Goal: Task Accomplishment & Management: Manage account settings

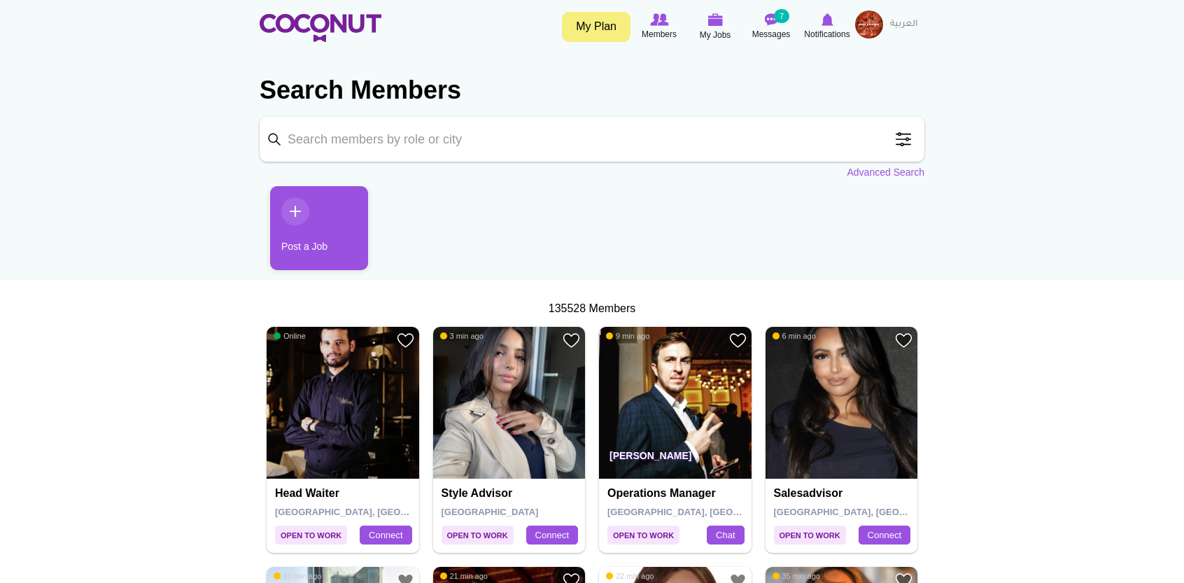
click at [866, 29] on img at bounding box center [869, 24] width 28 height 28
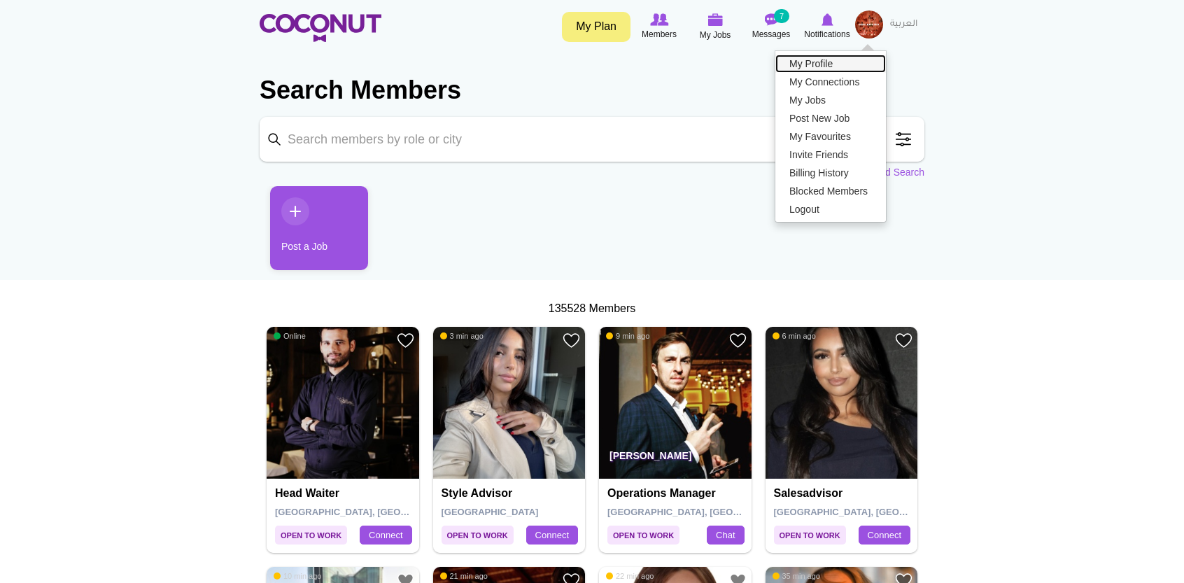
click at [839, 66] on link "My Profile" at bounding box center [830, 64] width 111 height 18
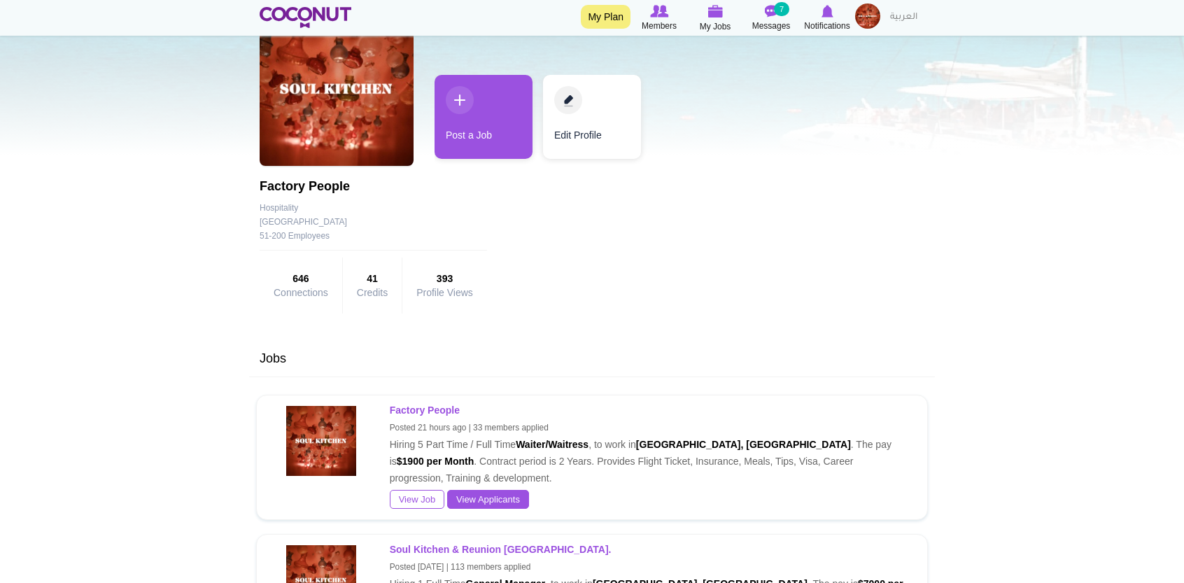
scroll to position [108, 0]
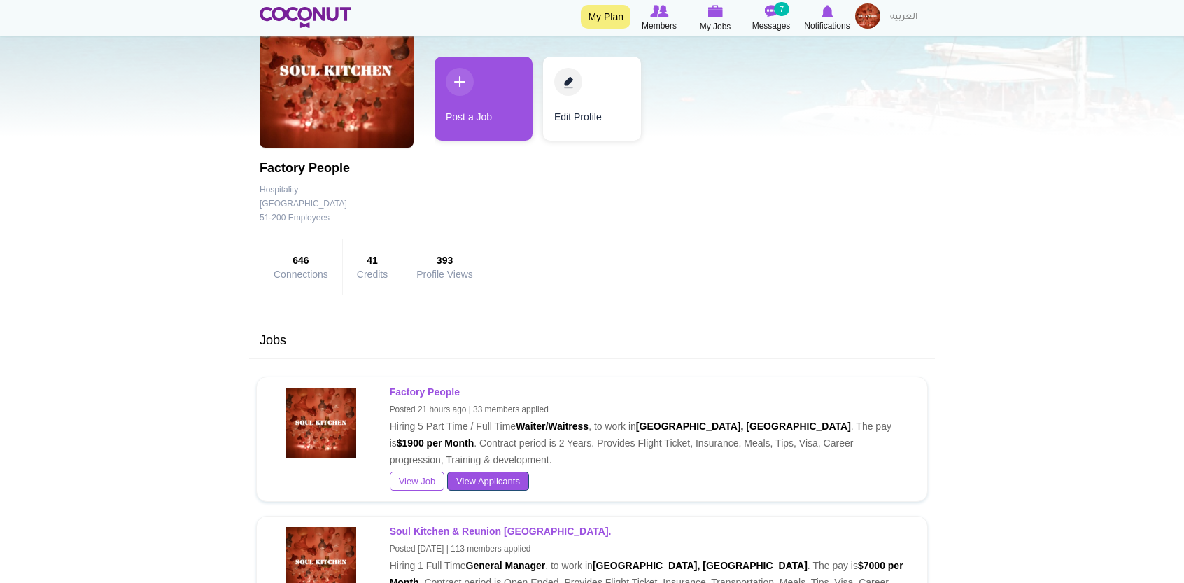
click at [502, 482] on link "View Applicants" at bounding box center [488, 482] width 82 height 20
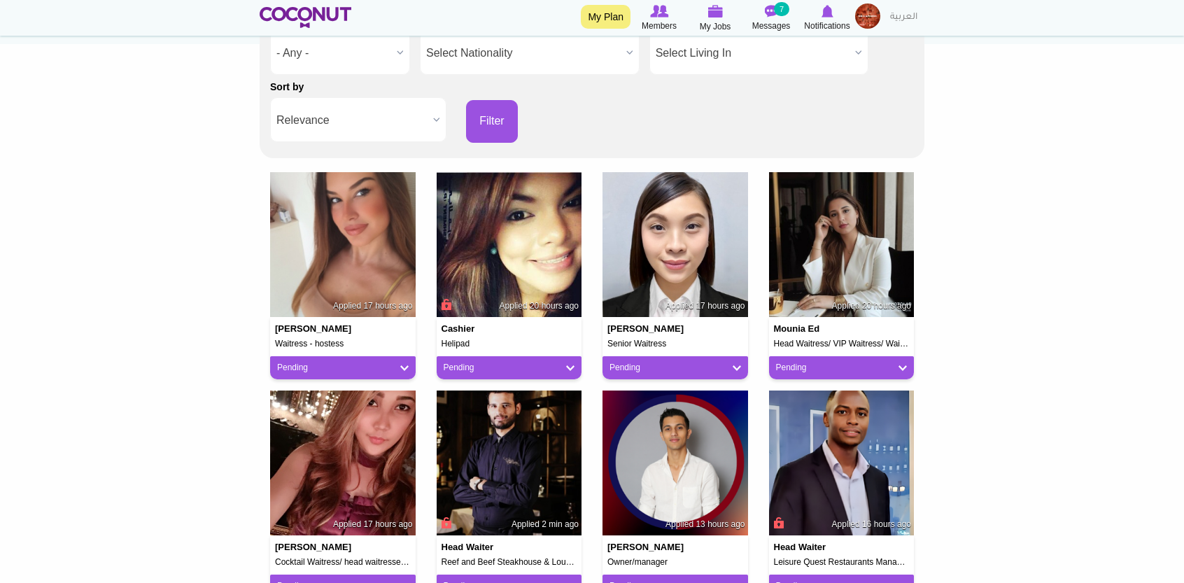
scroll to position [236, 0]
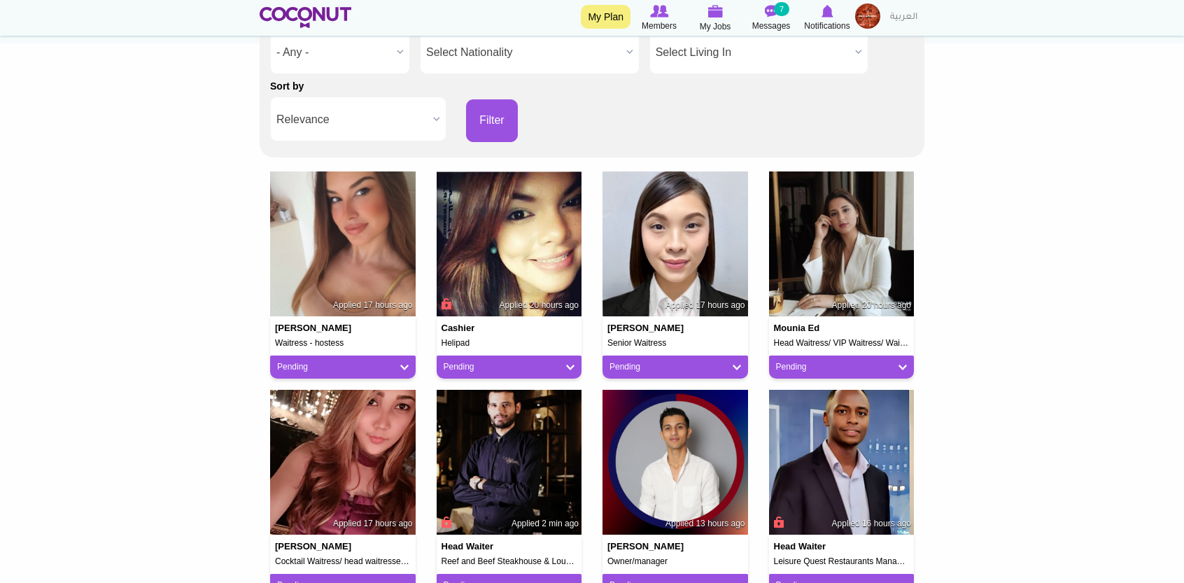
drag, startPoint x: 361, startPoint y: 248, endPoint x: 1050, endPoint y: 388, distance: 703.2
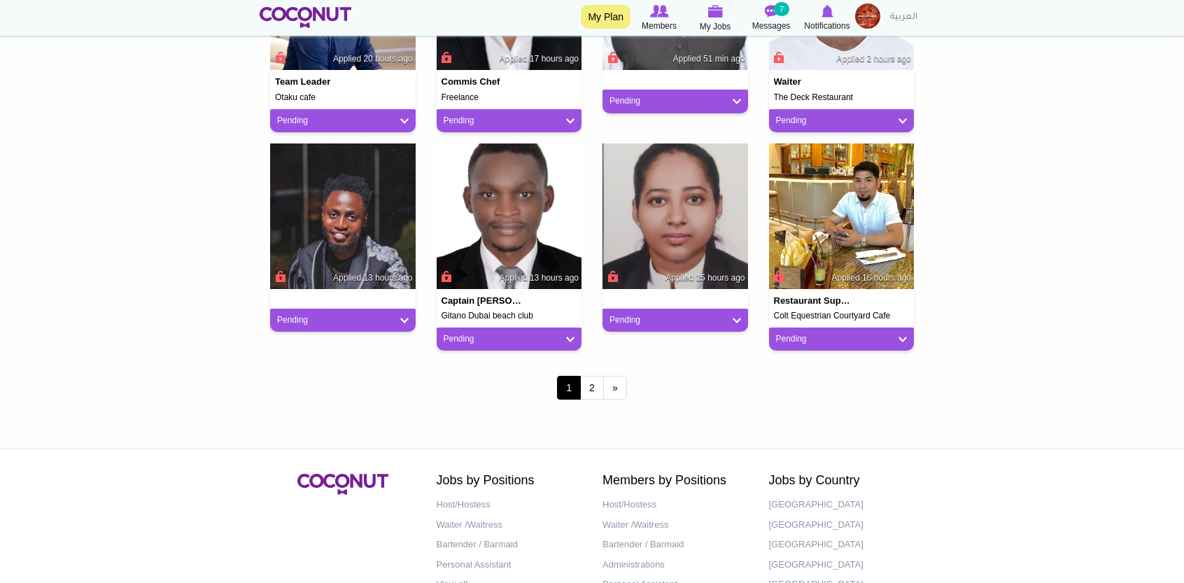
scroll to position [1140, 0]
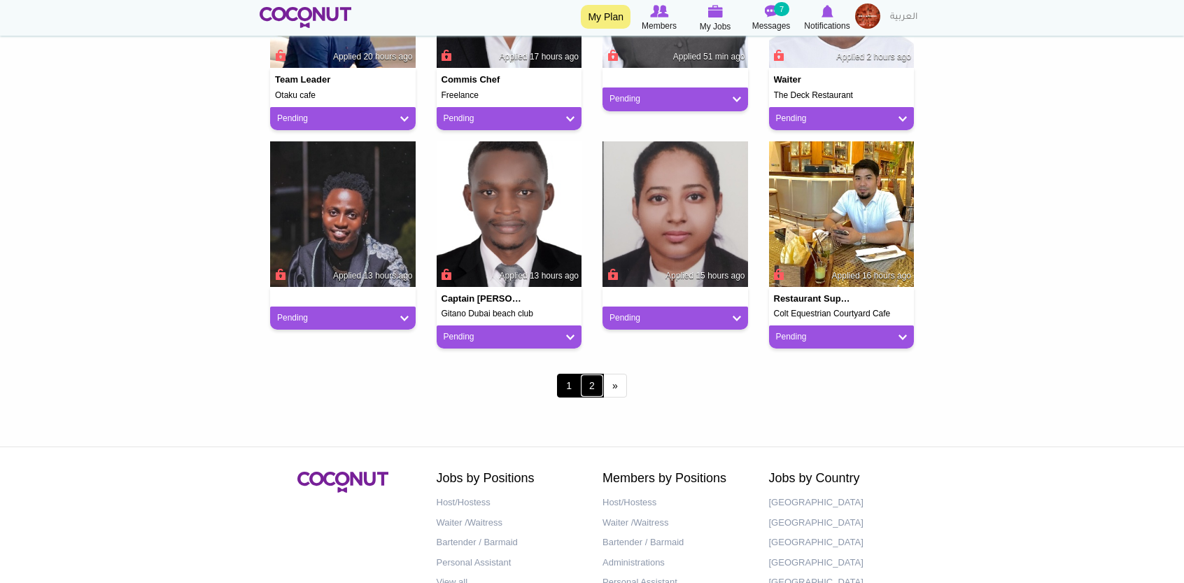
click at [586, 383] on link "2" at bounding box center [592, 386] width 24 height 24
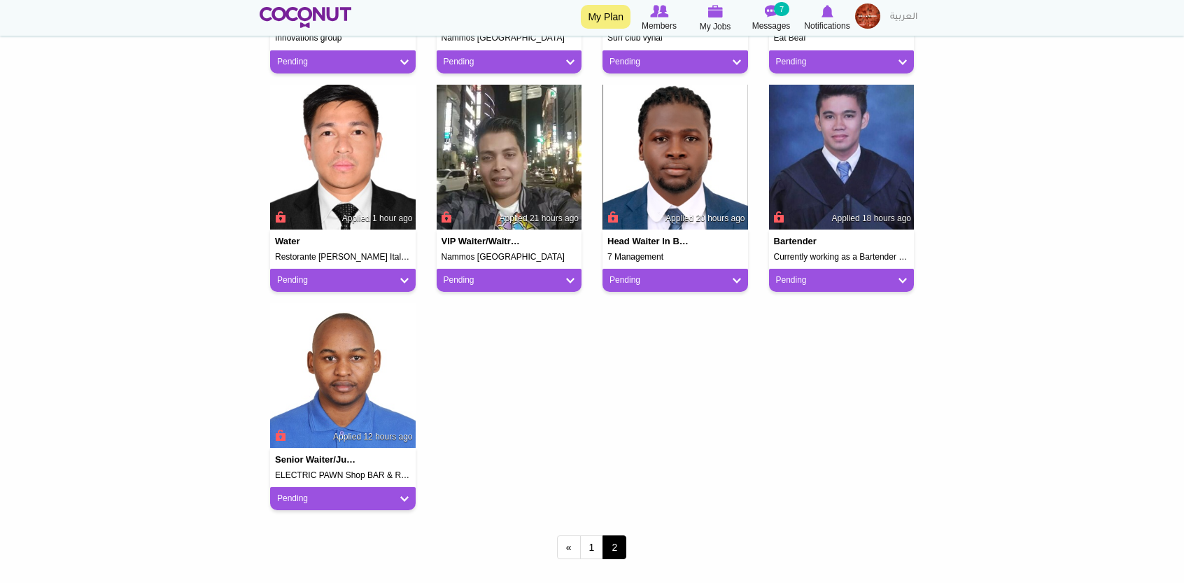
scroll to position [770, 0]
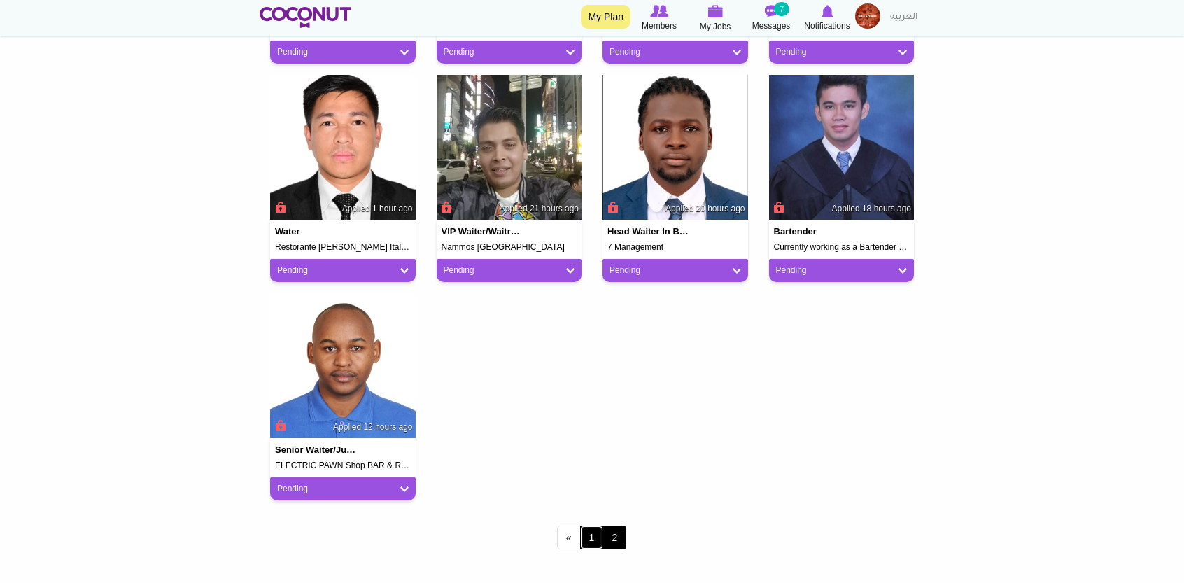
click at [586, 528] on link "1" at bounding box center [592, 537] width 24 height 24
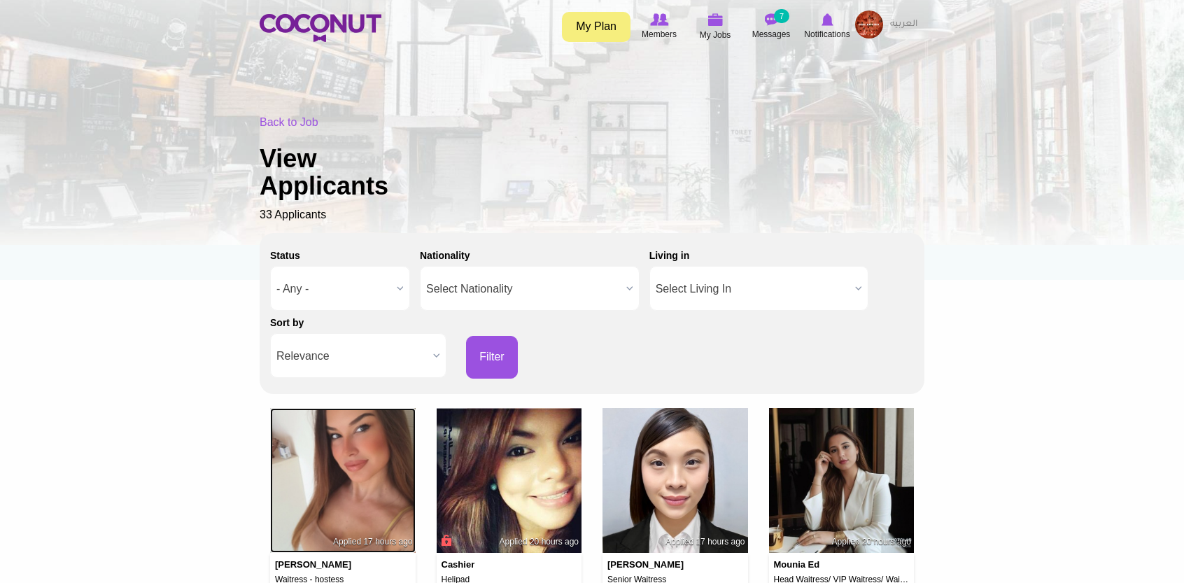
click at [380, 486] on img at bounding box center [343, 481] width 146 height 146
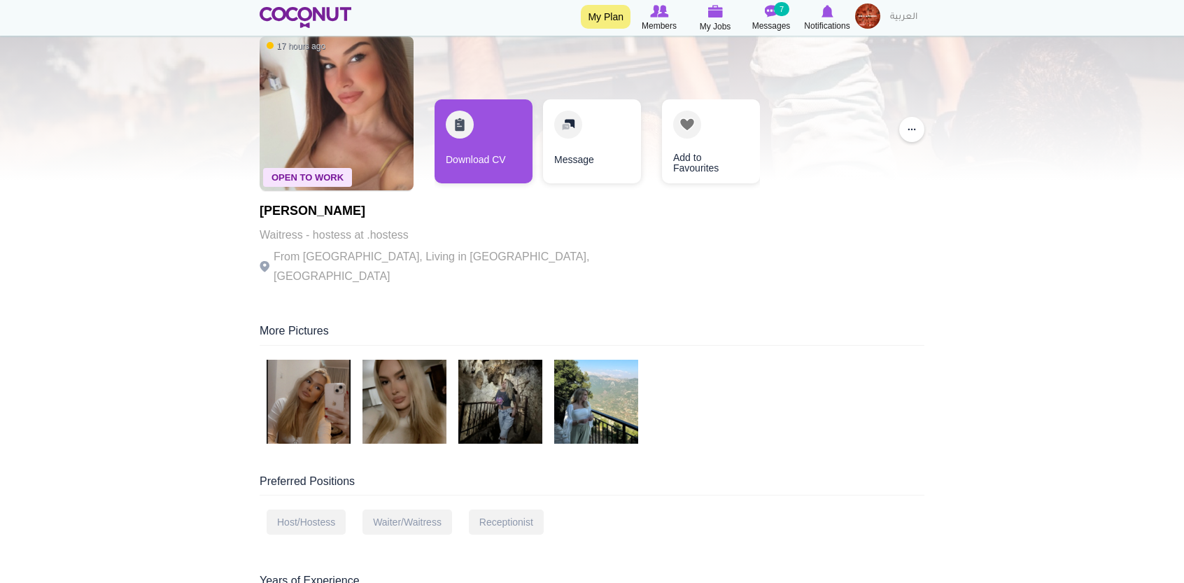
scroll to position [64, 0]
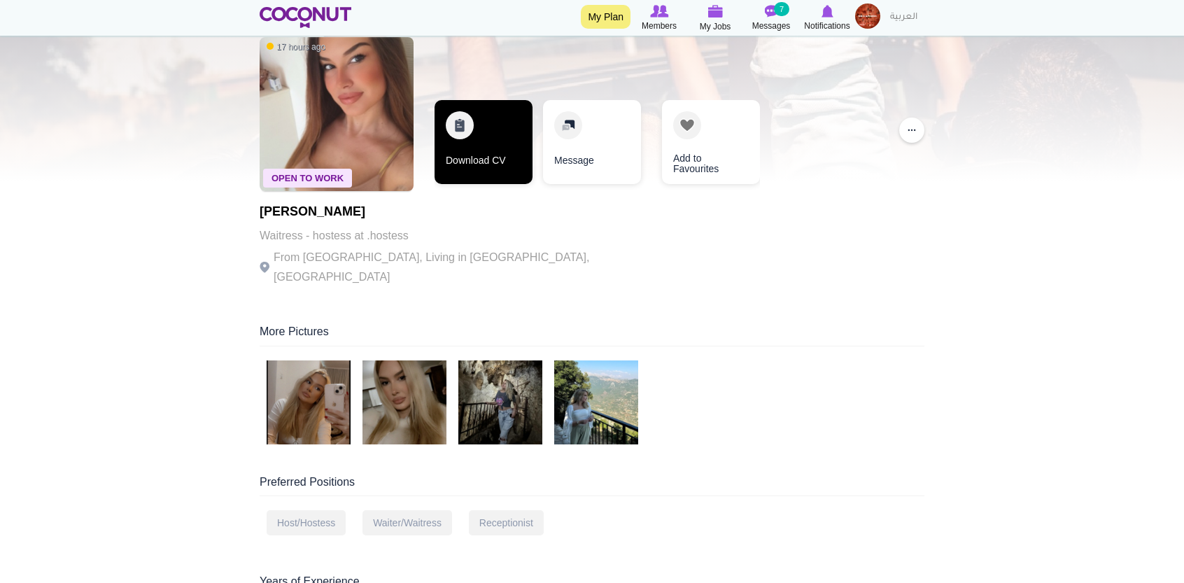
click at [451, 134] on link "Download CV" at bounding box center [483, 142] width 98 height 84
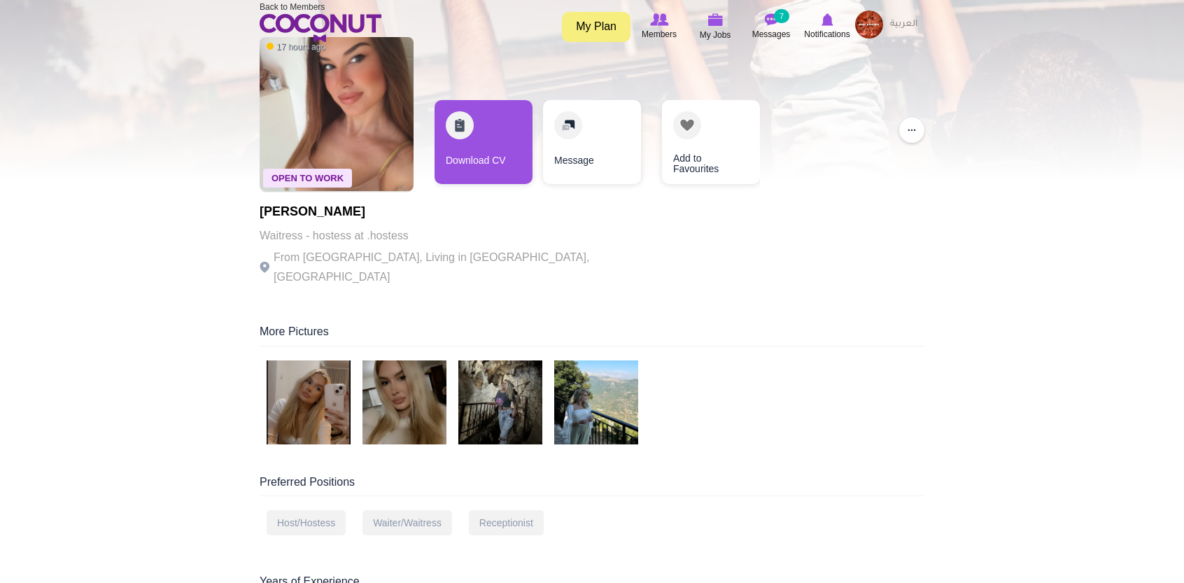
scroll to position [0, 0]
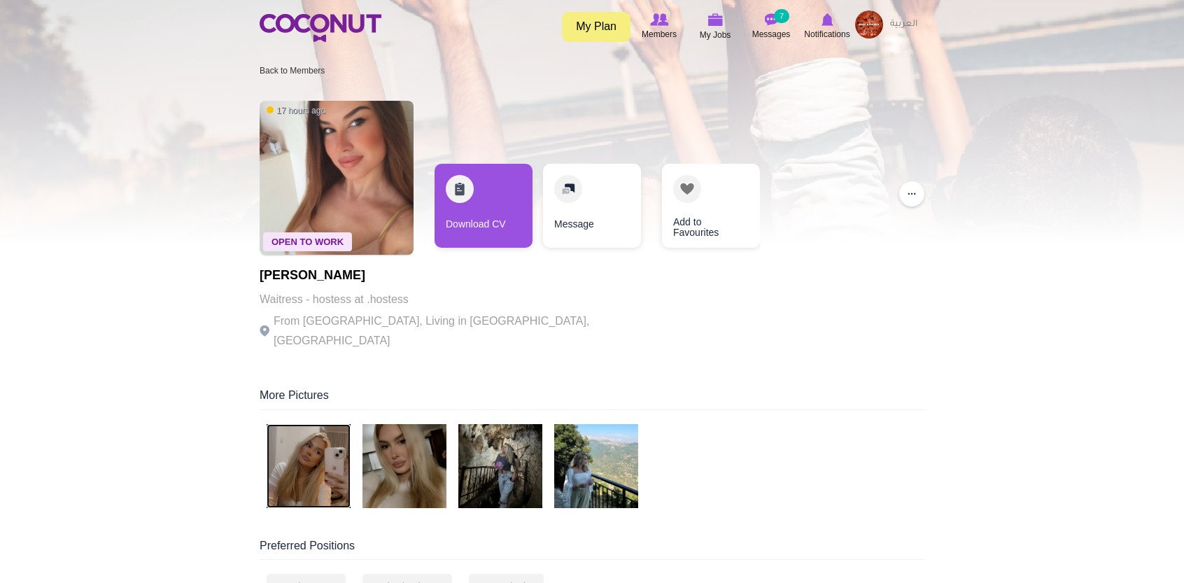
click at [320, 451] on img at bounding box center [309, 466] width 84 height 84
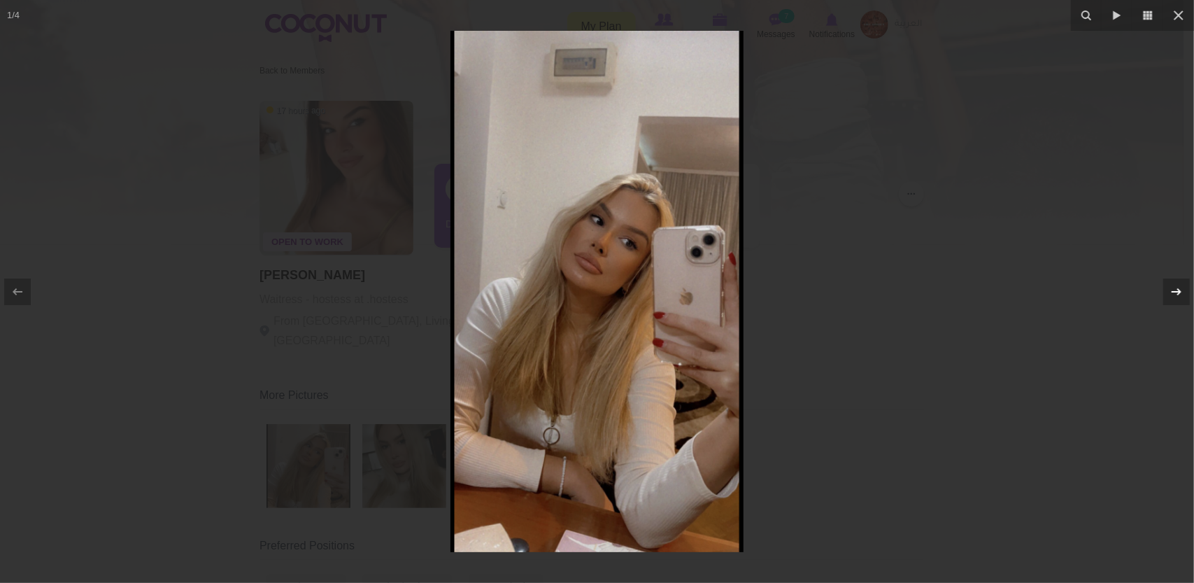
click at [1178, 288] on icon at bounding box center [1176, 291] width 17 height 17
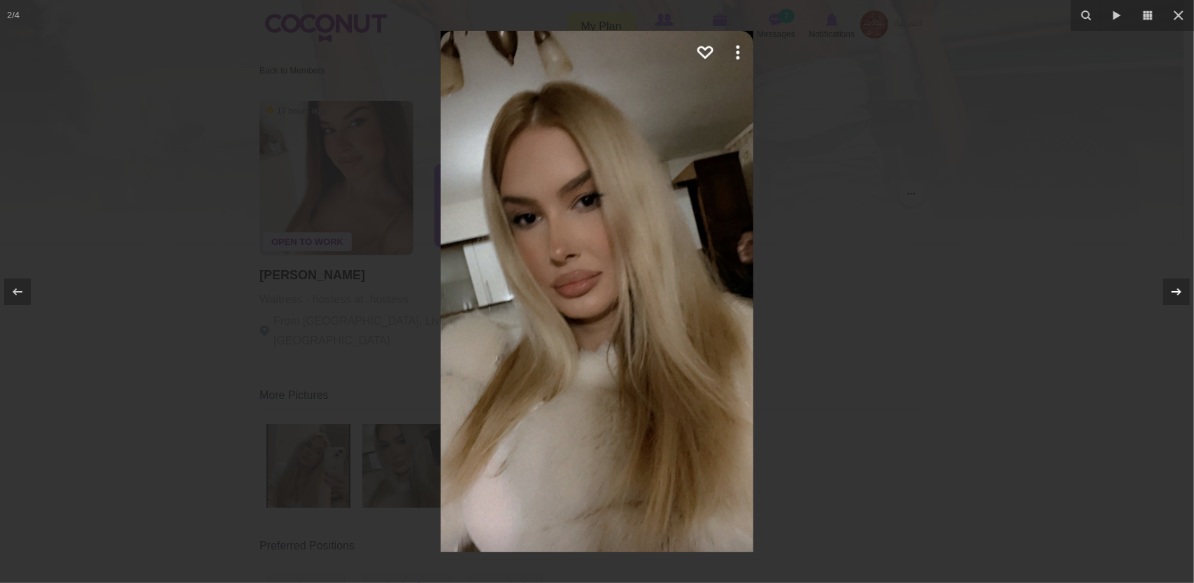
click at [1178, 288] on icon at bounding box center [1176, 291] width 17 height 17
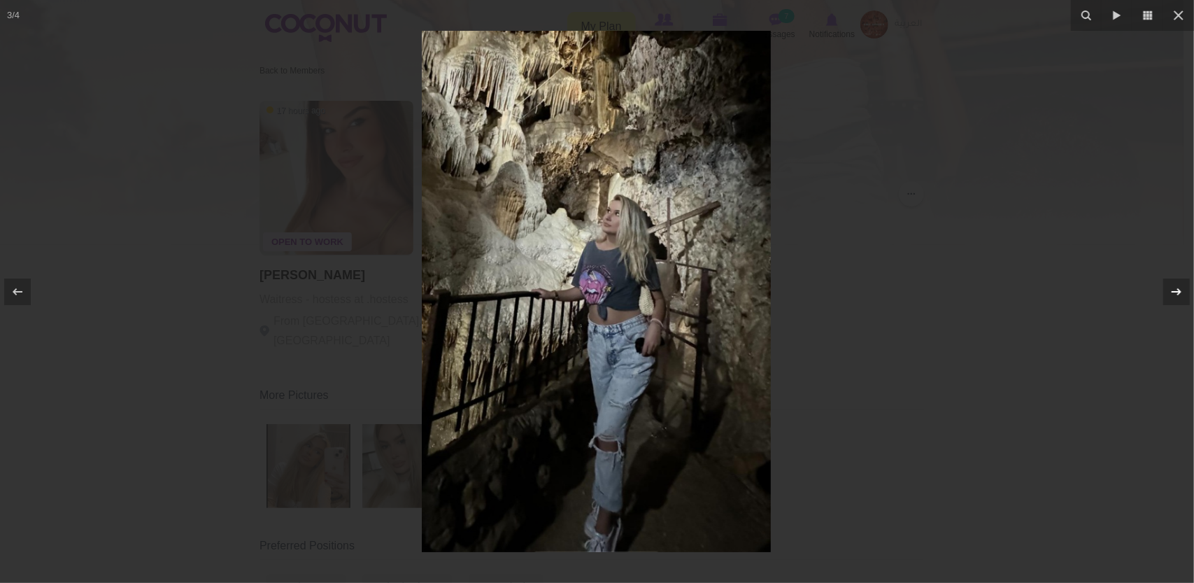
click at [1178, 288] on icon at bounding box center [1176, 291] width 17 height 17
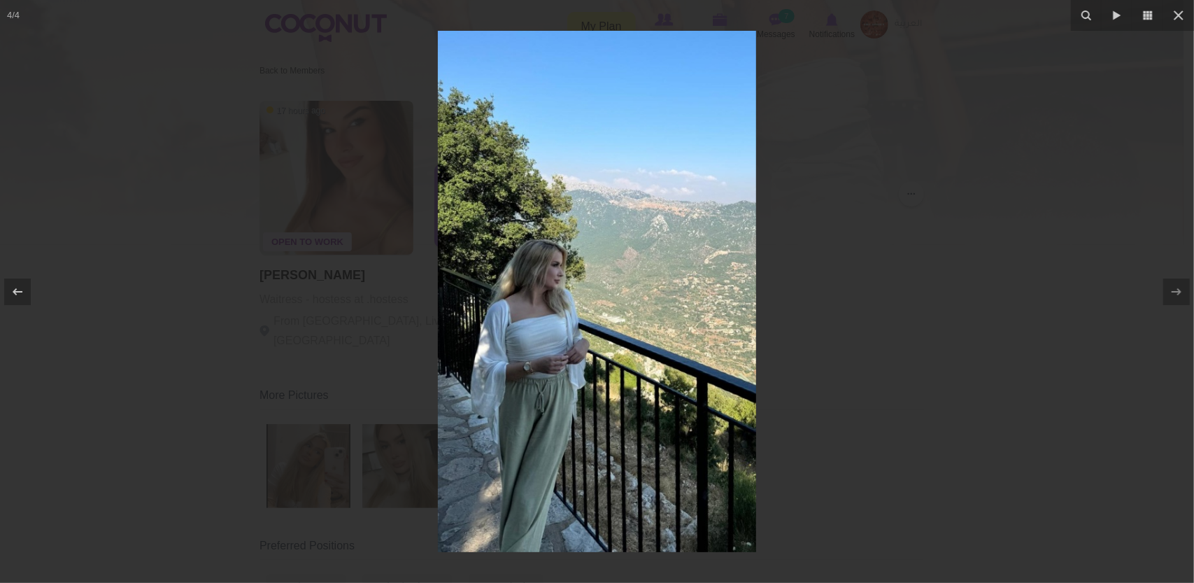
click at [1024, 276] on div at bounding box center [597, 291] width 1194 height 583
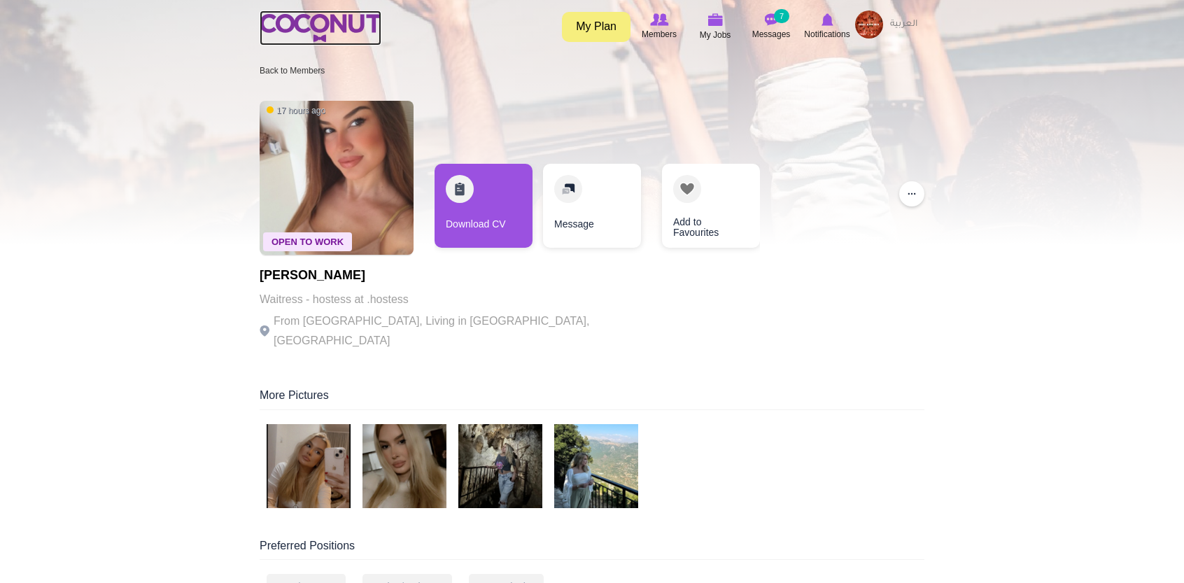
click at [339, 28] on img at bounding box center [321, 28] width 122 height 28
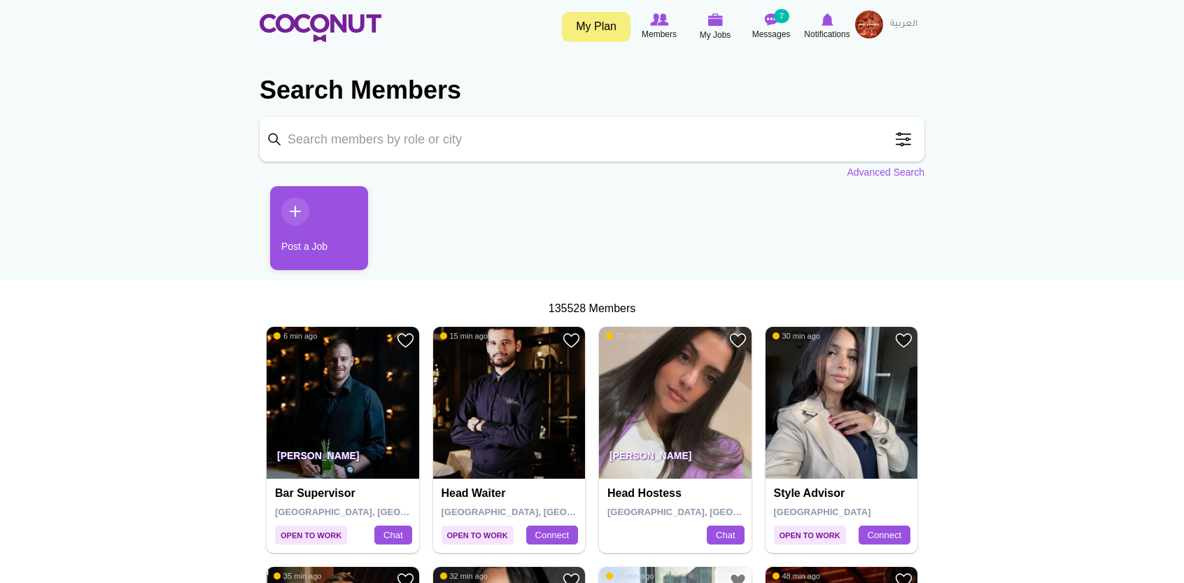
click at [907, 128] on span at bounding box center [903, 139] width 28 height 28
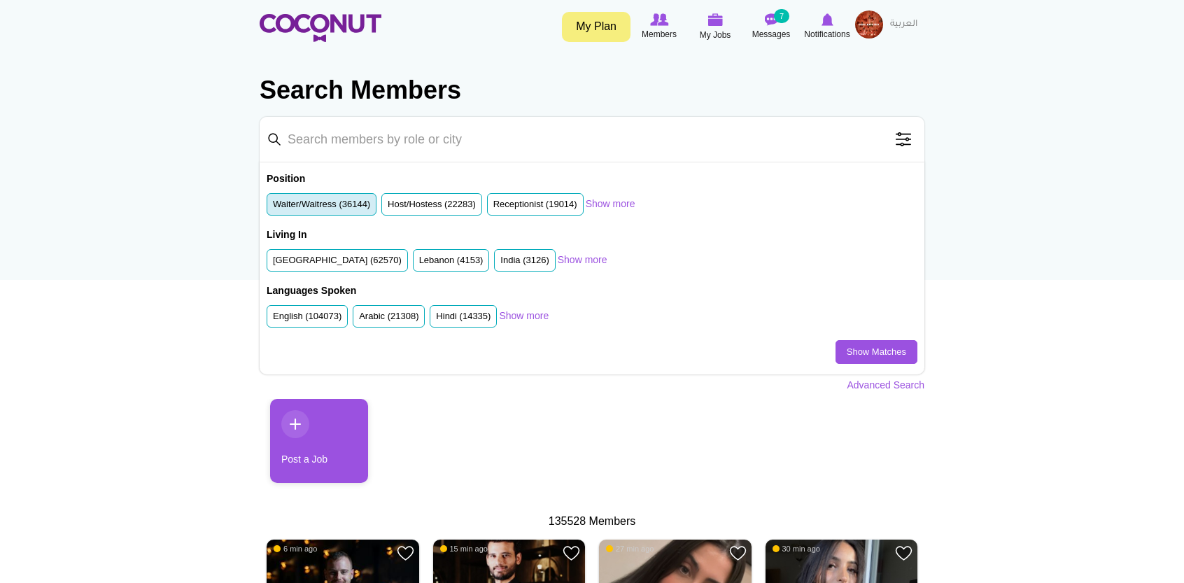
click at [361, 208] on label "Waiter/Waitress (36144)" at bounding box center [321, 204] width 97 height 13
click at [273, 207] on input "Waiter/Waitress (36144)" at bounding box center [273, 207] width 0 height 0
click at [347, 258] on label "United Arab Emirates (62570)" at bounding box center [337, 260] width 129 height 13
click at [273, 263] on input "United Arab Emirates (62570)" at bounding box center [273, 263] width 0 height 0
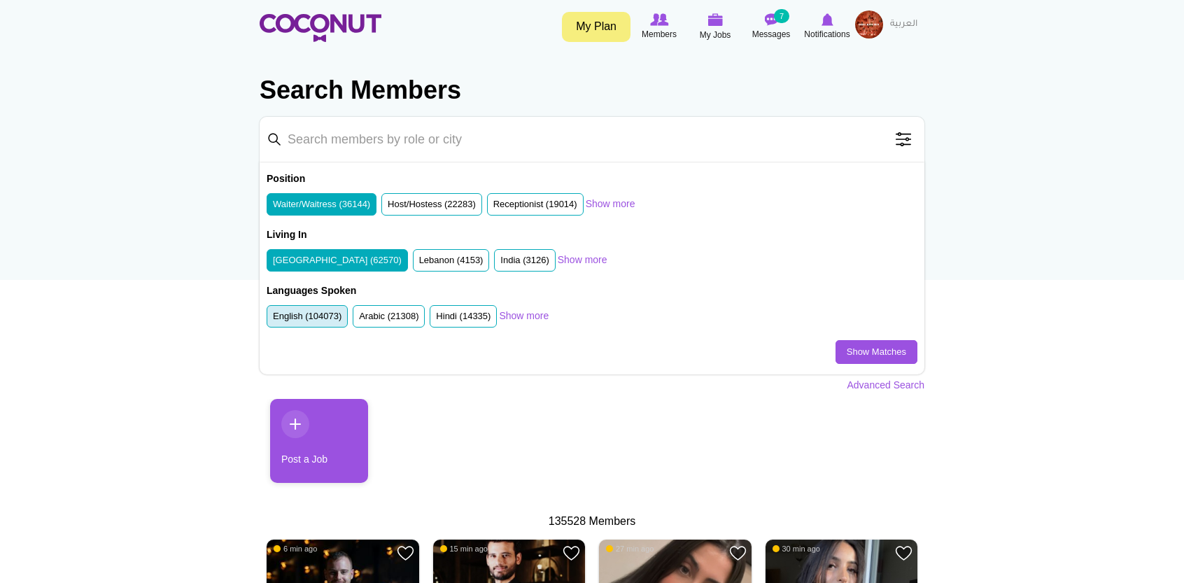
click at [329, 316] on label "English (104073)" at bounding box center [307, 316] width 69 height 13
click at [273, 319] on input "English (104073)" at bounding box center [273, 319] width 0 height 0
click at [847, 345] on link "Show Matches" at bounding box center [876, 352] width 82 height 24
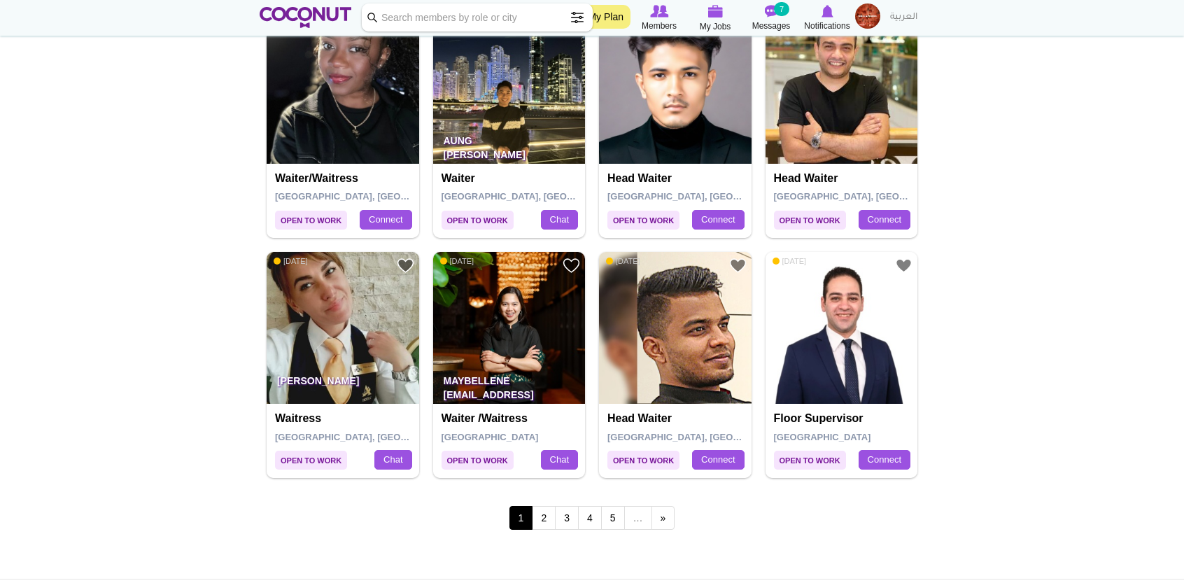
scroll to position [2272, 0]
click at [546, 506] on link "2" at bounding box center [544, 517] width 24 height 24
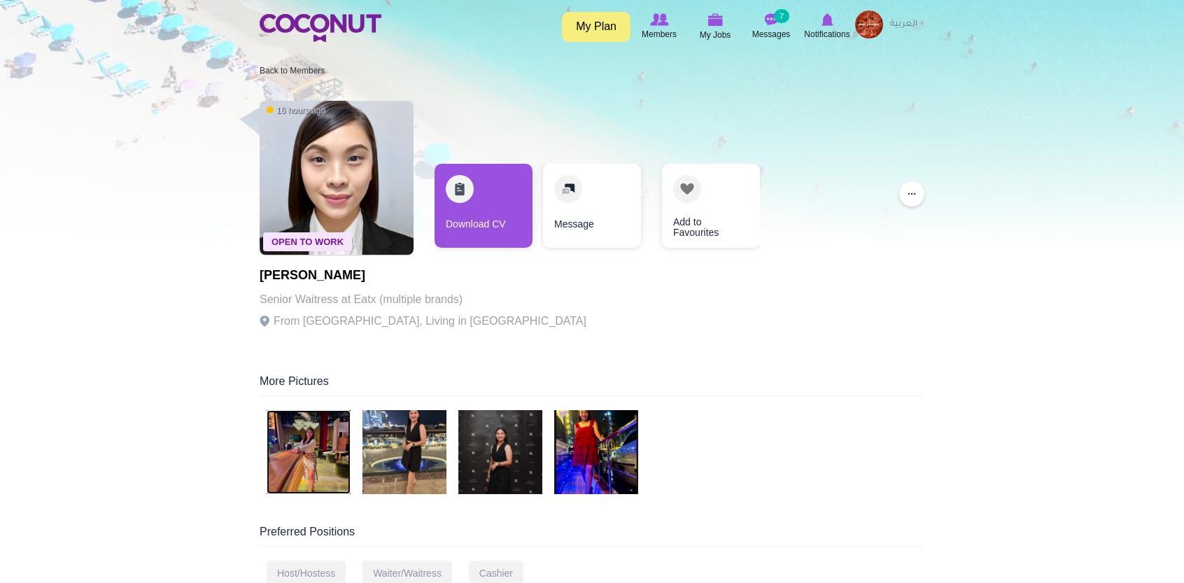
click at [316, 453] on img at bounding box center [309, 452] width 84 height 84
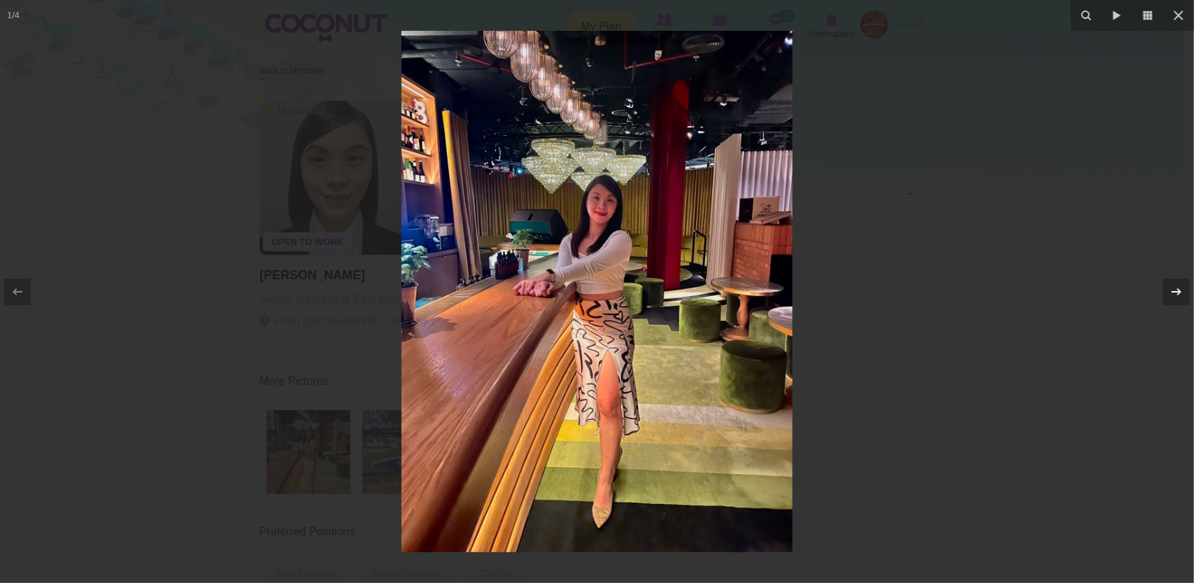
click at [1173, 292] on icon at bounding box center [1176, 291] width 17 height 17
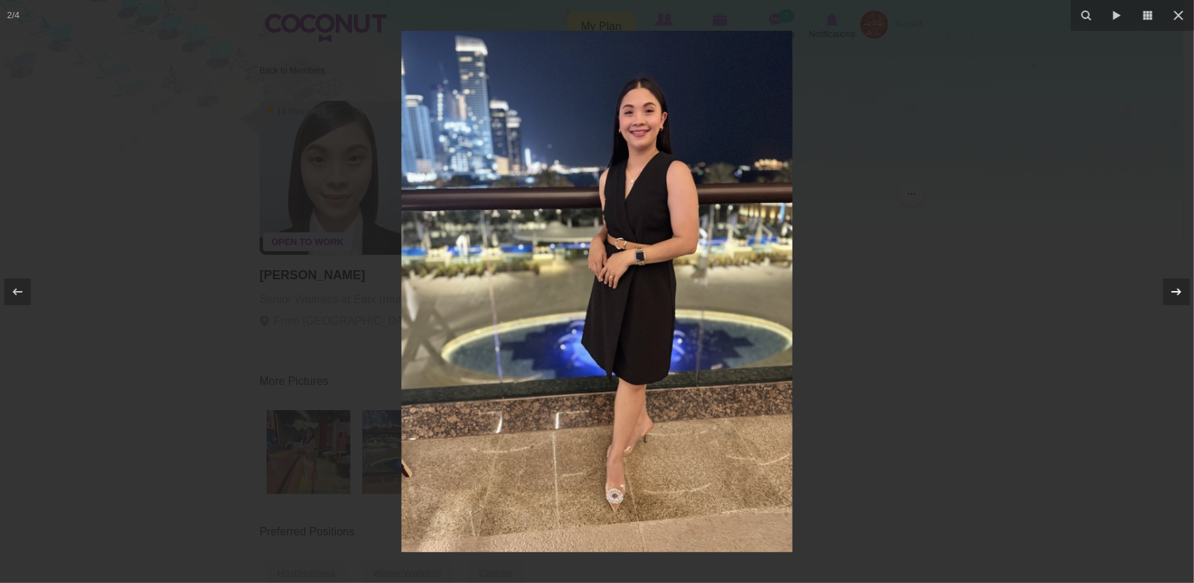
click at [1173, 292] on icon at bounding box center [1176, 291] width 17 height 17
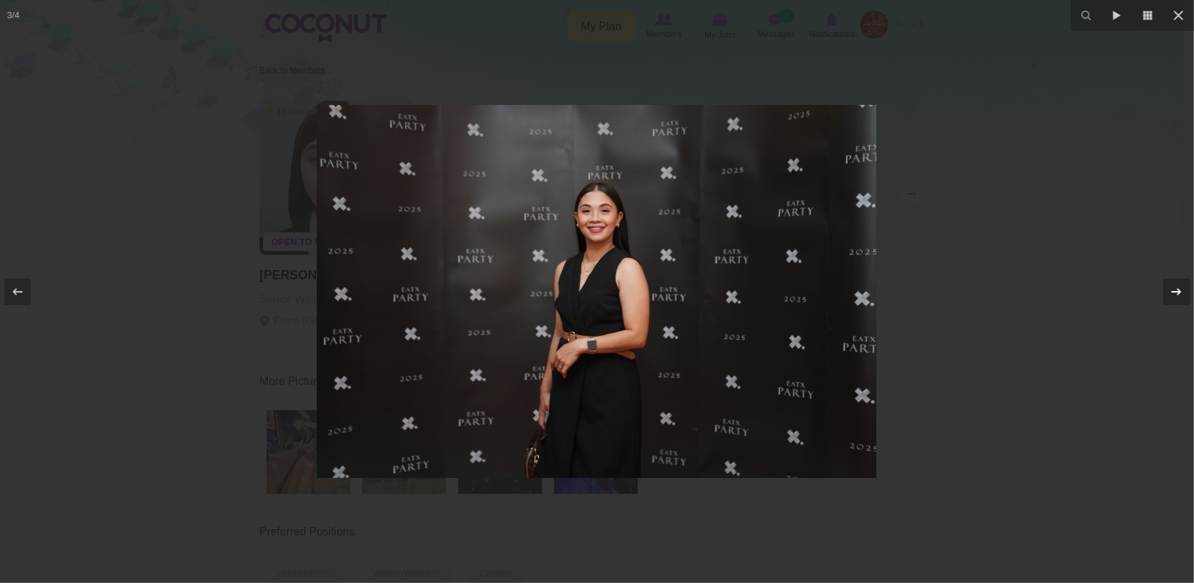
click at [1173, 292] on icon at bounding box center [1176, 291] width 17 height 17
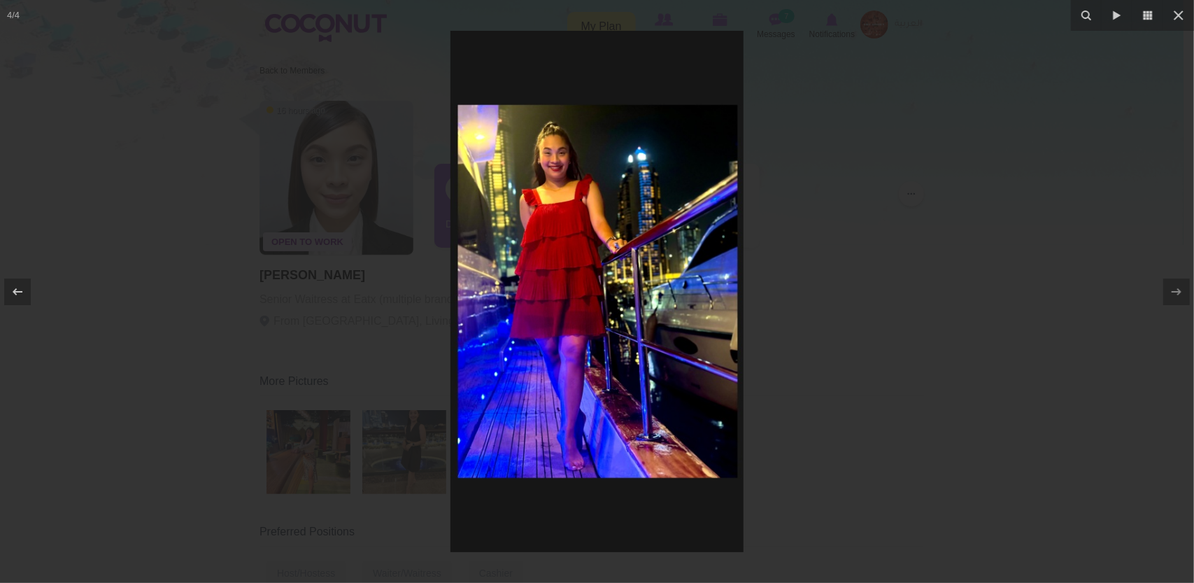
click at [974, 332] on div at bounding box center [597, 291] width 1194 height 583
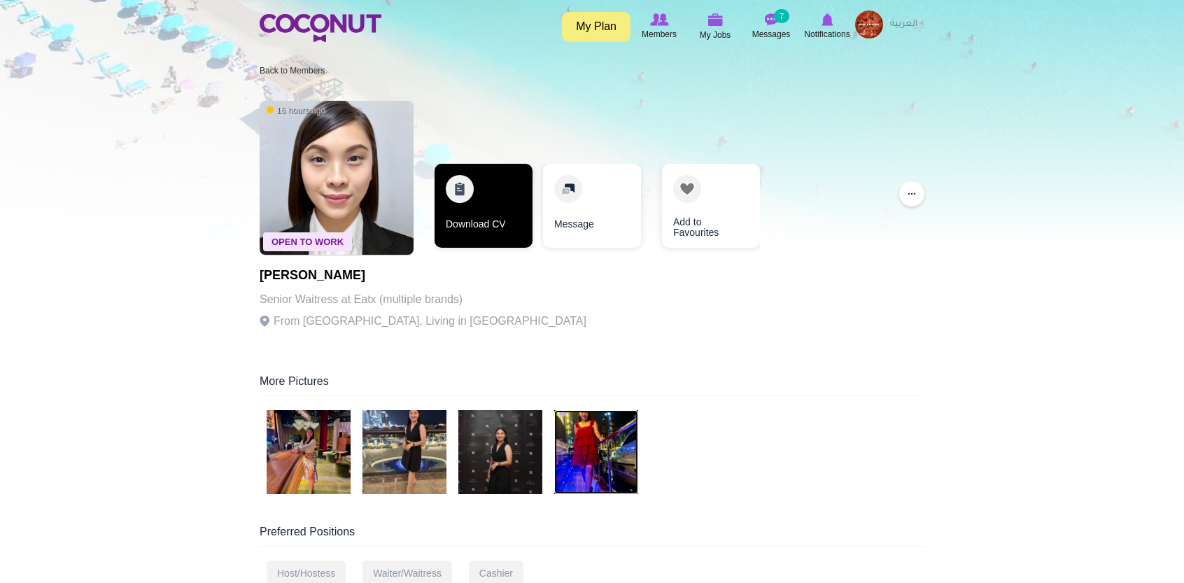
click at [502, 199] on link "Download CV" at bounding box center [483, 206] width 98 height 84
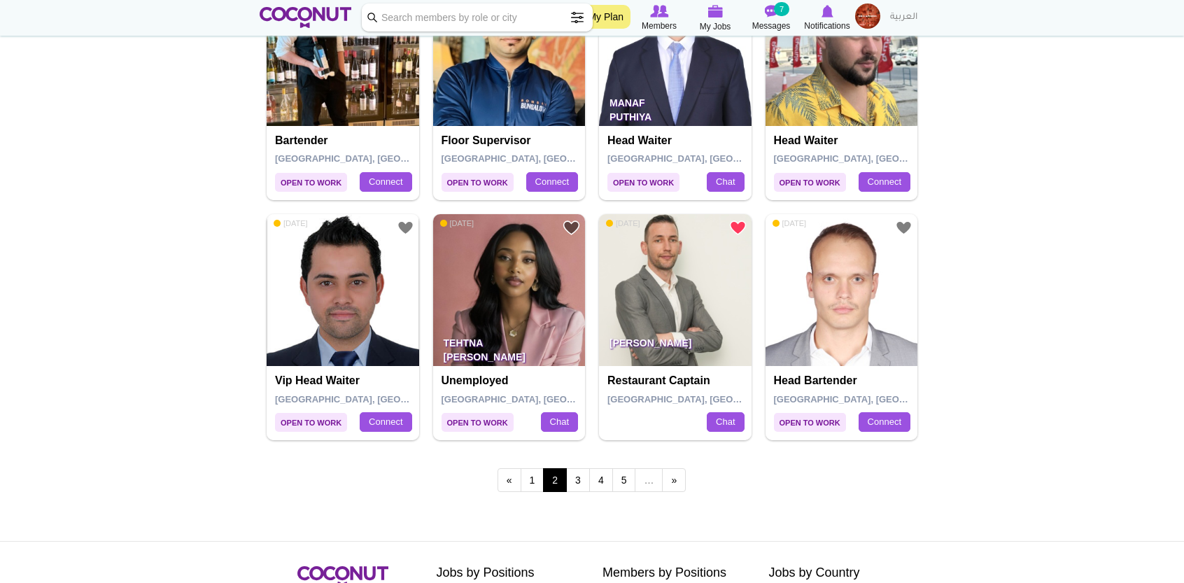
scroll to position [2312, 0]
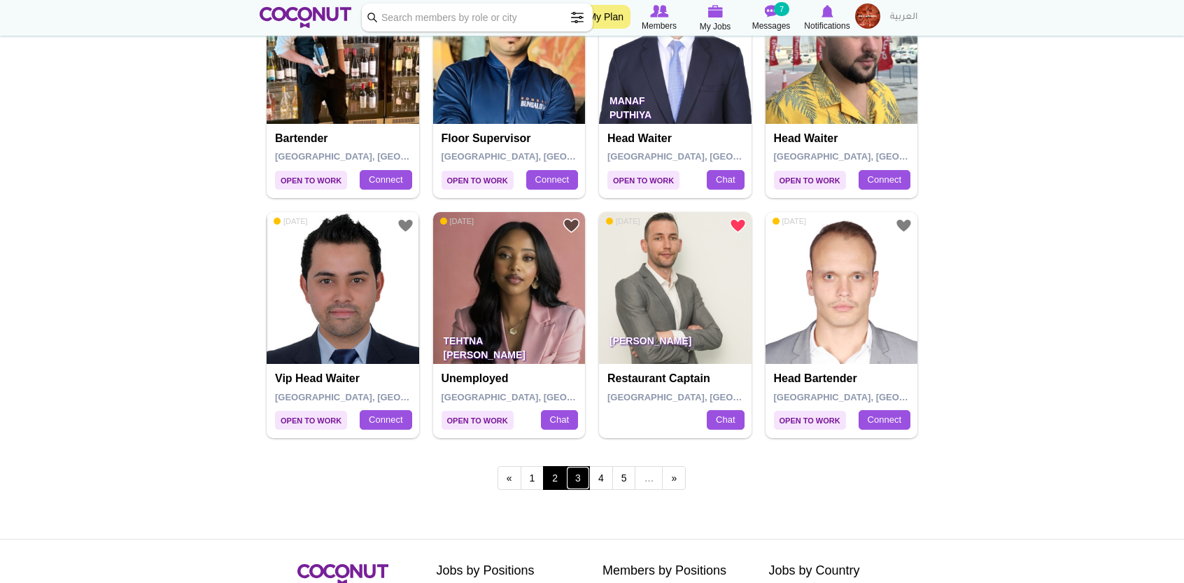
click at [579, 482] on link "3" at bounding box center [578, 478] width 24 height 24
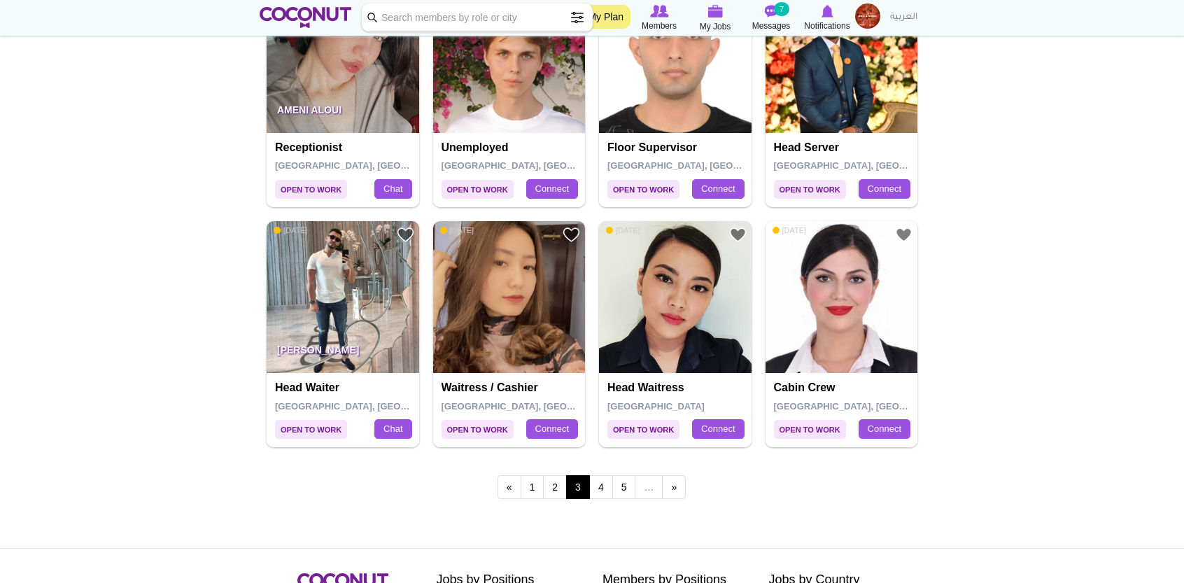
scroll to position [2307, 0]
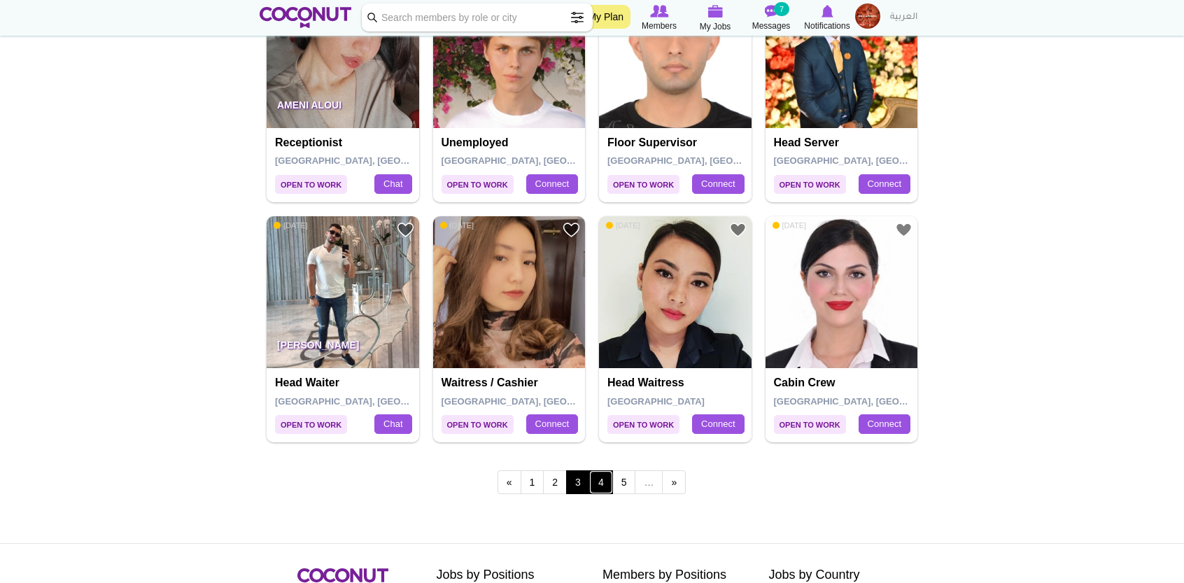
click at [600, 482] on link "4" at bounding box center [601, 482] width 24 height 24
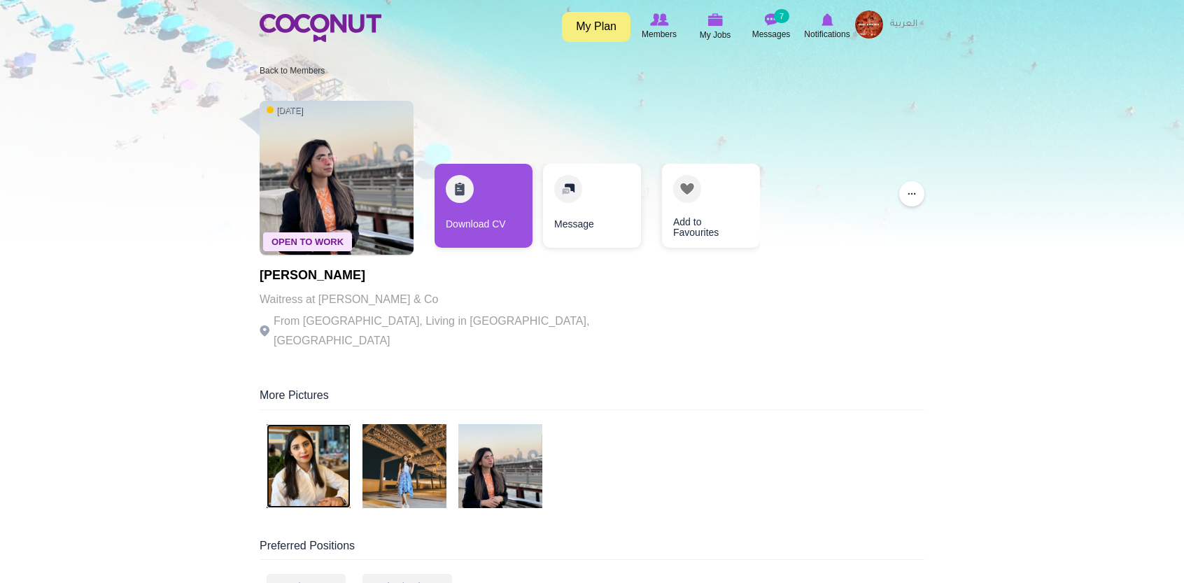
click at [330, 427] on img at bounding box center [309, 466] width 84 height 84
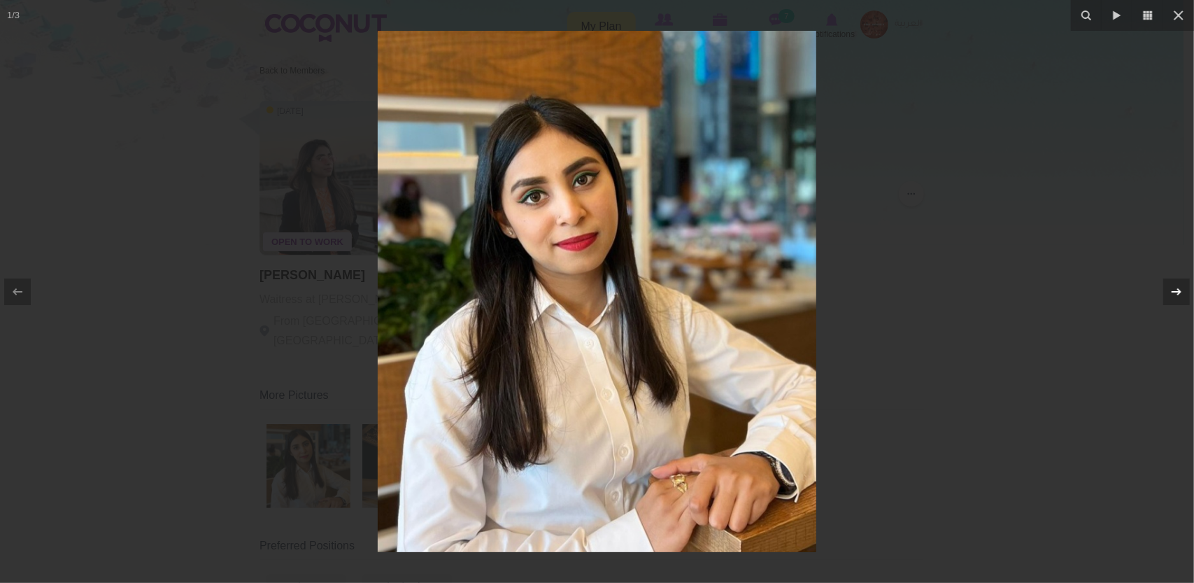
click at [1177, 289] on icon at bounding box center [1176, 291] width 17 height 17
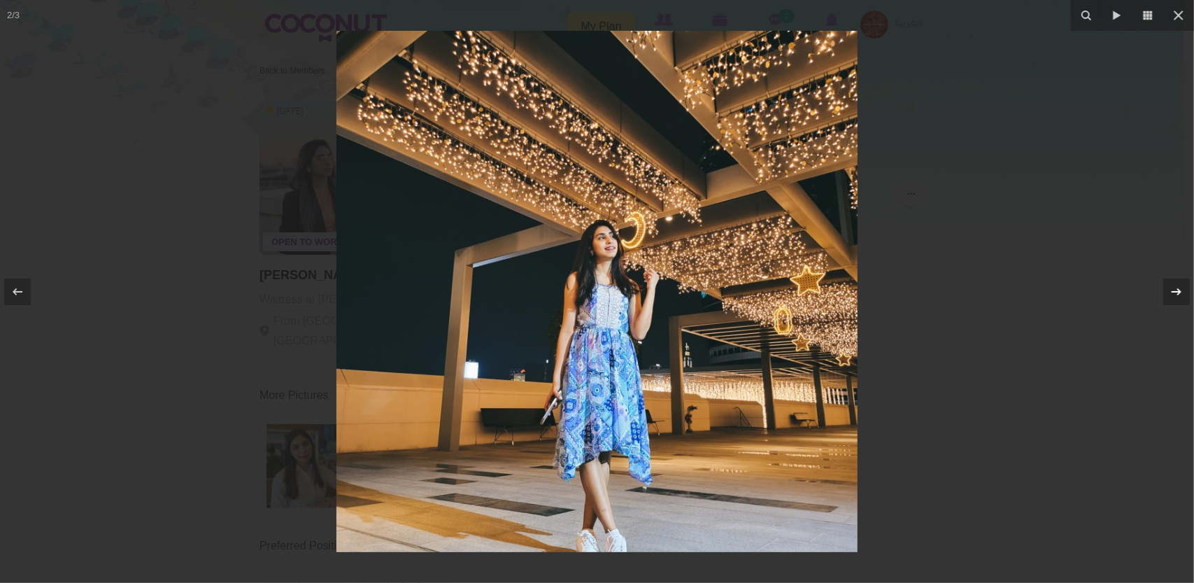
click at [1177, 289] on icon at bounding box center [1176, 291] width 17 height 17
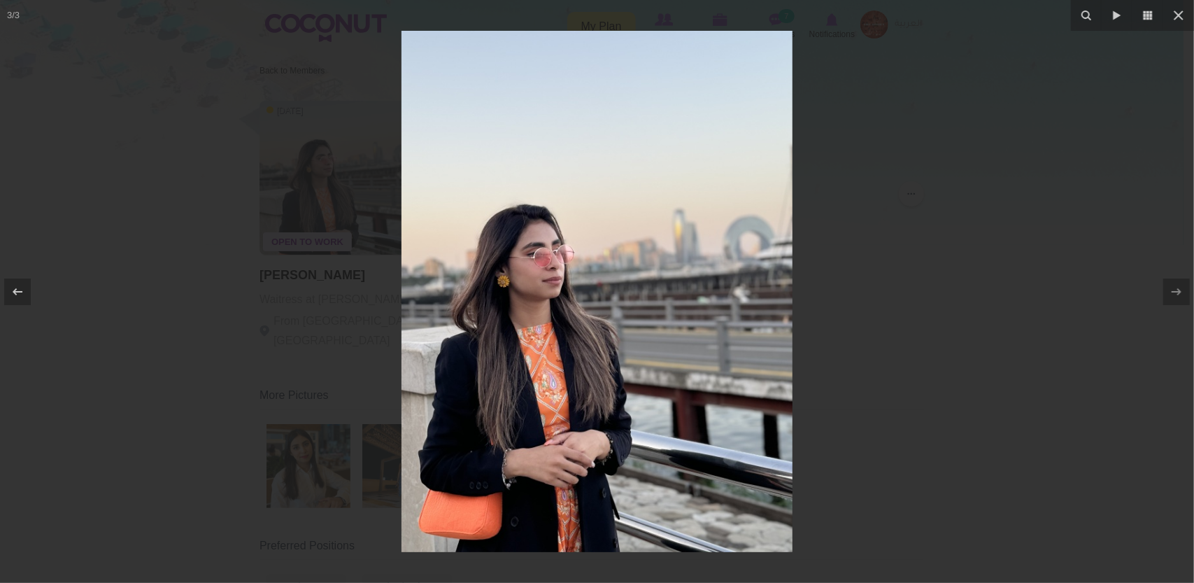
click at [939, 285] on div at bounding box center [597, 291] width 1194 height 583
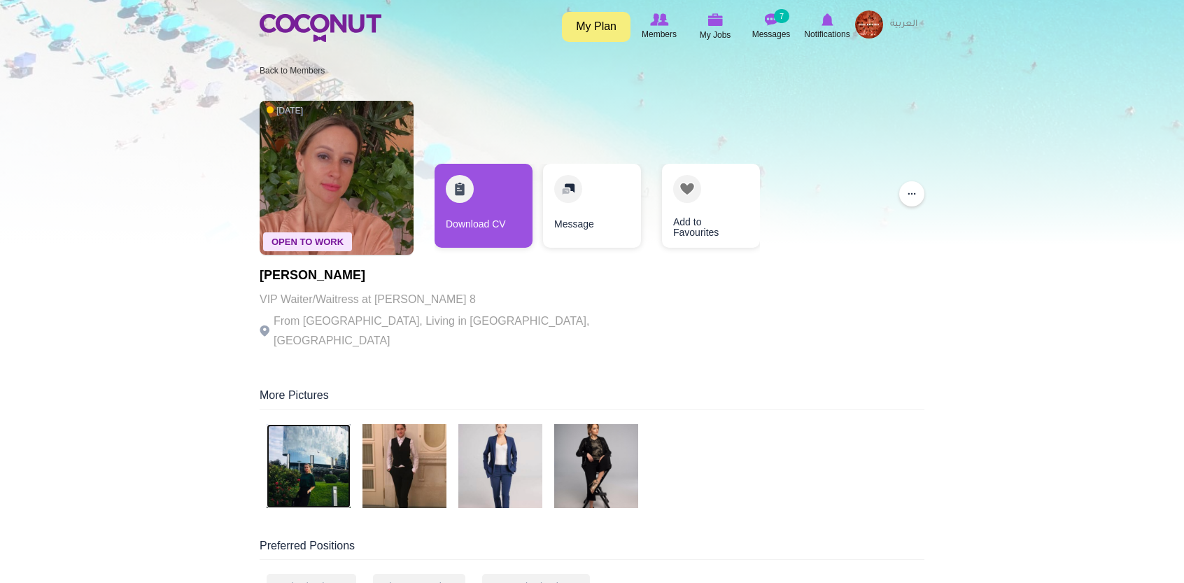
click at [328, 452] on img at bounding box center [309, 466] width 84 height 84
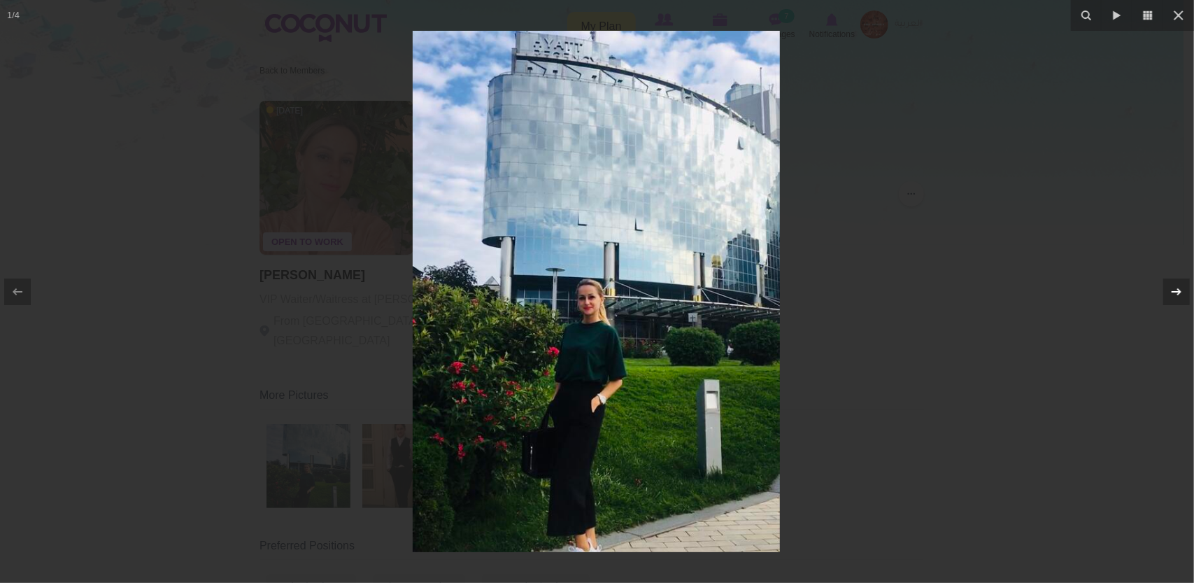
click at [1183, 299] on div at bounding box center [1176, 291] width 27 height 27
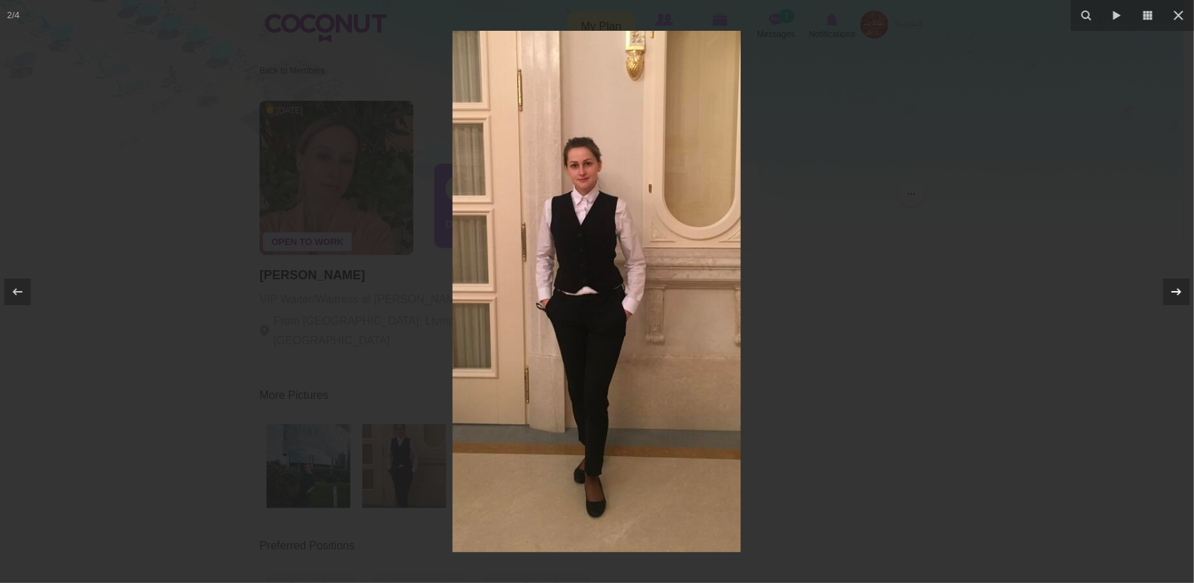
click at [1182, 295] on icon at bounding box center [1176, 291] width 17 height 17
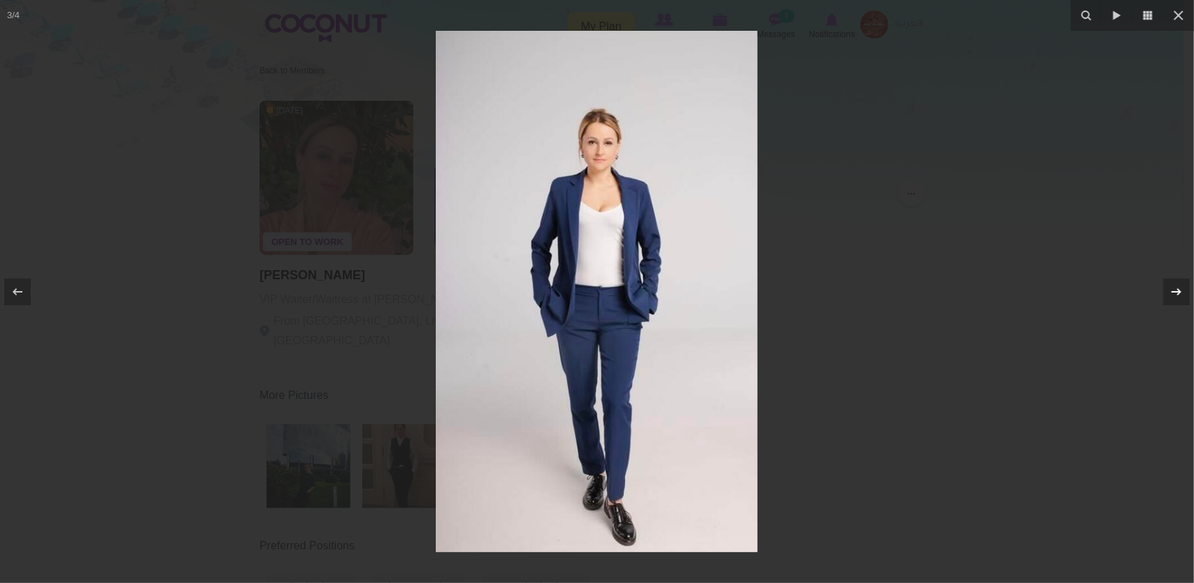
click at [1182, 295] on icon at bounding box center [1176, 291] width 17 height 17
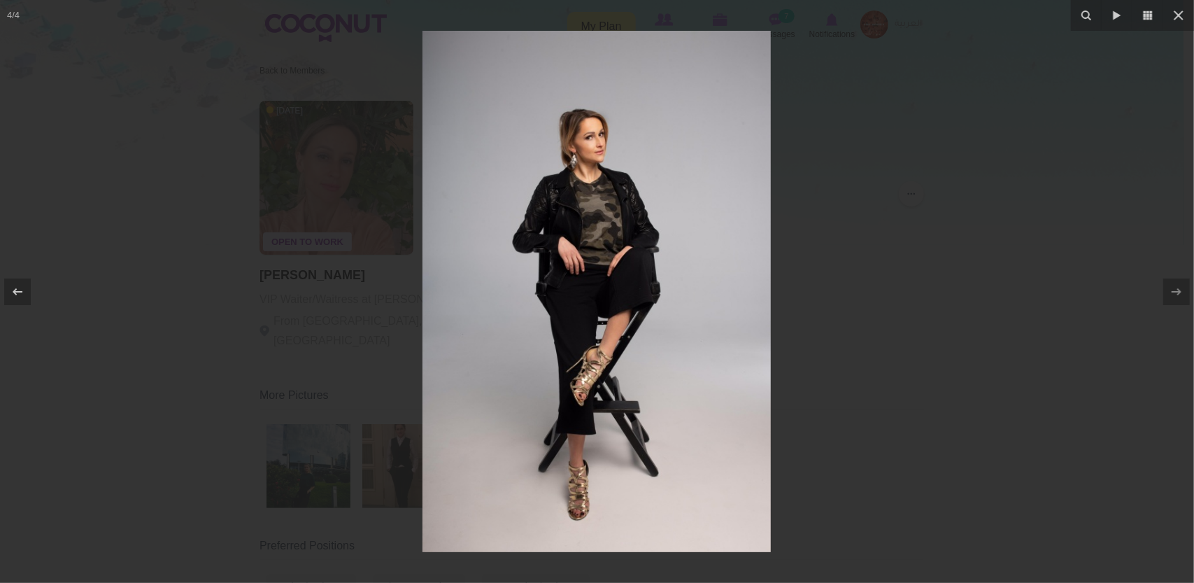
click at [910, 327] on div at bounding box center [597, 291] width 1194 height 583
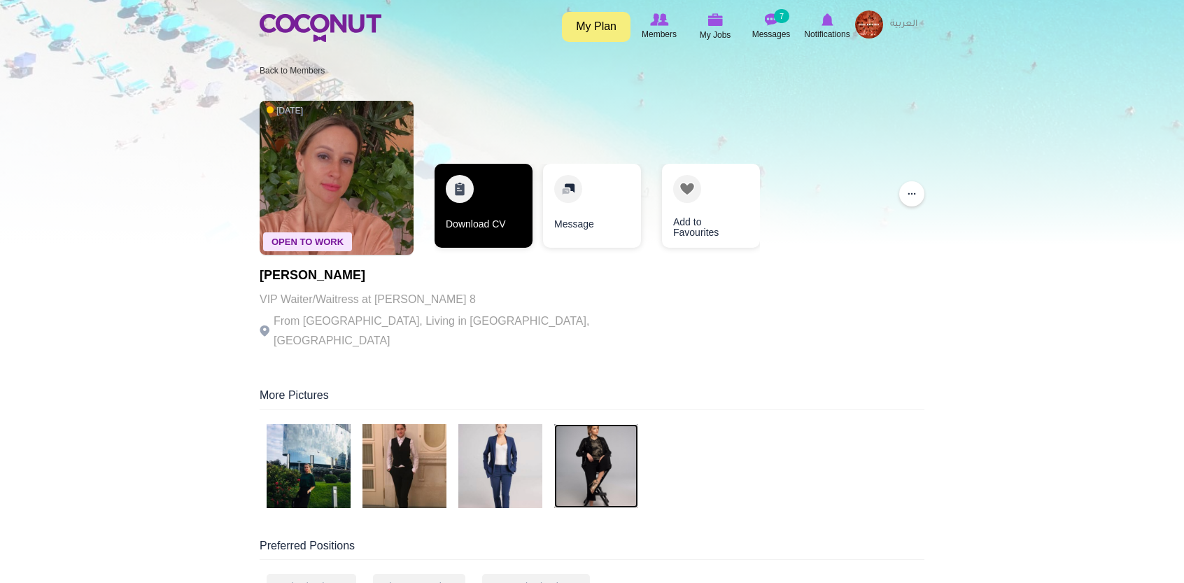
click at [493, 240] on link "Download CV" at bounding box center [483, 206] width 98 height 84
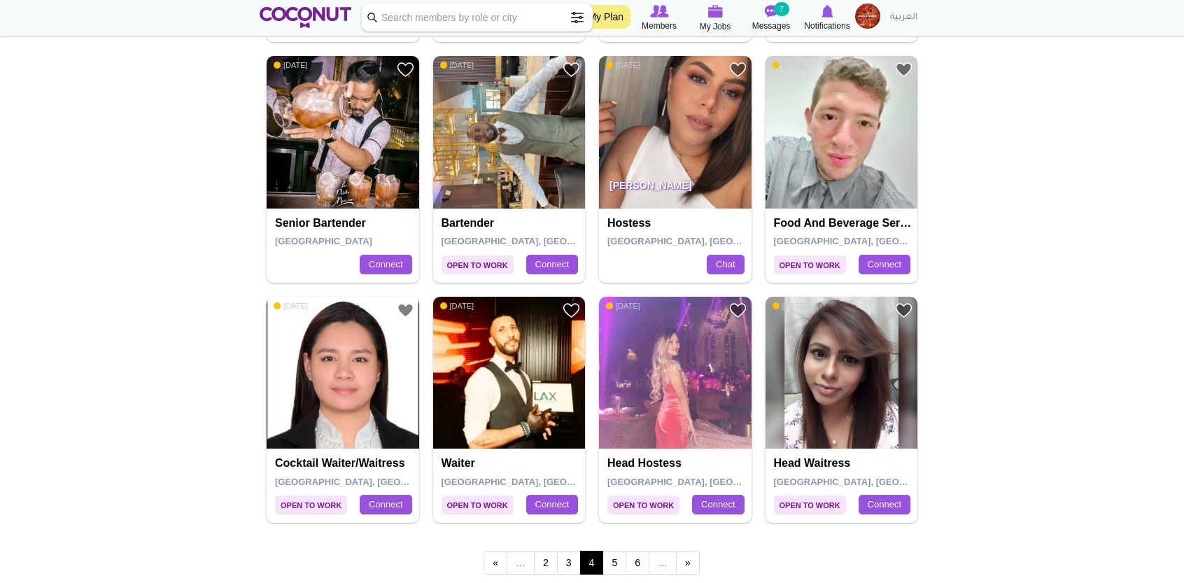
scroll to position [2228, 0]
drag, startPoint x: 718, startPoint y: 129, endPoint x: 726, endPoint y: 135, distance: 10.1
click at [726, 135] on img at bounding box center [675, 131] width 153 height 153
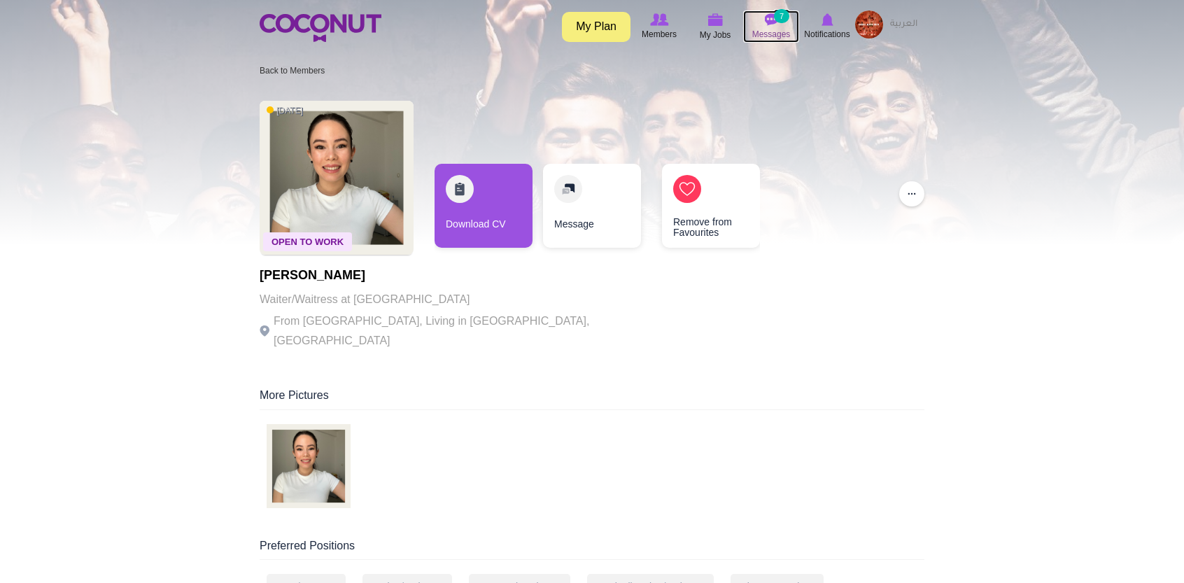
click at [781, 17] on small "7" at bounding box center [781, 16] width 15 height 14
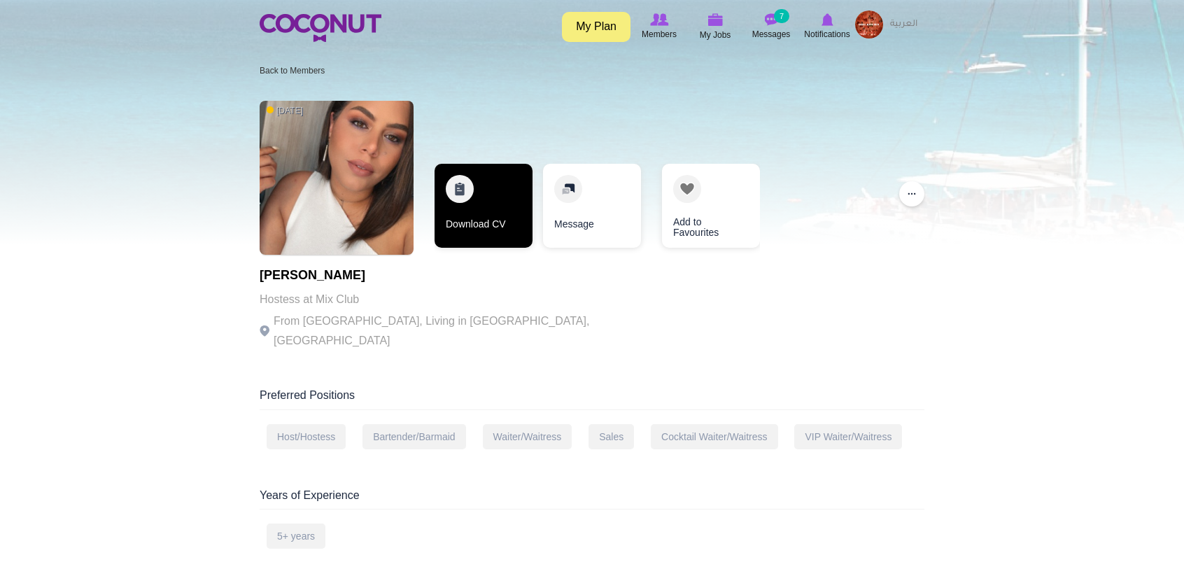
click at [506, 220] on link "Download CV" at bounding box center [483, 206] width 98 height 84
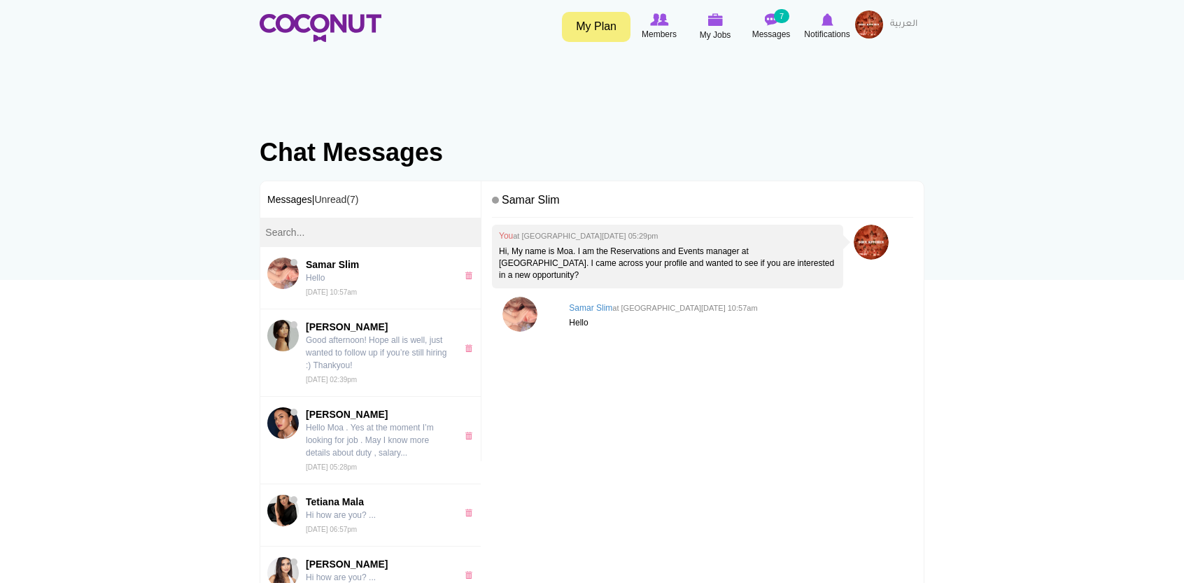
click at [568, 248] on p "Hi, My name is Moa. I am the Reservations and Events manager at [GEOGRAPHIC_DAT…" at bounding box center [667, 264] width 337 height 36
click at [568, 248] on p "Hi, My name is Moa. I am the Reservations and Events manager at Soul Kitchen Du…" at bounding box center [667, 264] width 337 height 36
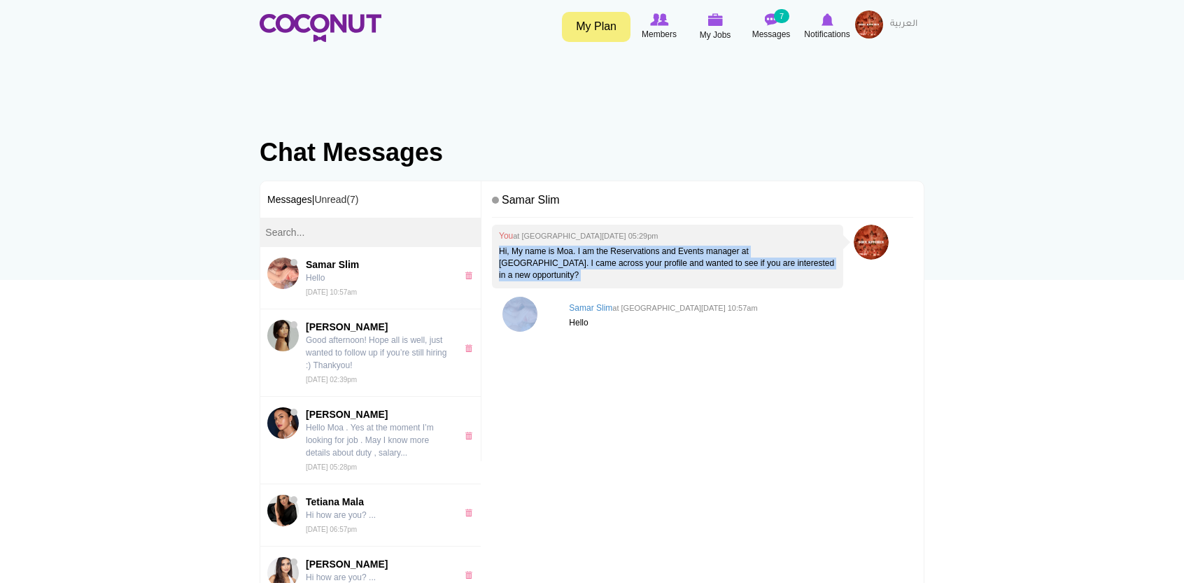
click at [568, 248] on p "Hi, My name is Moa. I am the Reservations and Events manager at Soul Kitchen Du…" at bounding box center [667, 264] width 337 height 36
copy div "Hi, My name is Moa. I am the Reservations and Events manager at Soul Kitchen Du…"
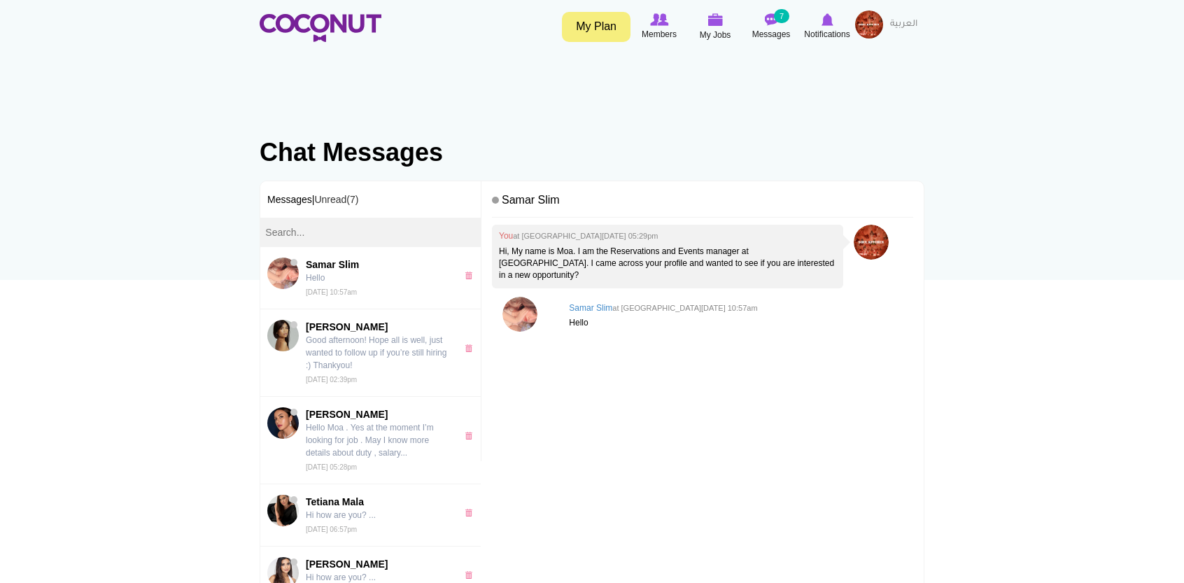
click at [631, 169] on section "Chat Messages Primary tabs Inbox (active tab) View Message Messages | Unread(7)…" at bounding box center [592, 374] width 686 height 554
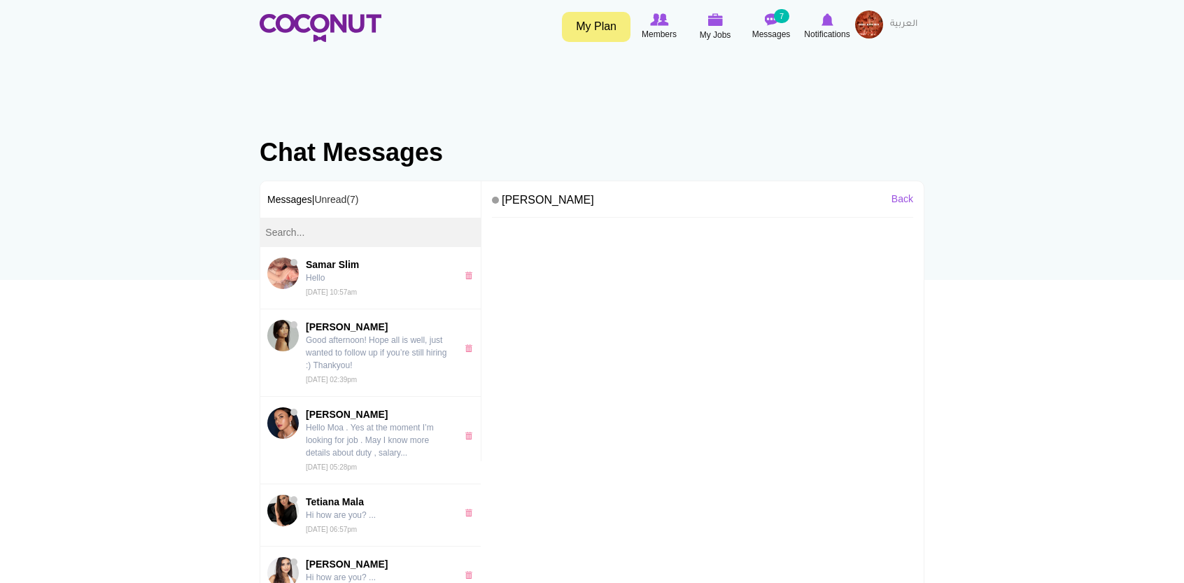
click at [560, 248] on div at bounding box center [702, 411] width 421 height 373
click at [548, 230] on div at bounding box center [702, 411] width 421 height 373
click at [529, 202] on h4 "Michelle Diaz" at bounding box center [702, 203] width 421 height 30
click at [529, 202] on h4 "[PERSON_NAME]" at bounding box center [702, 203] width 421 height 30
click at [564, 213] on h4 "Michelle Diaz" at bounding box center [702, 203] width 421 height 30
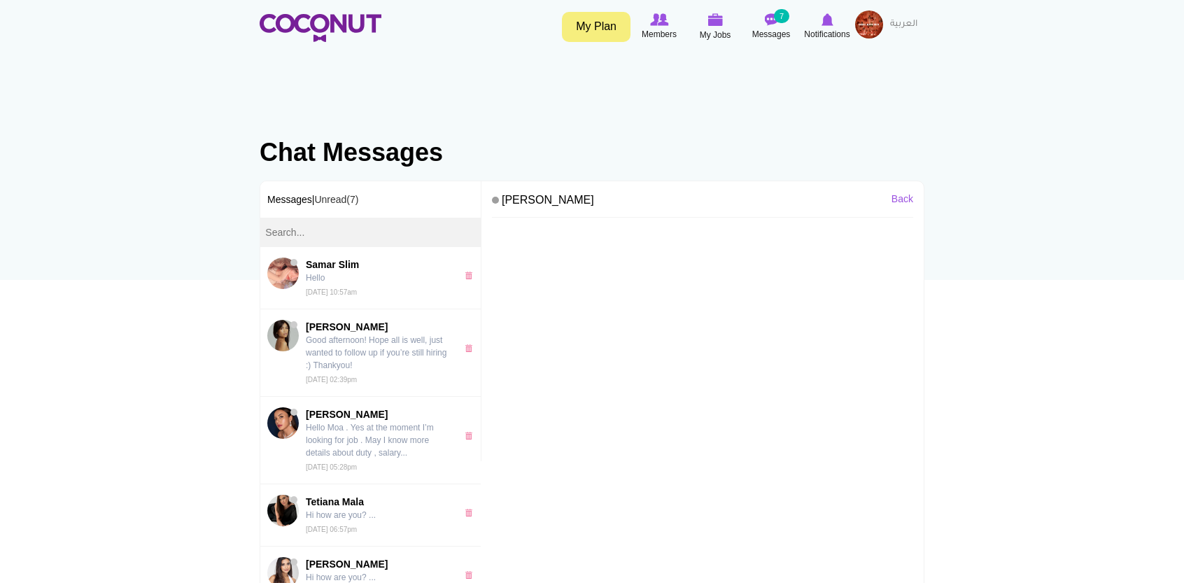
click at [505, 246] on div at bounding box center [702, 411] width 421 height 373
click at [579, 173] on section "Chat Messages Primary tabs Inbox View Message (active tab) Messages | Unread(7)…" at bounding box center [592, 374] width 686 height 554
click at [517, 188] on h4 "Michelle Diaz" at bounding box center [702, 203] width 421 height 30
click at [294, 201] on h3 "Messages | Unread(7)" at bounding box center [370, 199] width 220 height 36
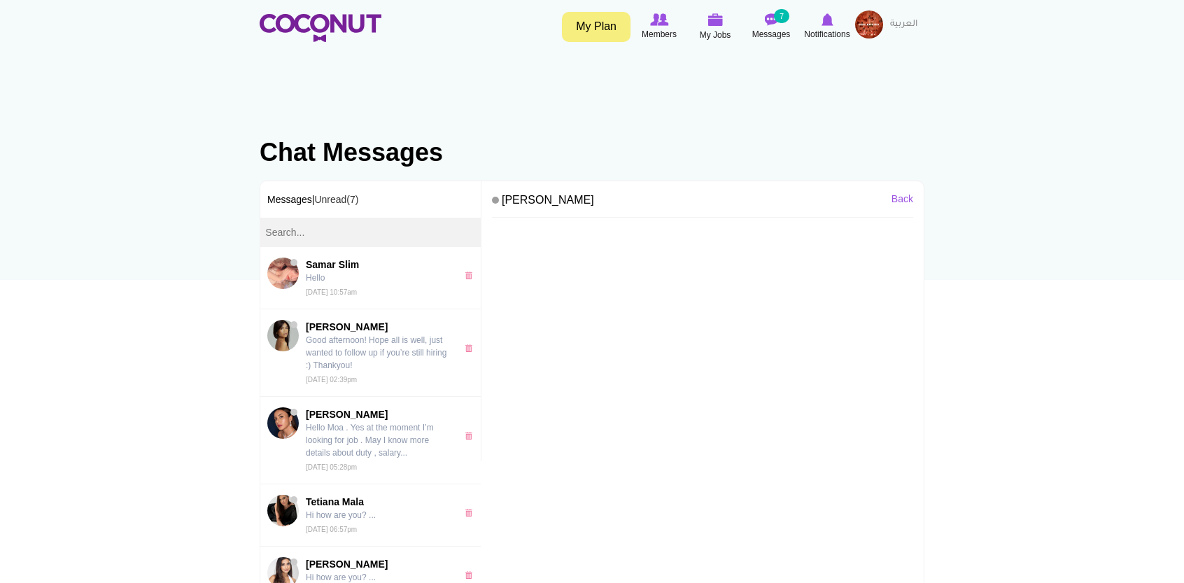
click at [525, 198] on h4 "[PERSON_NAME]" at bounding box center [702, 203] width 421 height 30
click at [542, 216] on h4 "[PERSON_NAME]" at bounding box center [702, 203] width 421 height 30
click at [542, 211] on h4 "Michelle Diaz" at bounding box center [702, 203] width 421 height 30
click at [305, 16] on img at bounding box center [321, 28] width 122 height 28
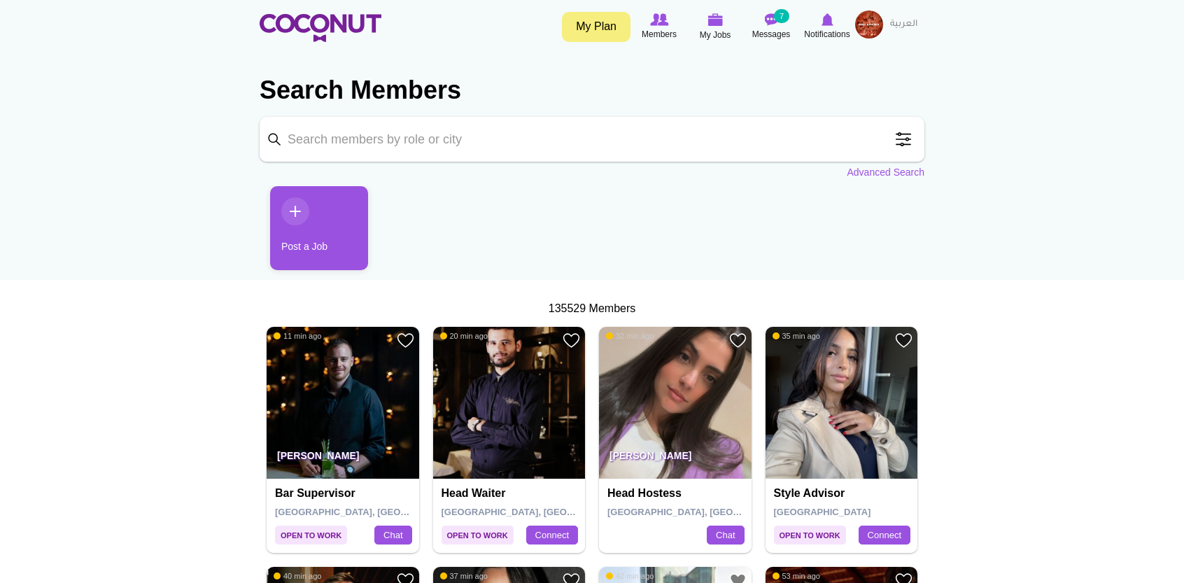
click at [895, 142] on span at bounding box center [903, 139] width 28 height 28
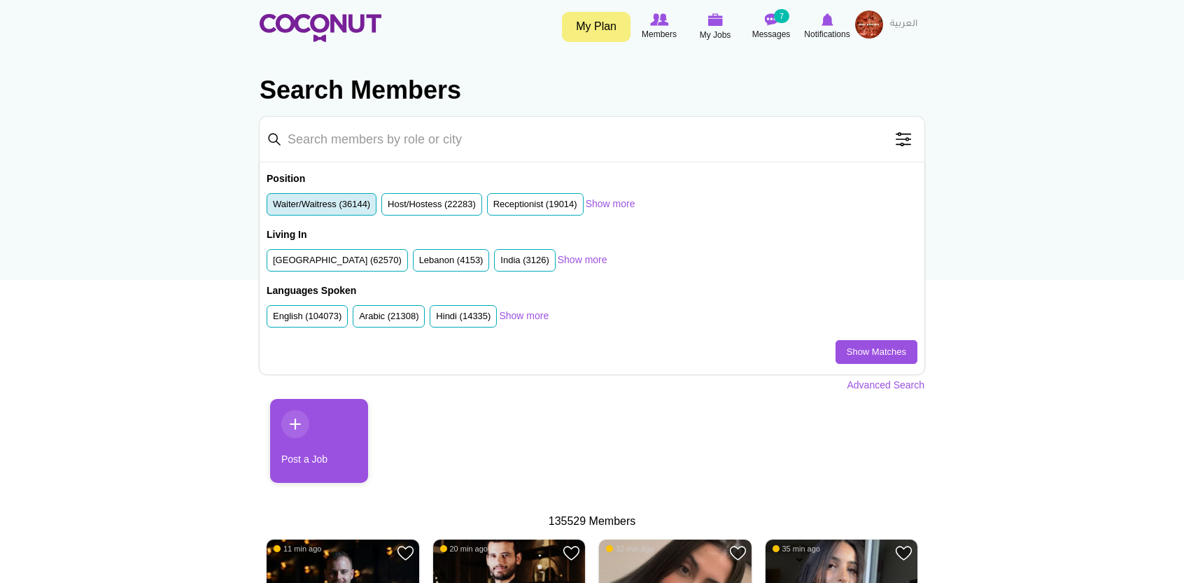
click at [304, 213] on li "Waiter/Waitress (36144)" at bounding box center [322, 204] width 110 height 23
click at [304, 249] on li "United Arab Emirates (62570)" at bounding box center [337, 260] width 141 height 23
click at [325, 212] on li "Waiter/Waitress (36144)" at bounding box center [322, 204] width 110 height 23
click at [344, 197] on li "Waiter/Waitress (36144)" at bounding box center [322, 204] width 110 height 23
click at [322, 258] on label "United Arab Emirates (62570)" at bounding box center [337, 260] width 129 height 13
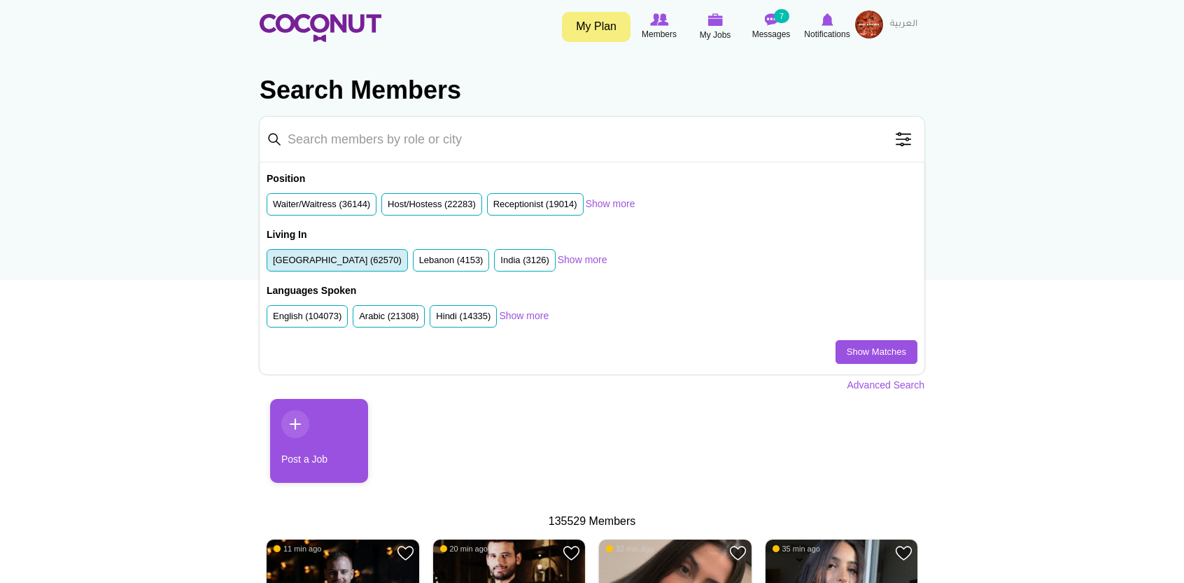
click at [273, 263] on input "United Arab Emirates (62570)" at bounding box center [273, 263] width 0 height 0
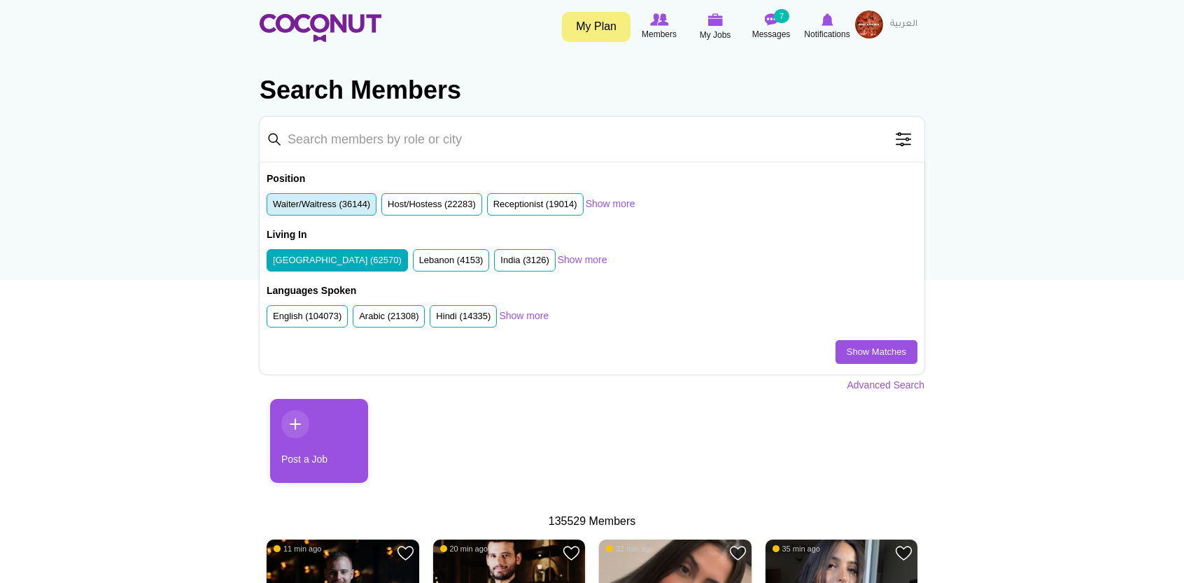
click at [345, 198] on label "Waiter/Waitress (36144)" at bounding box center [321, 204] width 97 height 13
click at [273, 207] on input "Waiter/Waitress (36144)" at bounding box center [273, 207] width 0 height 0
click at [871, 349] on link "Show Matches" at bounding box center [876, 352] width 82 height 24
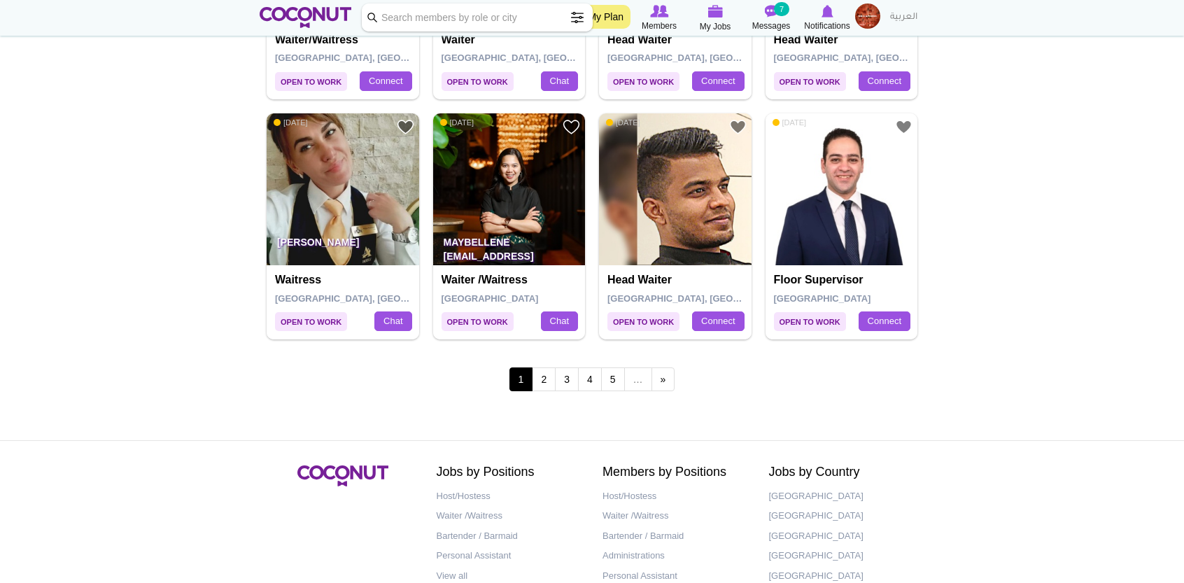
scroll to position [2411, 0]
click at [548, 379] on link "2" at bounding box center [544, 379] width 24 height 24
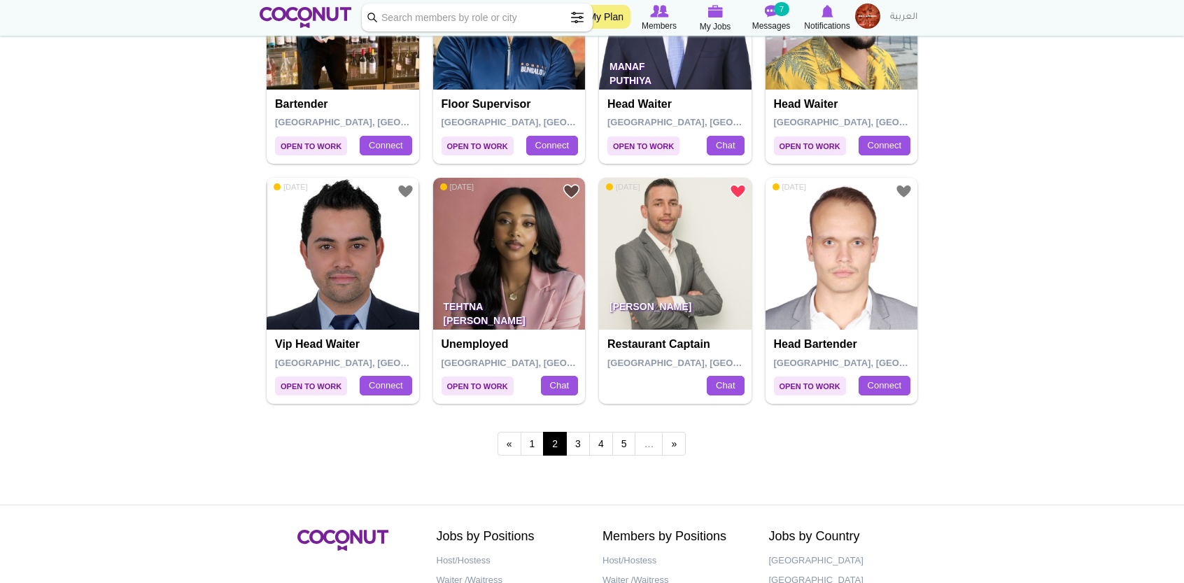
scroll to position [2347, 0]
click at [573, 434] on link "3" at bounding box center [578, 443] width 24 height 24
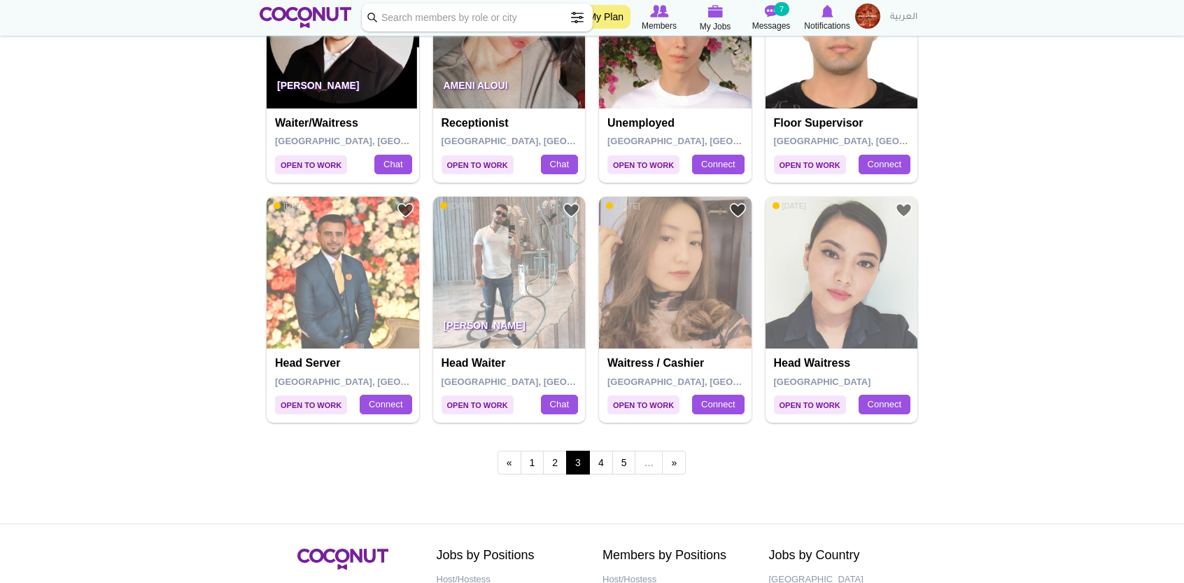
scroll to position [2329, 0]
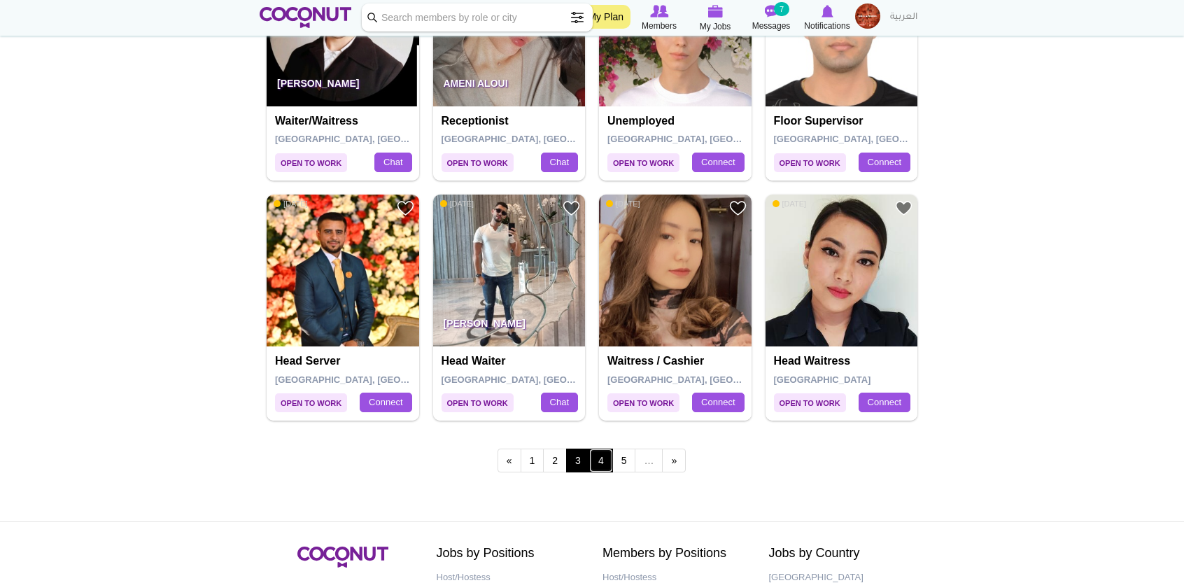
click at [599, 450] on link "4" at bounding box center [601, 460] width 24 height 24
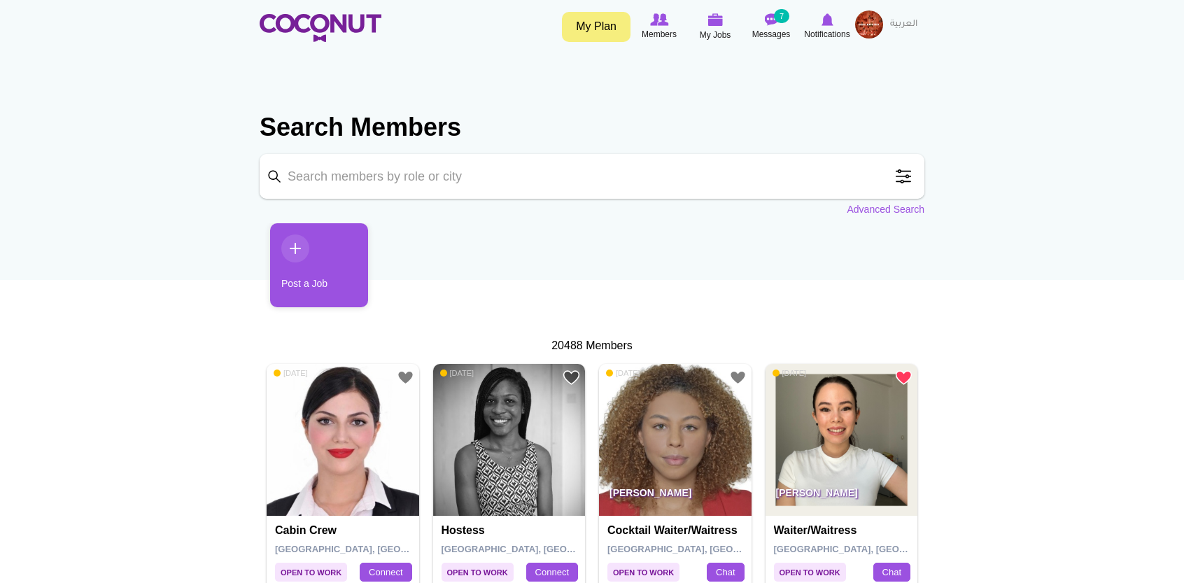
click at [600, 183] on input "Keyword" at bounding box center [592, 176] width 665 height 45
type input "diaz"
click button "Search" at bounding box center [0, 0] width 0 height 0
click at [810, 170] on input "diaz" at bounding box center [592, 176] width 665 height 45
click button "Search" at bounding box center [0, 0] width 0 height 0
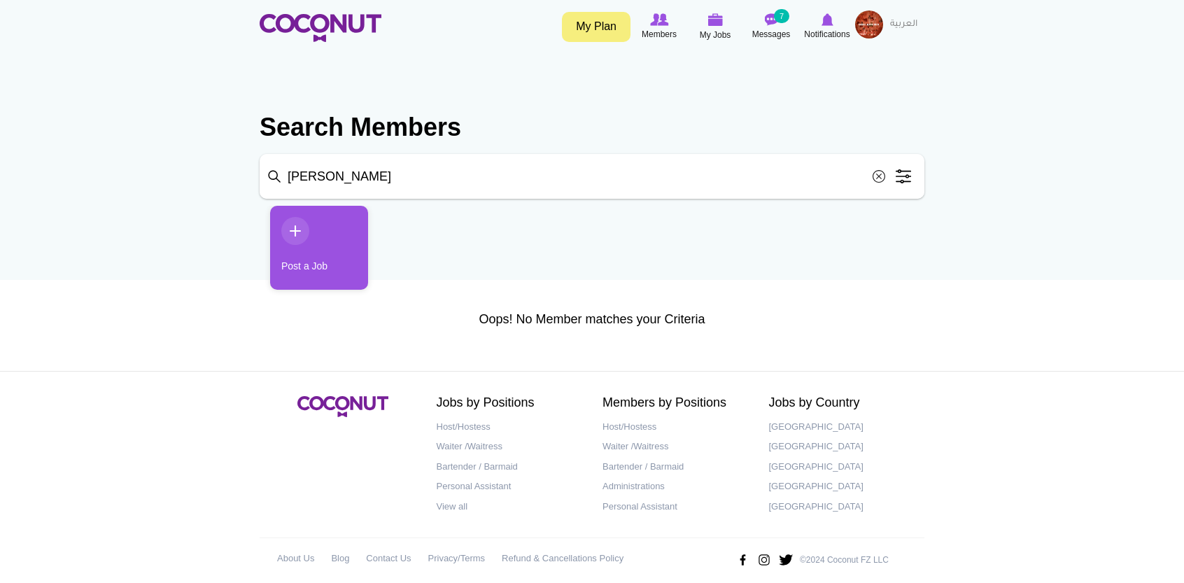
click at [500, 165] on input "diaz" at bounding box center [592, 176] width 665 height 45
click at [656, 36] on span "Members" at bounding box center [659, 34] width 35 height 14
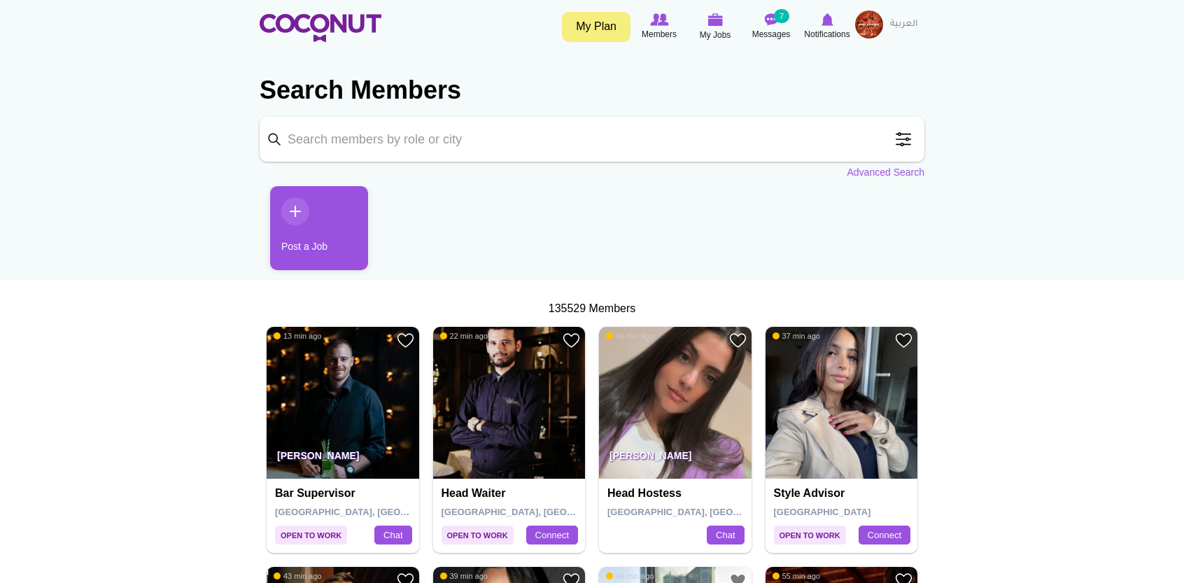
click at [898, 139] on span at bounding box center [903, 139] width 28 height 28
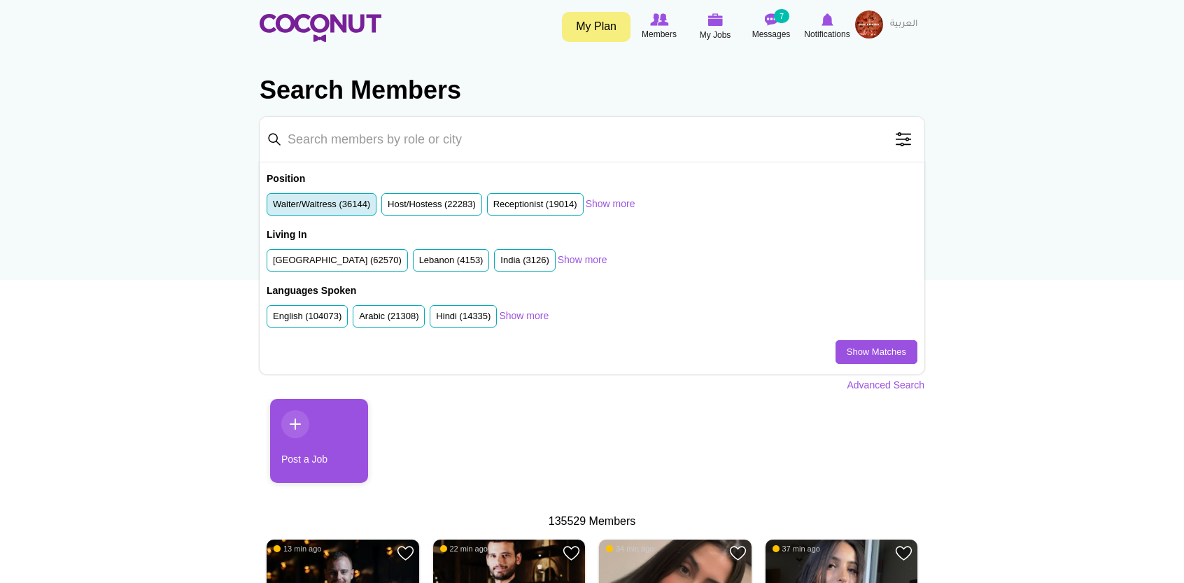
click at [330, 196] on li "Waiter/Waitress (36144)" at bounding box center [322, 204] width 110 height 23
click at [316, 198] on label "Waiter/Waitress (36144)" at bounding box center [321, 204] width 97 height 13
click at [273, 207] on input "Waiter/Waitress (36144)" at bounding box center [273, 207] width 0 height 0
click at [306, 255] on label "United Arab Emirates (62570)" at bounding box center [337, 260] width 129 height 13
click at [273, 263] on input "United Arab Emirates (62570)" at bounding box center [273, 263] width 0 height 0
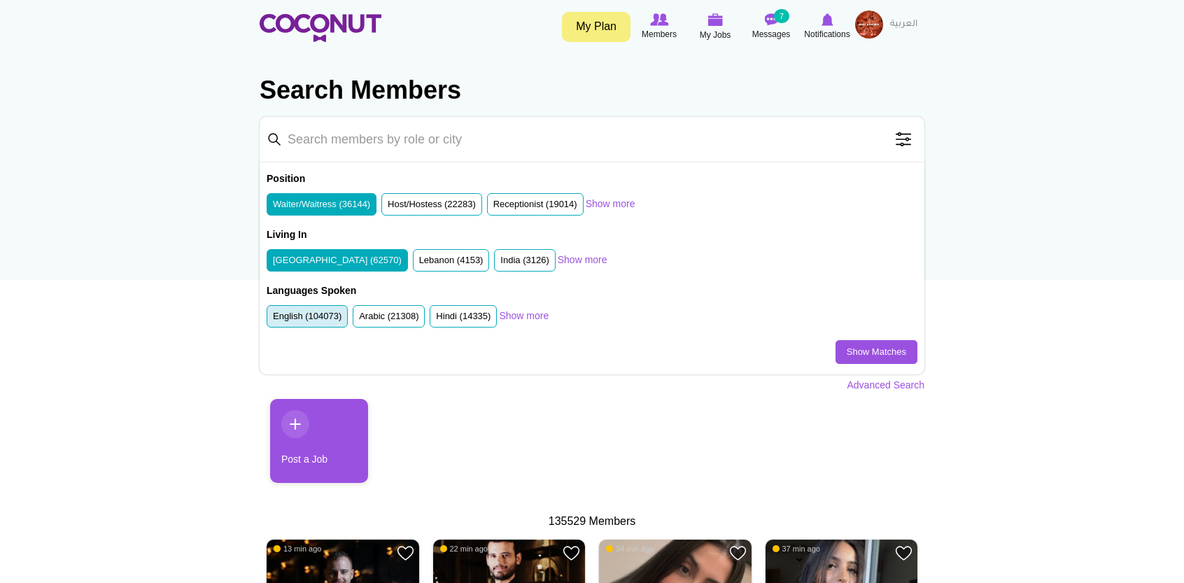
click at [307, 311] on label "English (104073)" at bounding box center [307, 316] width 69 height 13
click at [273, 319] on input "English (104073)" at bounding box center [273, 319] width 0 height 0
click at [313, 311] on label "English (104073)" at bounding box center [307, 316] width 69 height 13
click at [273, 319] on input "English (104073)" at bounding box center [273, 319] width 0 height 0
click at [855, 340] on link "Show Matches" at bounding box center [876, 352] width 82 height 24
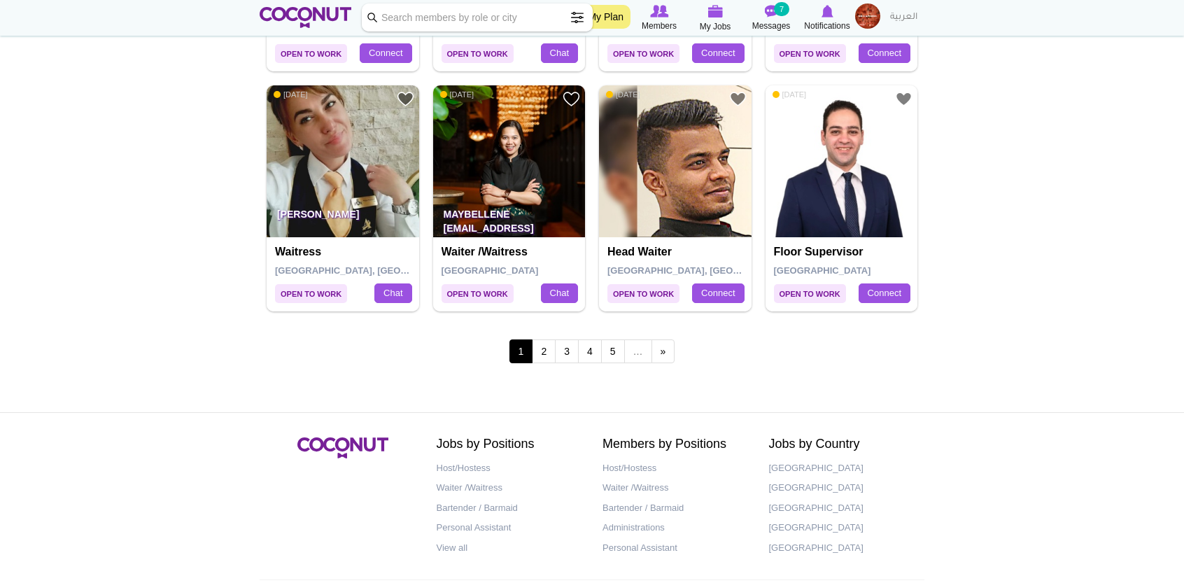
scroll to position [2441, 0]
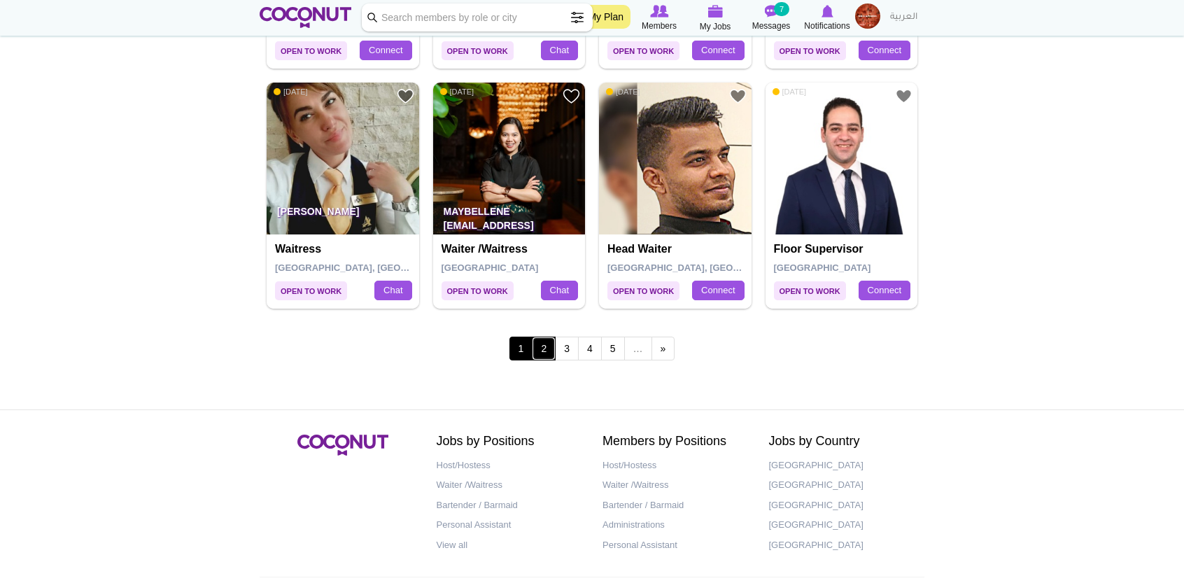
click at [546, 341] on link "2" at bounding box center [544, 349] width 24 height 24
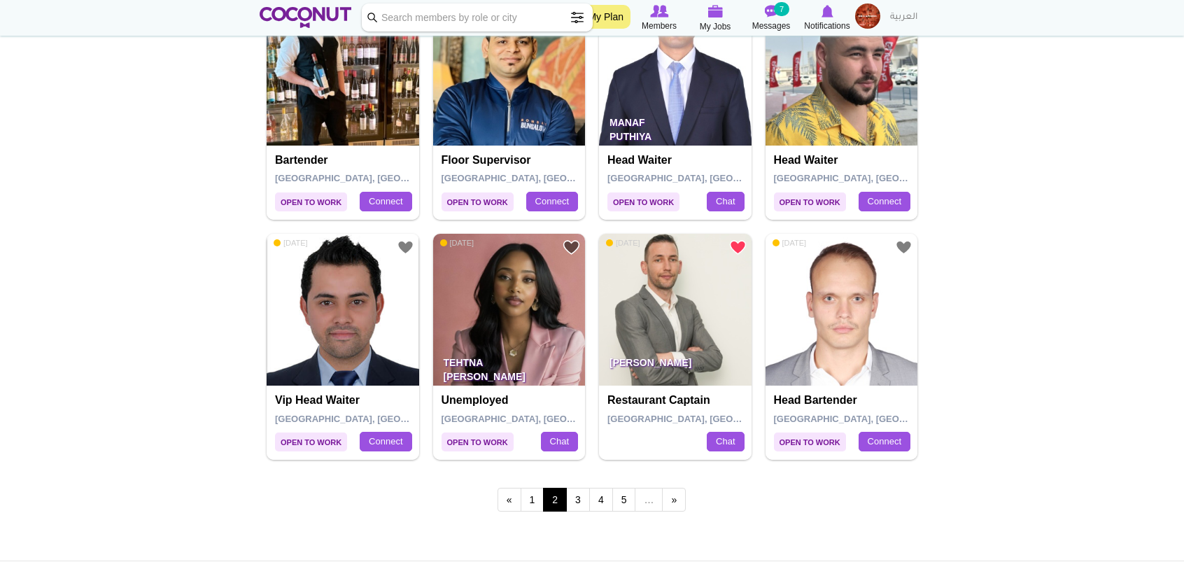
scroll to position [2292, 0]
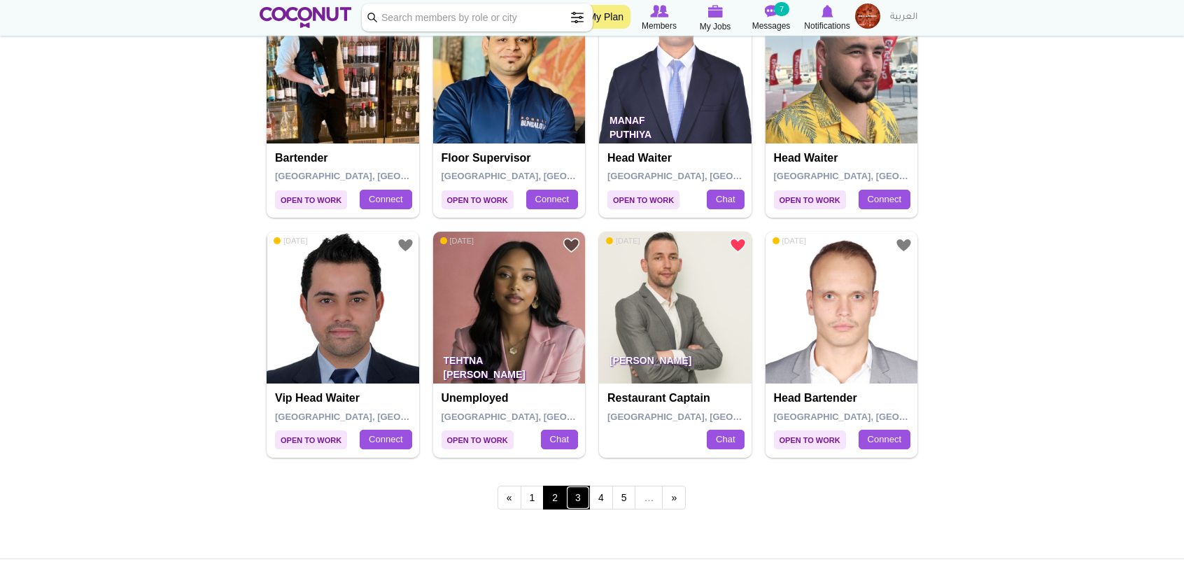
click at [577, 494] on link "3" at bounding box center [578, 498] width 24 height 24
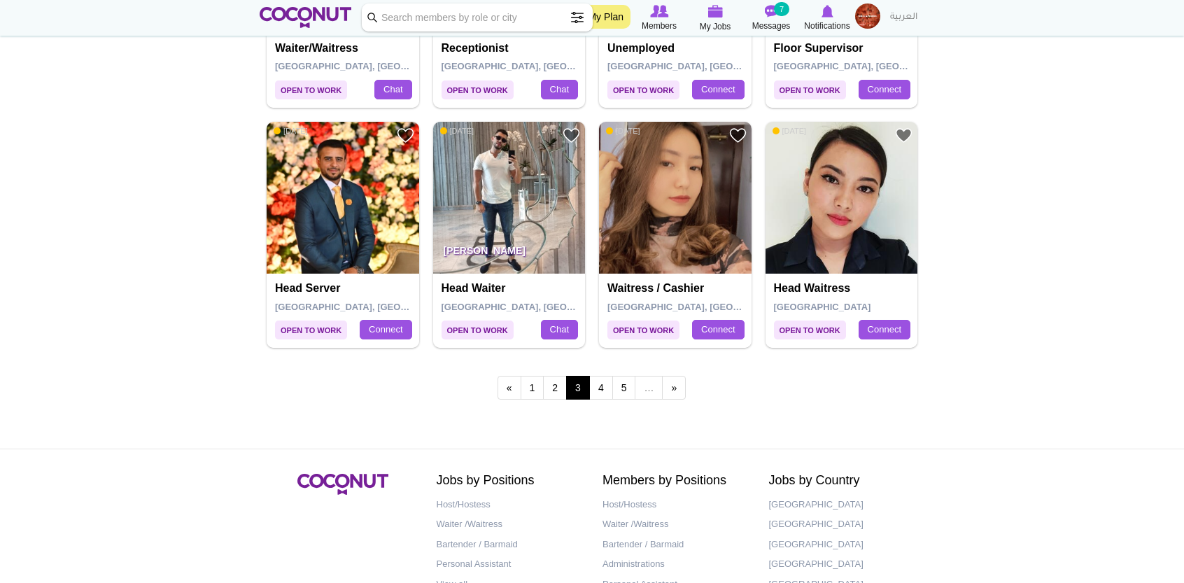
scroll to position [2403, 0]
click at [602, 391] on link "4" at bounding box center [601, 387] width 24 height 24
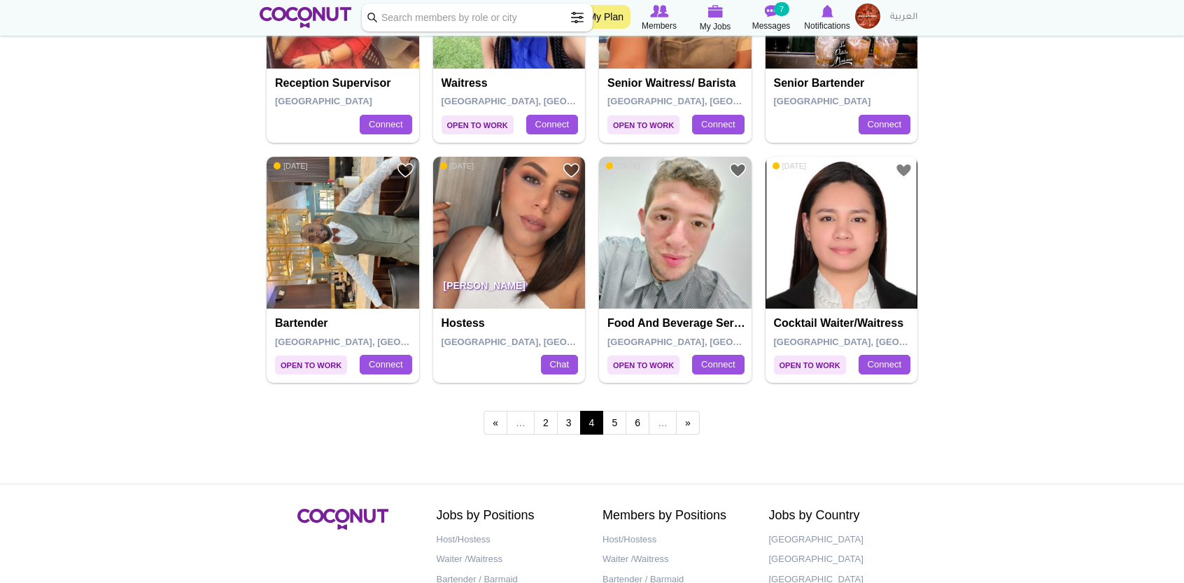
scroll to position [2382, 0]
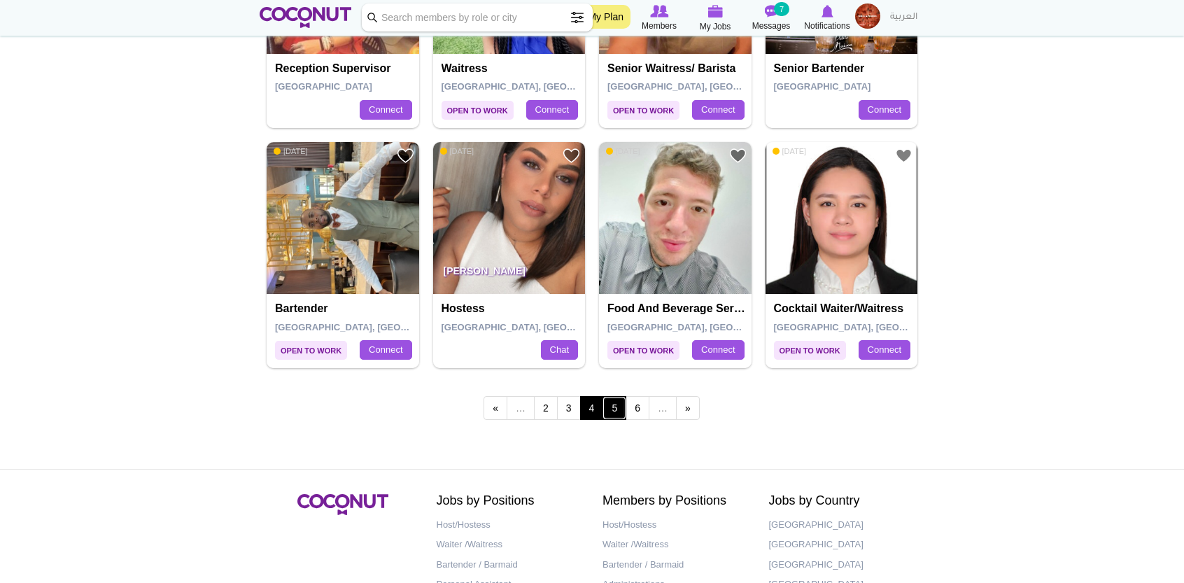
click at [616, 396] on link "5" at bounding box center [614, 408] width 24 height 24
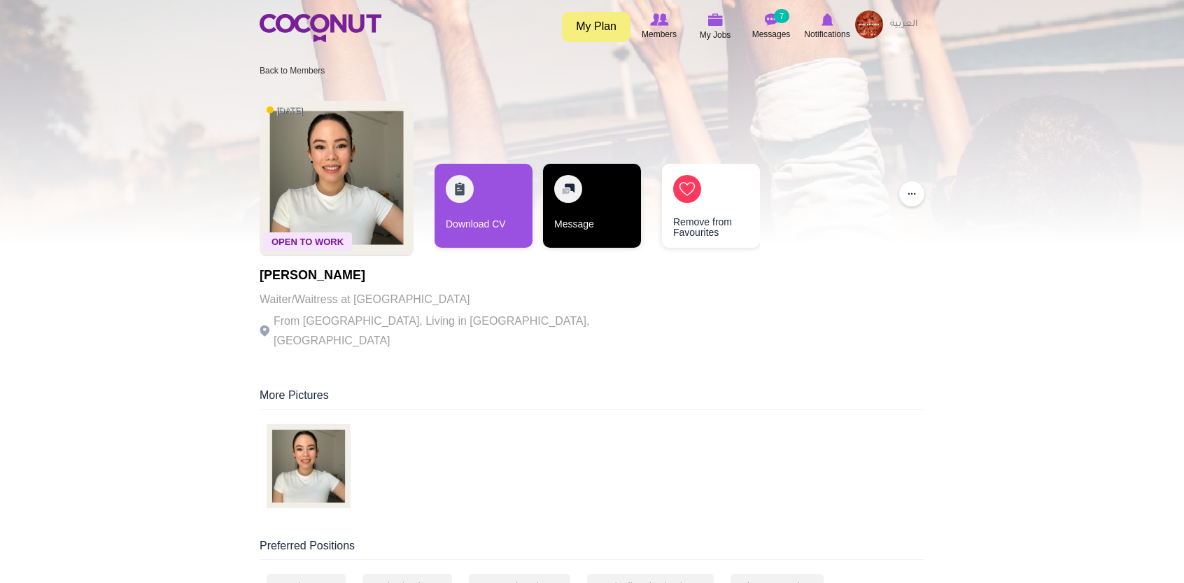
click at [619, 204] on link "Message" at bounding box center [592, 206] width 98 height 84
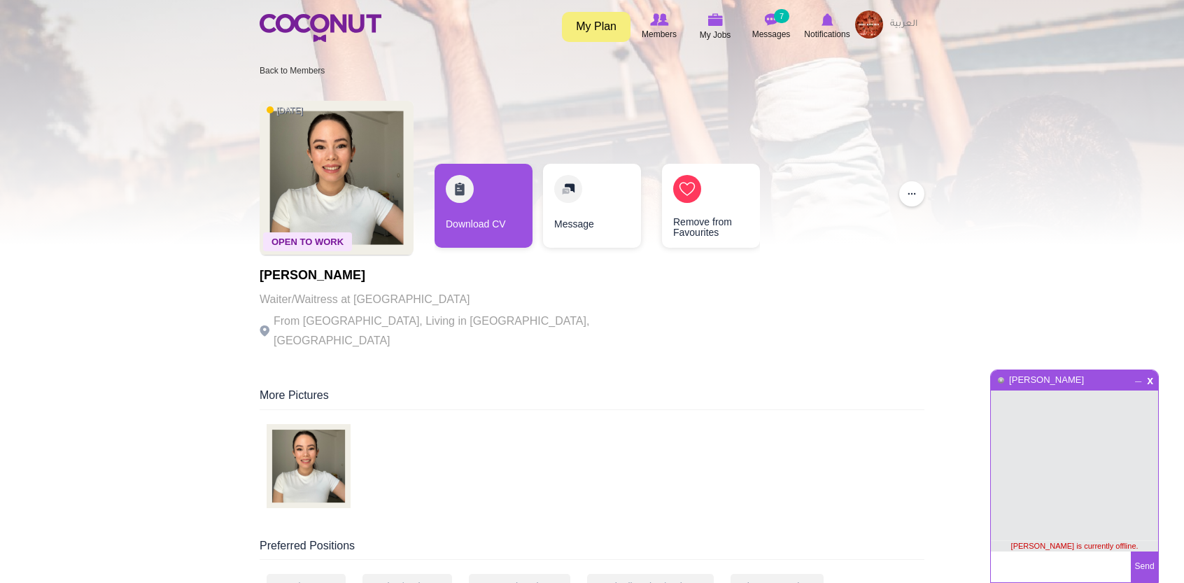
click at [1038, 570] on textarea at bounding box center [1061, 566] width 140 height 31
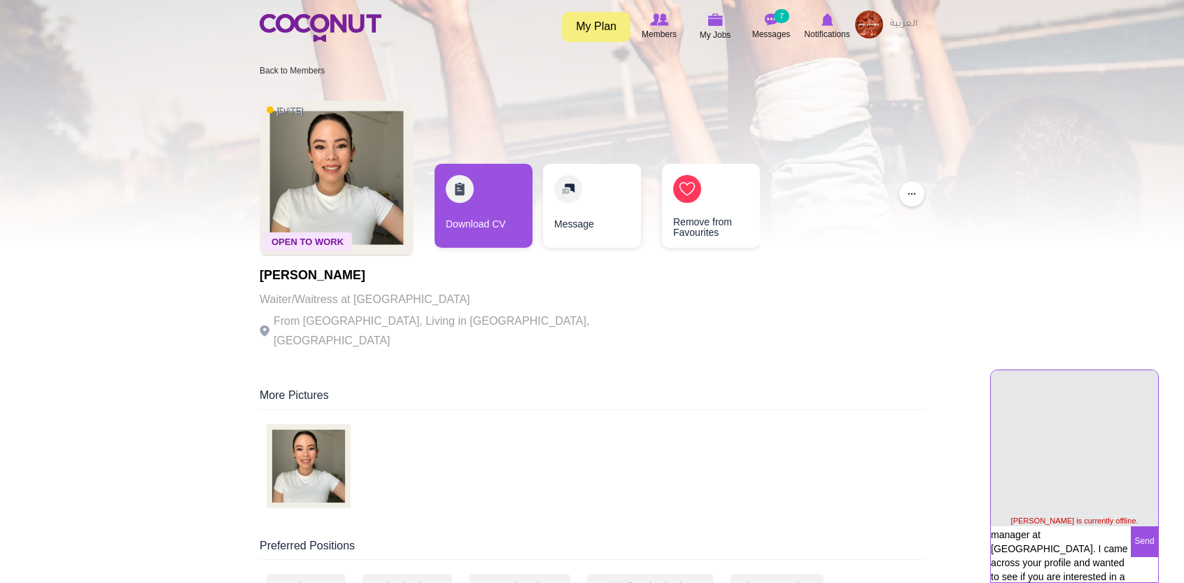
scroll to position [1, 0]
click at [1028, 557] on textarea "Hi, My name is Blago. I am the Reservations and Events manager at Soul Kitchen …" at bounding box center [1061, 561] width 140 height 71
type textarea "Hi, My name is Blago. I am the Assistant Restaurant Manager at Soul Kitchen Dub…"
click at [1143, 546] on button "Send" at bounding box center [1144, 541] width 27 height 31
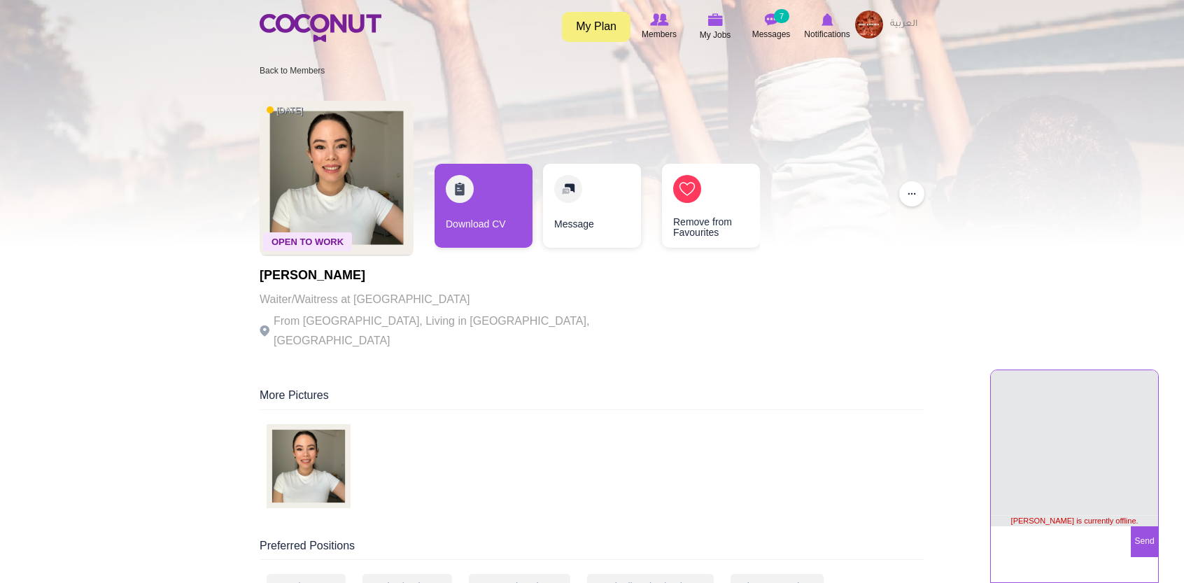
scroll to position [3, 0]
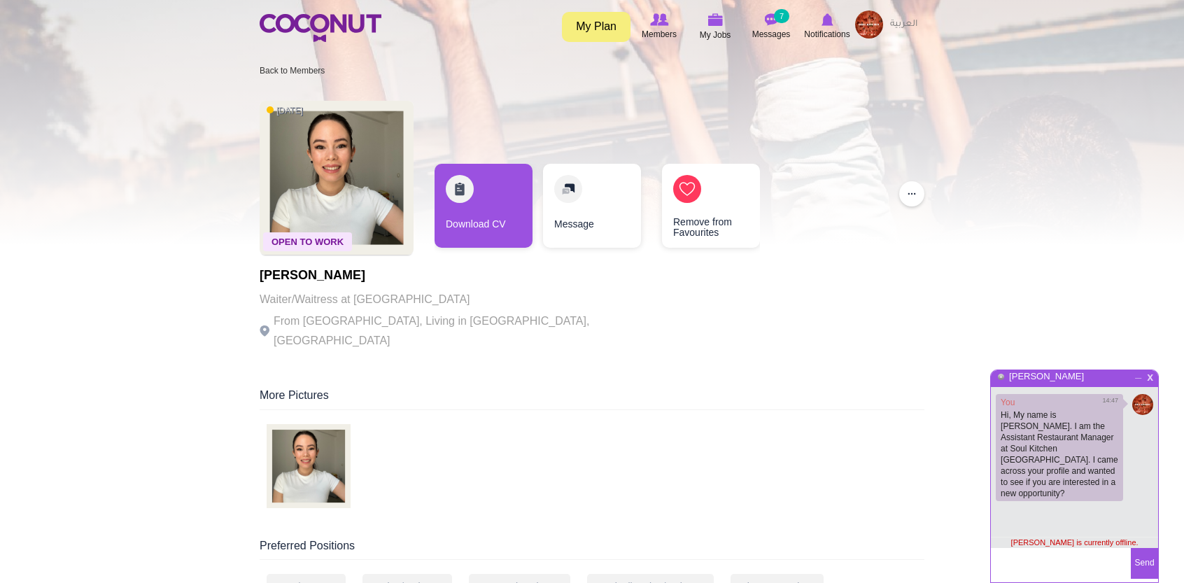
click at [1151, 374] on span "x" at bounding box center [1150, 375] width 12 height 10
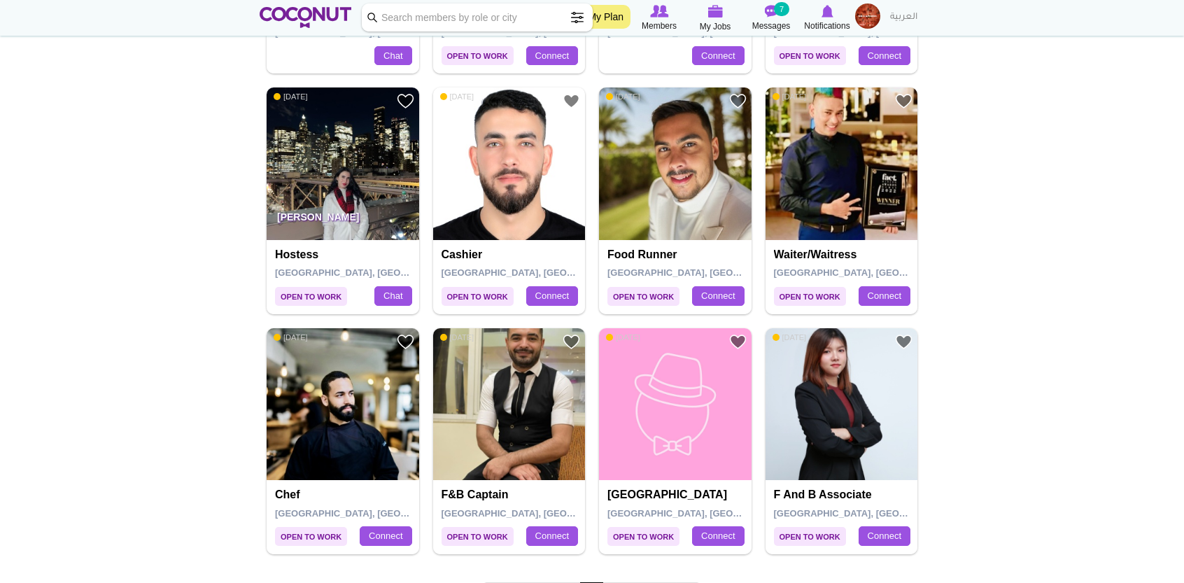
scroll to position [2284, 0]
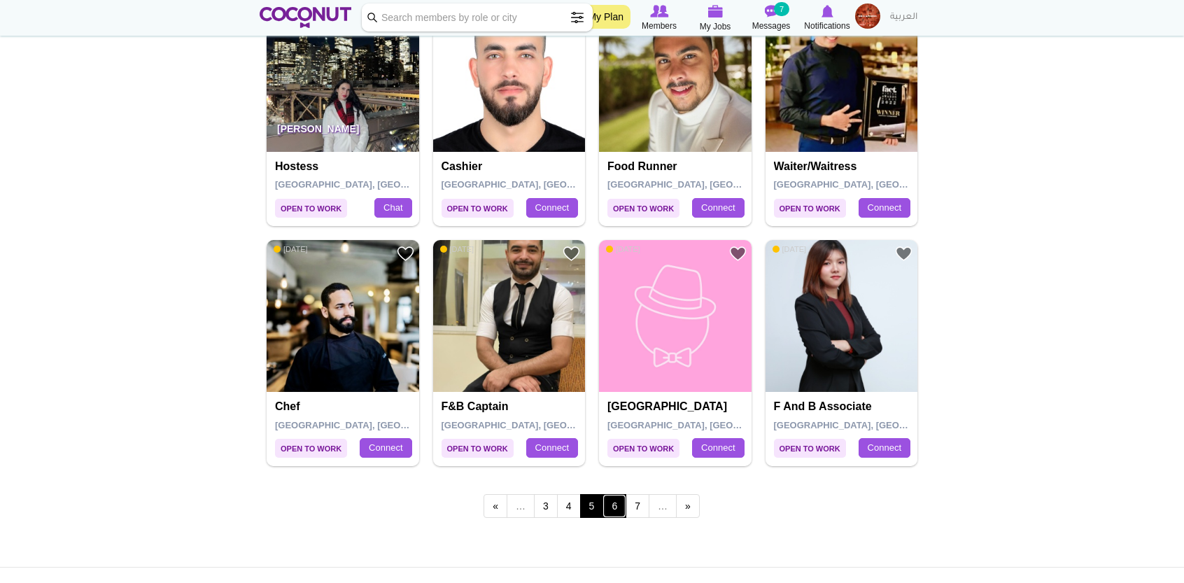
click at [611, 500] on link "6" at bounding box center [614, 506] width 24 height 24
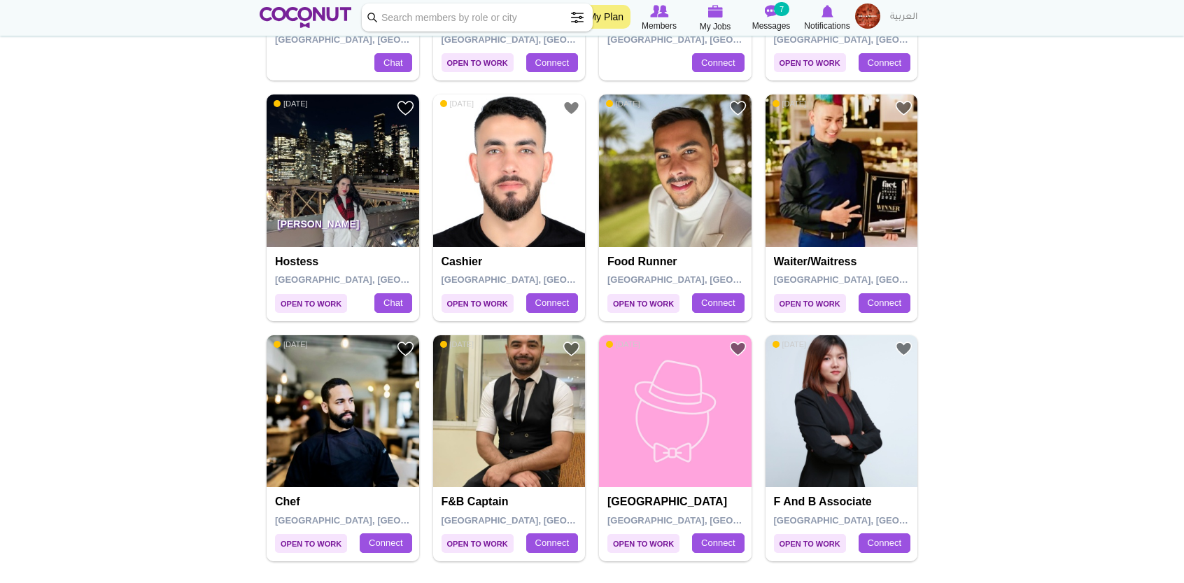
scroll to position [2188, 0]
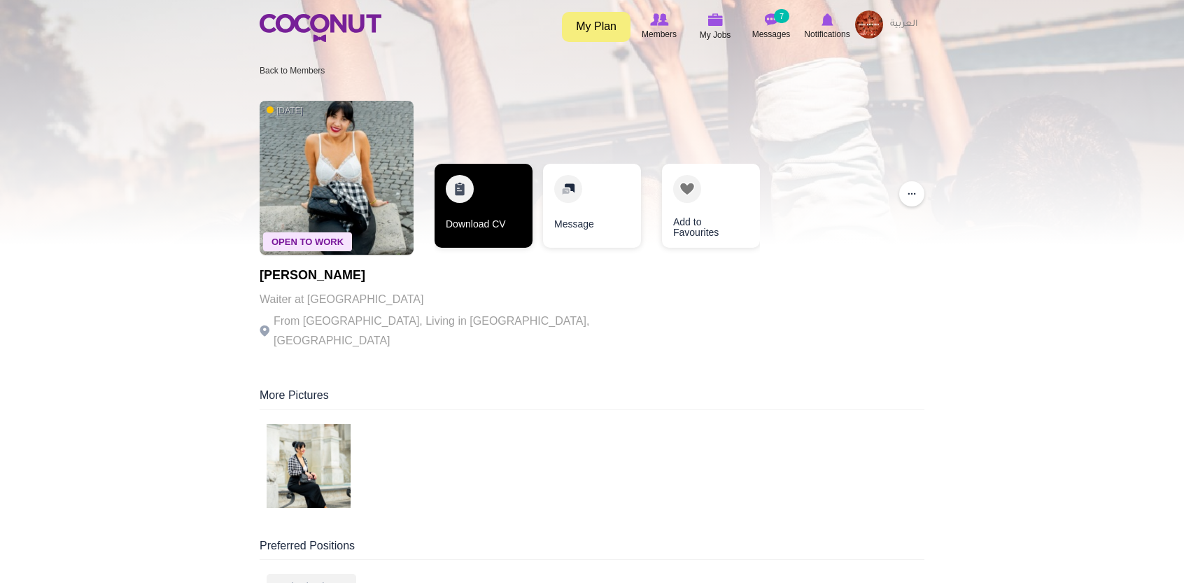
click at [488, 178] on link "Download CV" at bounding box center [483, 206] width 98 height 84
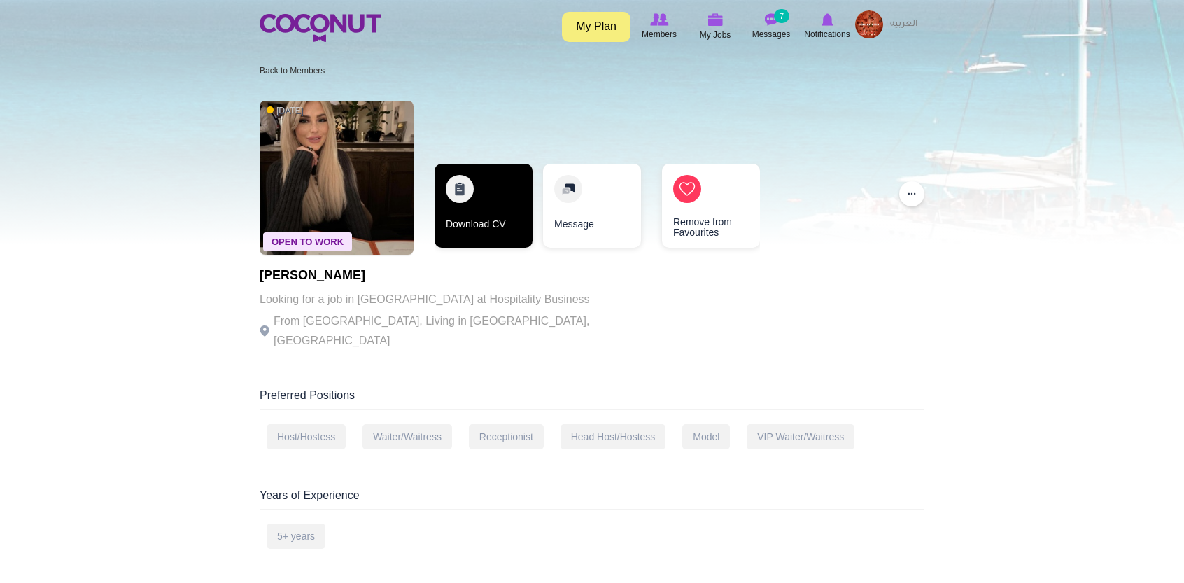
click at [500, 244] on link "Download CV" at bounding box center [483, 206] width 98 height 84
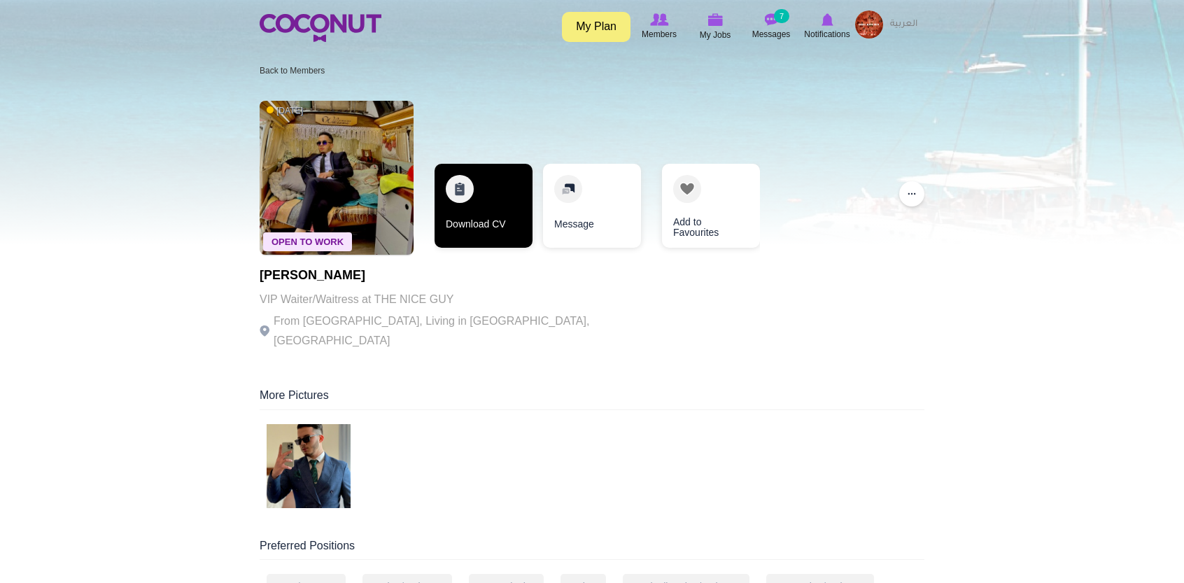
click at [495, 225] on link "Download CV" at bounding box center [483, 206] width 98 height 84
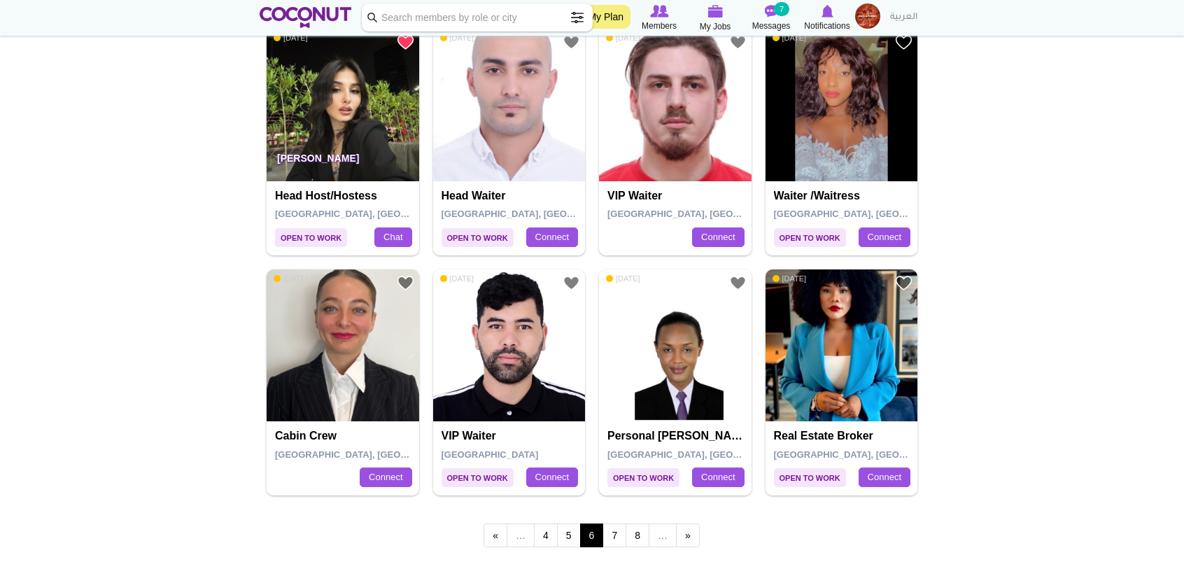
scroll to position [2268, 0]
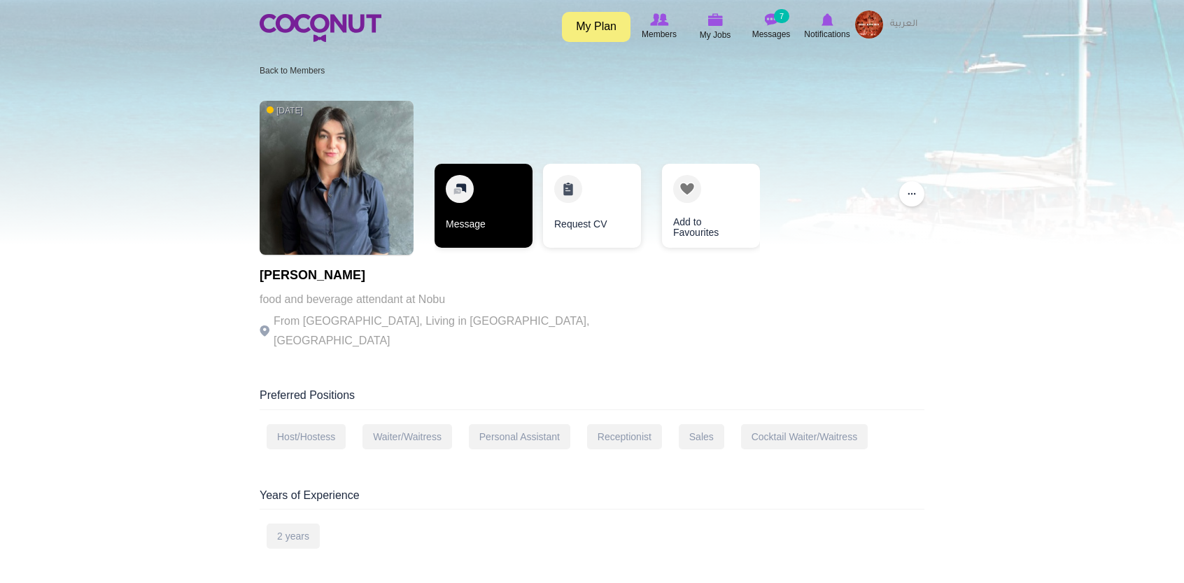
click at [479, 186] on link "Message" at bounding box center [483, 206] width 98 height 84
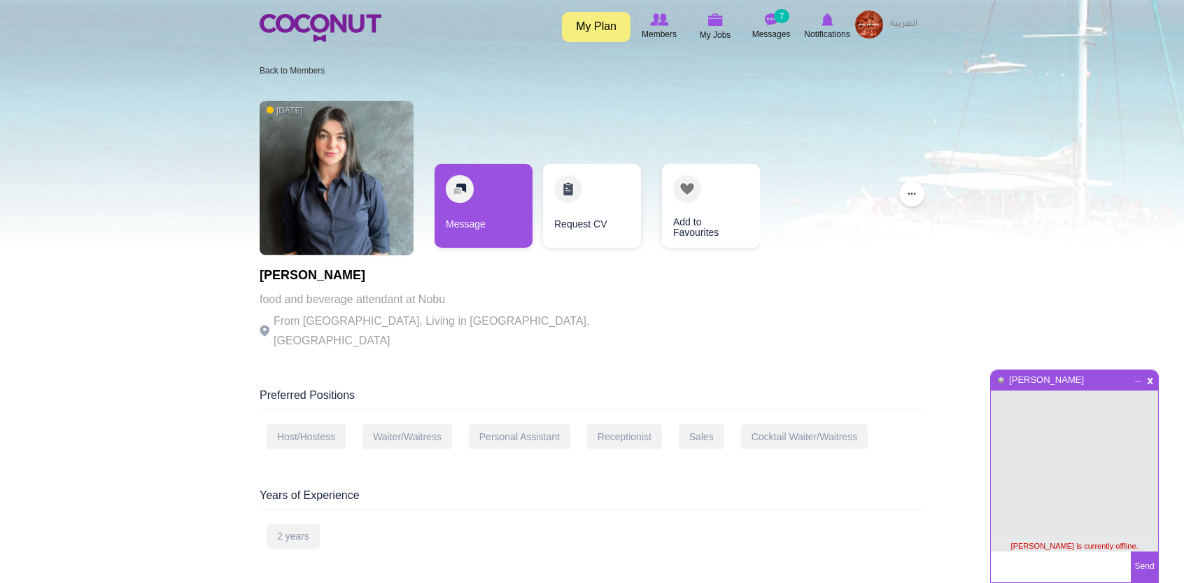
click at [1074, 565] on textarea at bounding box center [1061, 566] width 140 height 31
type textarea "creative pin for handcuff skull"
click at [1073, 553] on textarea "creative pin for handcuff skull" at bounding box center [1061, 566] width 140 height 31
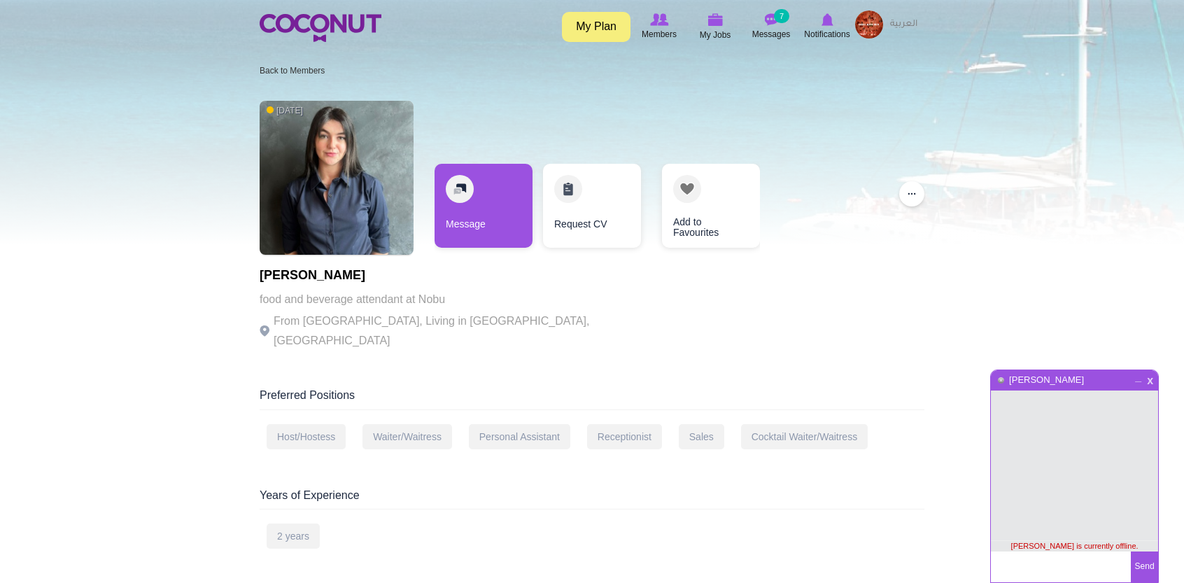
click at [1151, 380] on span "x" at bounding box center [1150, 379] width 12 height 10
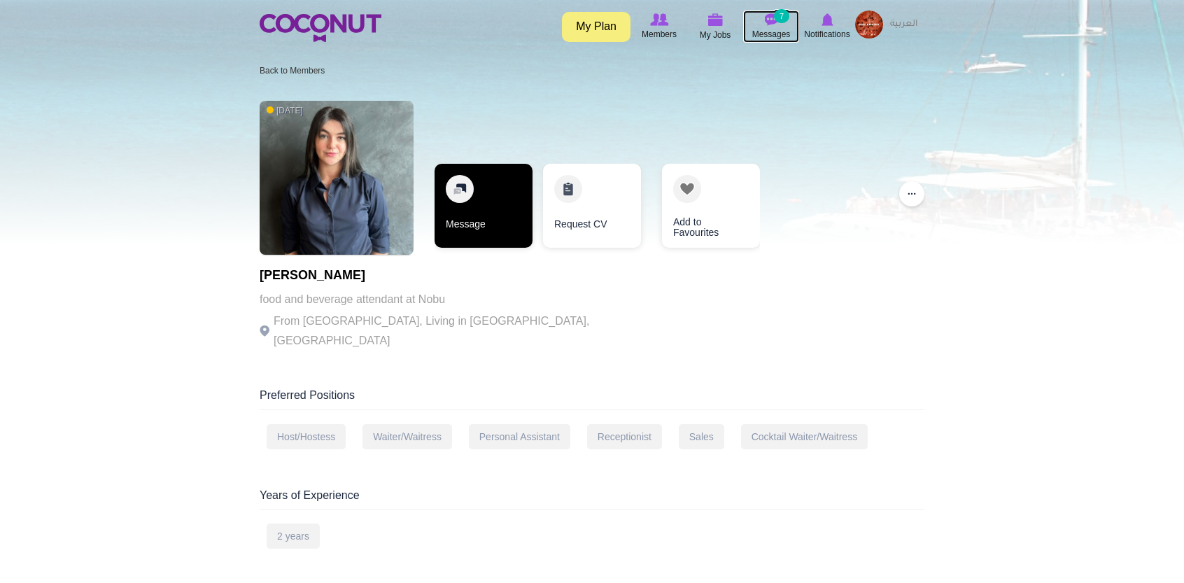
click at [504, 215] on link "Message" at bounding box center [483, 206] width 98 height 84
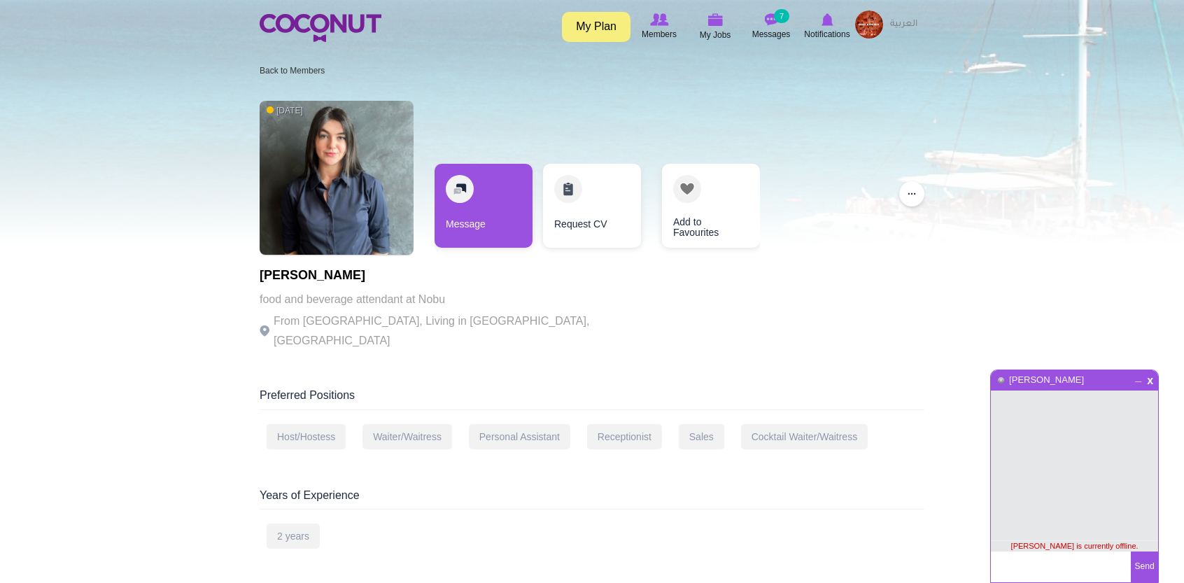
paste textarea "Hi, My name is Blago. I am the Assistant Restaurant Manager at Soul Kitchen Dub…"
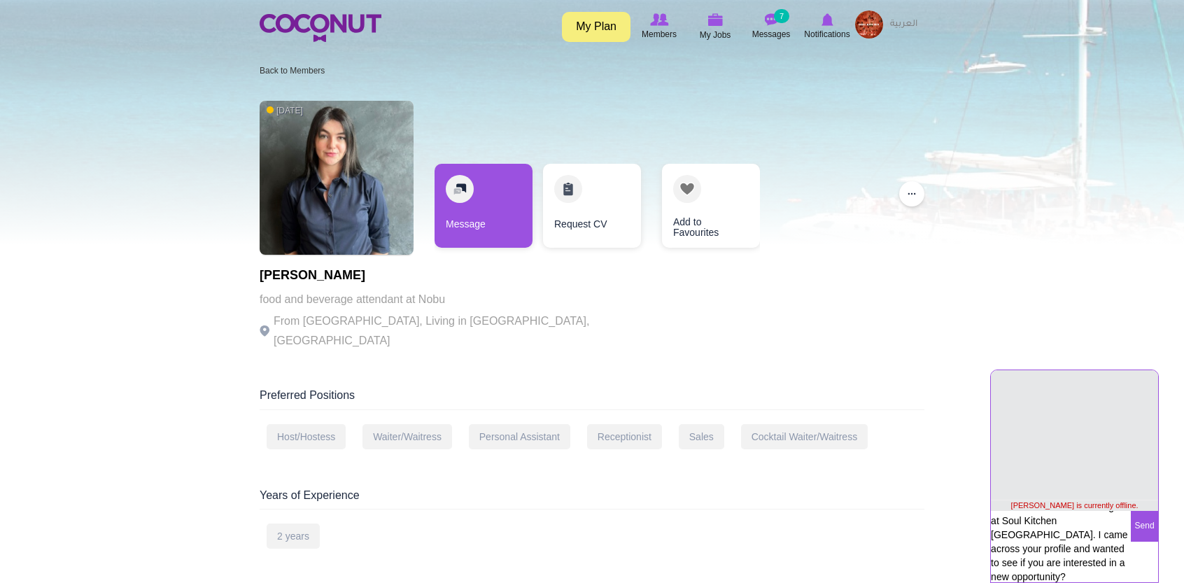
scroll to position [53, 0]
type textarea "Hi, My name is Blago. I am the Assistant Restaurant Manager at Soul Kitchen Dub…"
click at [1148, 523] on button "Send" at bounding box center [1144, 526] width 27 height 31
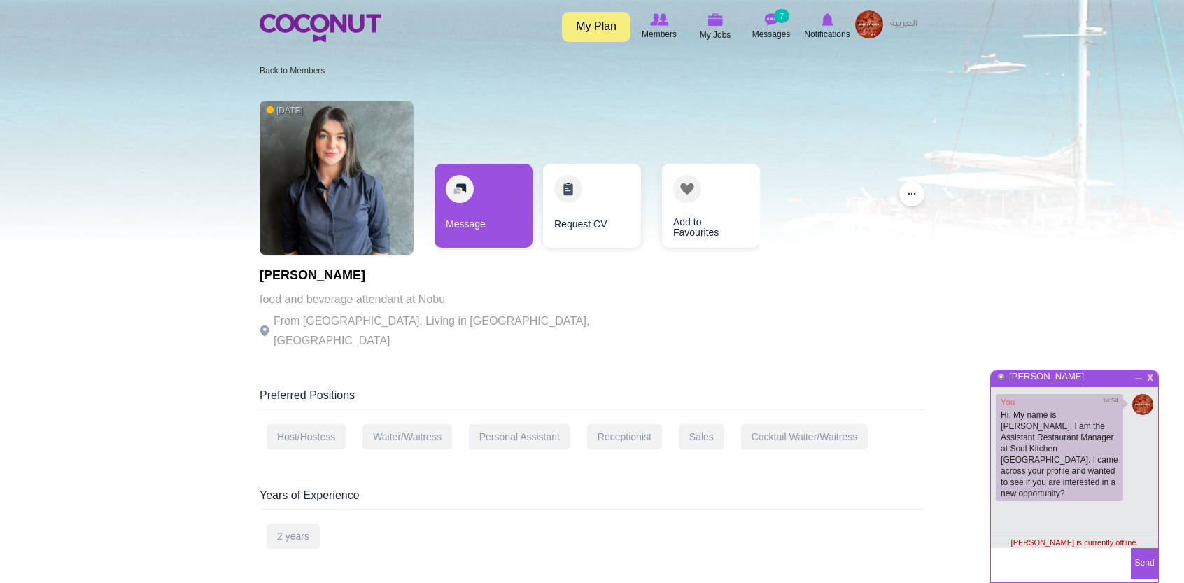
click at [1150, 377] on span "x" at bounding box center [1150, 375] width 12 height 10
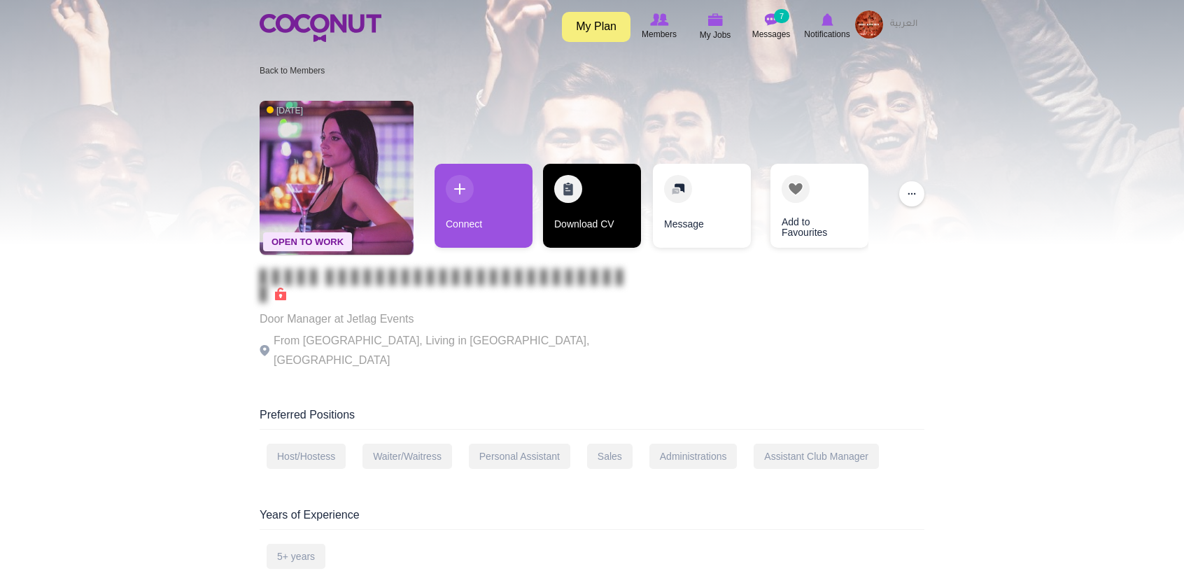
click at [607, 209] on link "Download CV" at bounding box center [592, 206] width 98 height 84
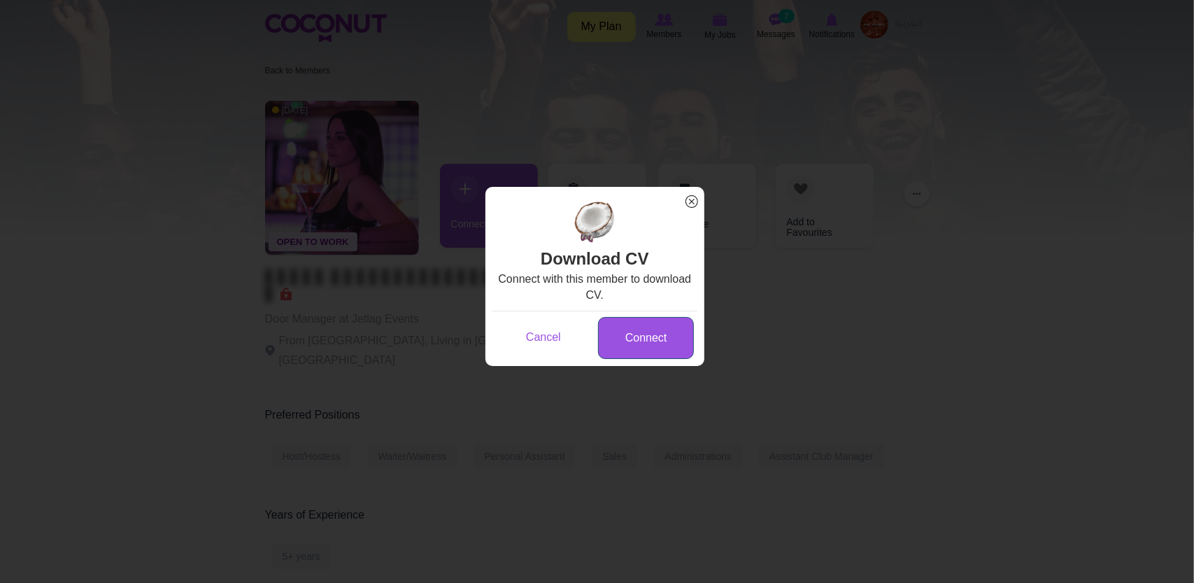
click at [653, 328] on link "Connect" at bounding box center [646, 338] width 96 height 43
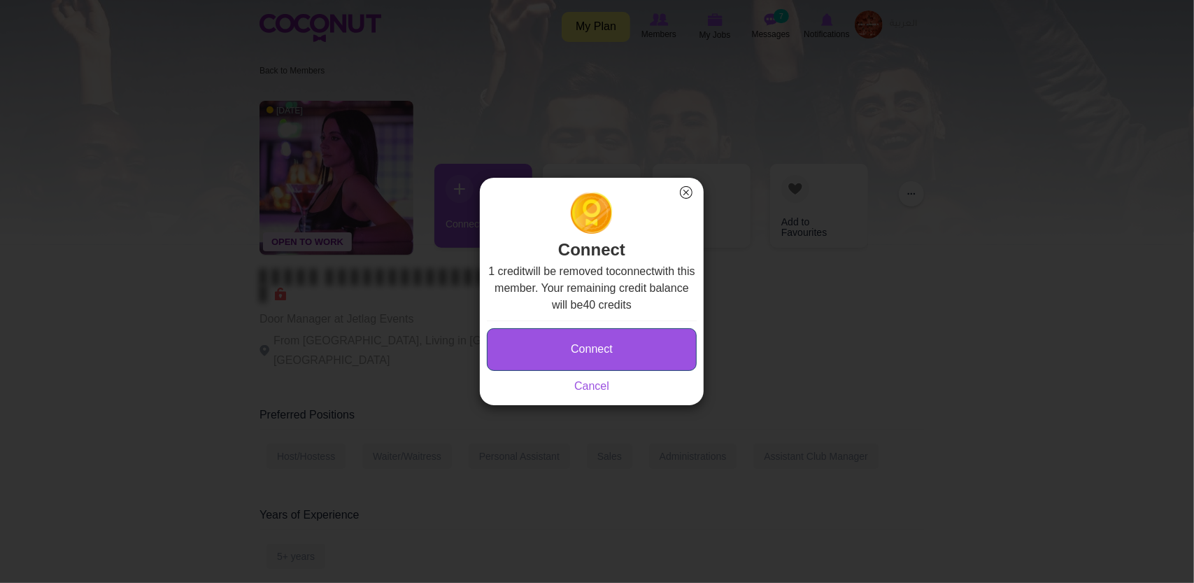
click at [653, 344] on button "Connect" at bounding box center [592, 349] width 210 height 43
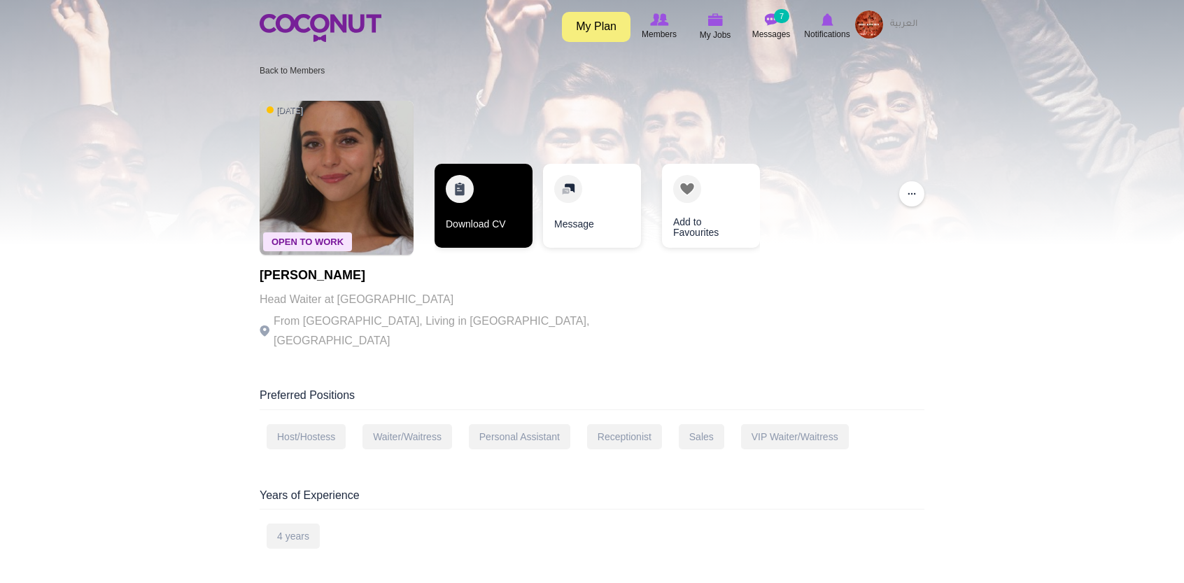
click at [516, 207] on link "Download CV" at bounding box center [483, 206] width 98 height 84
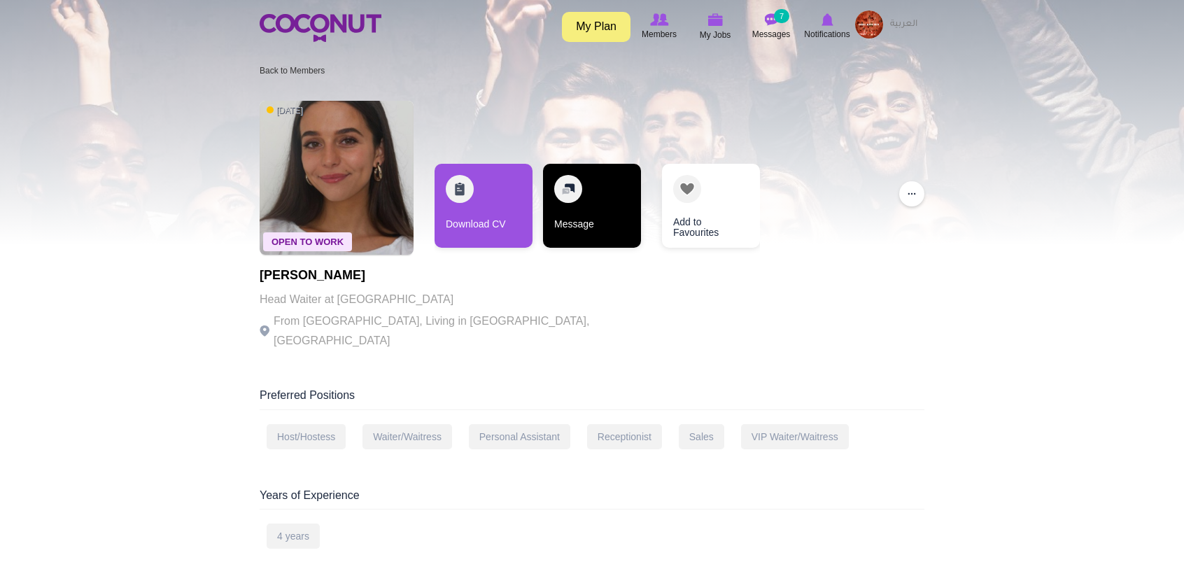
click at [597, 201] on link "Message" at bounding box center [592, 206] width 98 height 84
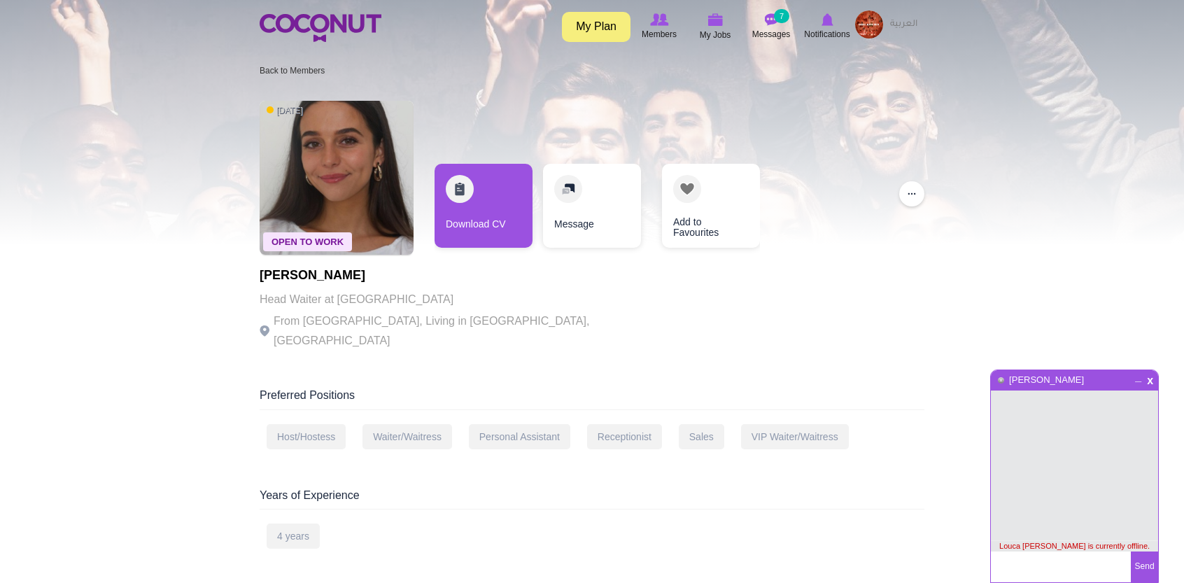
type textarea "Hi, My name is [PERSON_NAME]. I am the Assistant Restaurant Manager at Soul Kit…"
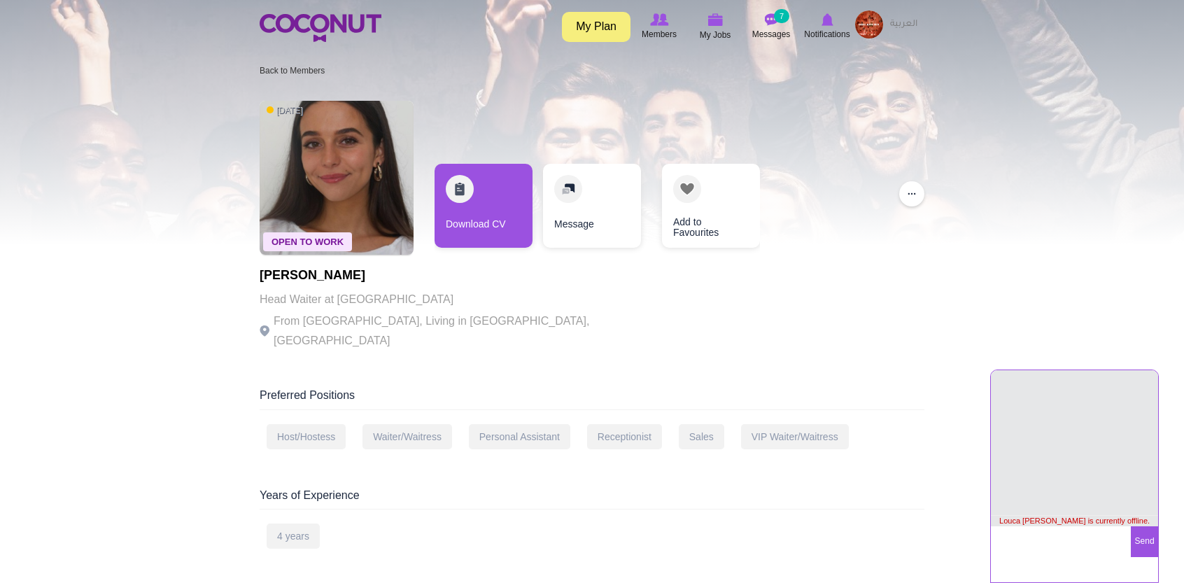
scroll to position [3, 0]
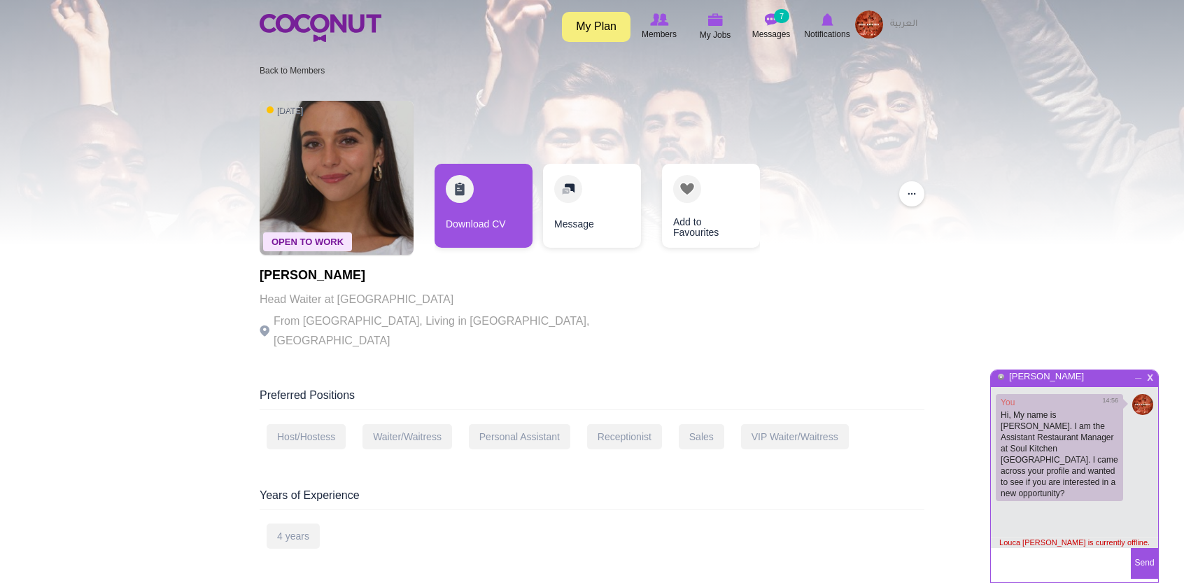
click at [1150, 372] on span "x" at bounding box center [1150, 375] width 12 height 10
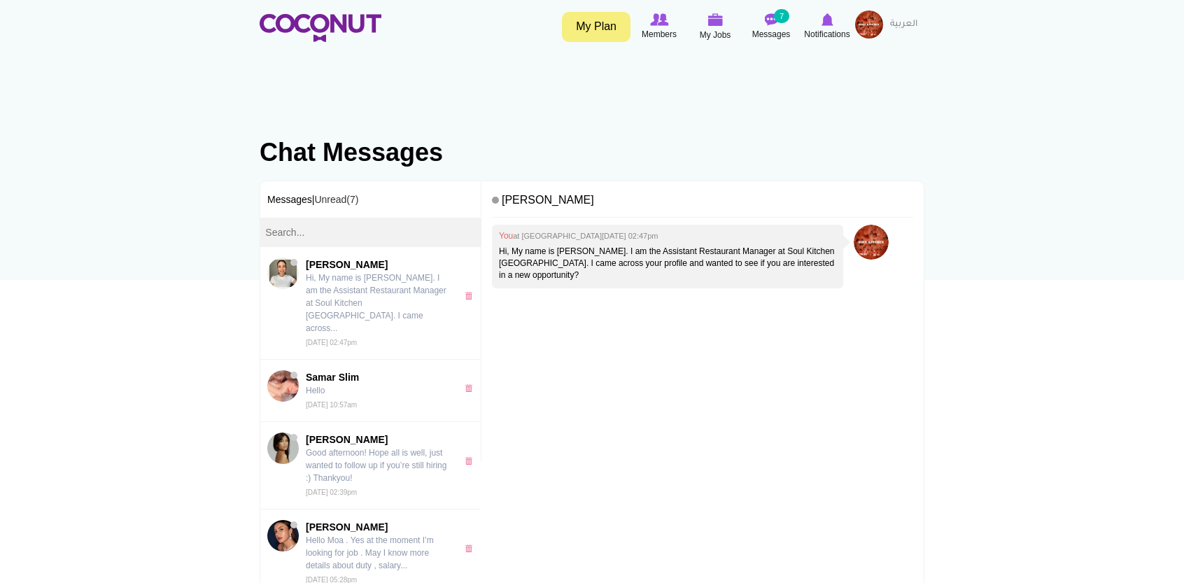
click at [525, 257] on p "Hi, My name is [PERSON_NAME]. I am the Assistant Restaurant Manager at Soul Kit…" at bounding box center [667, 264] width 337 height 36
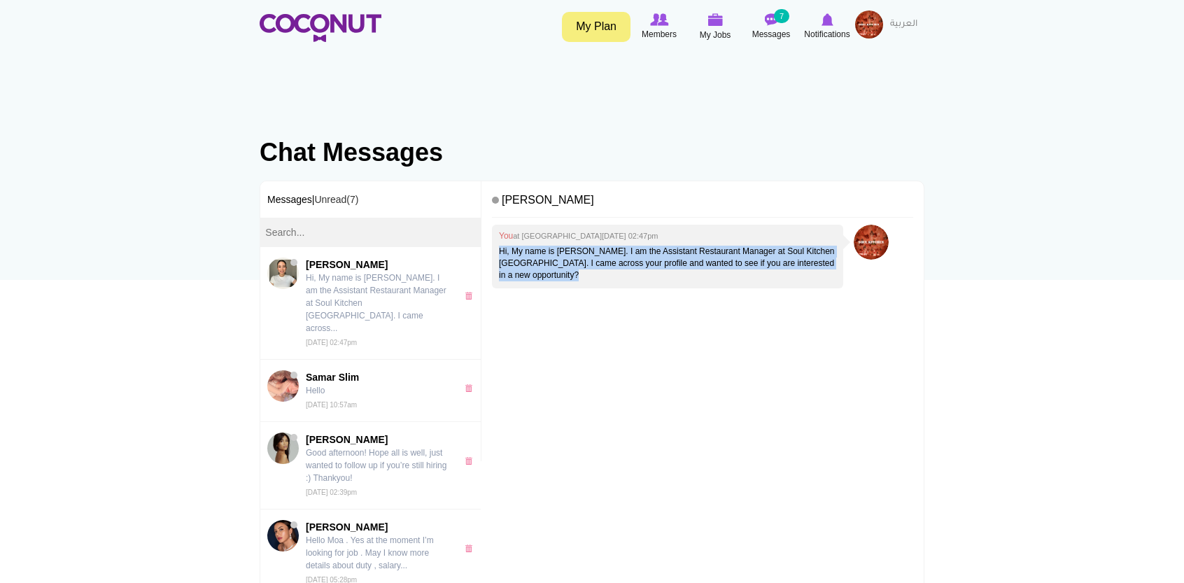
click at [525, 257] on p "Hi, My name is [PERSON_NAME]. I am the Assistant Restaurant Manager at Soul Kit…" at bounding box center [667, 264] width 337 height 36
copy div "Hi, My name is [PERSON_NAME]. I am the Assistant Restaurant Manager at Soul Kit…"
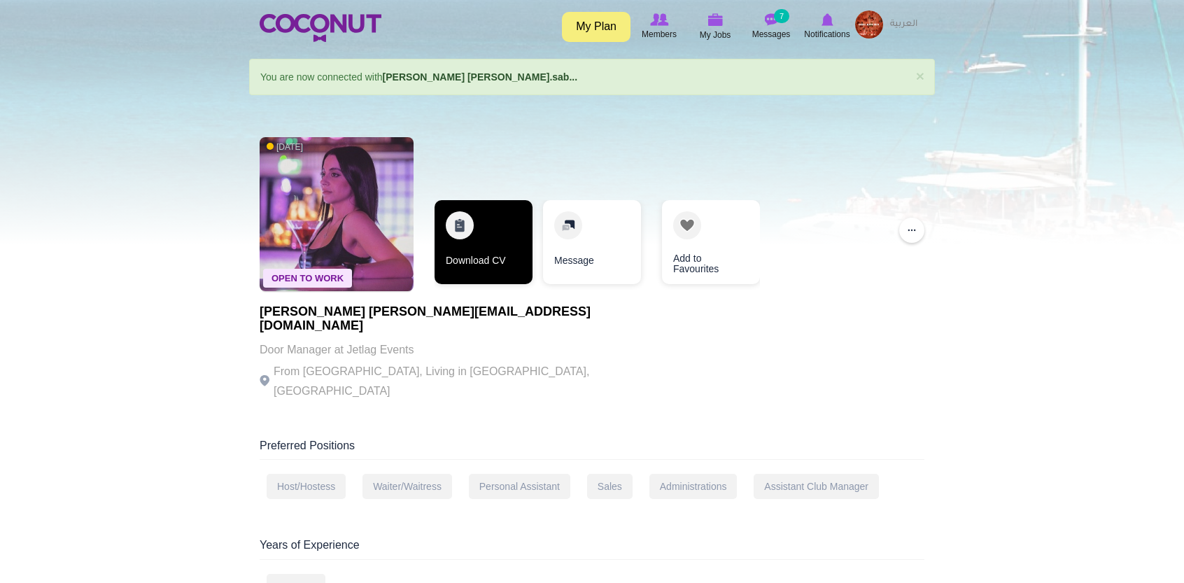
click at [482, 218] on link "Download CV" at bounding box center [483, 242] width 98 height 84
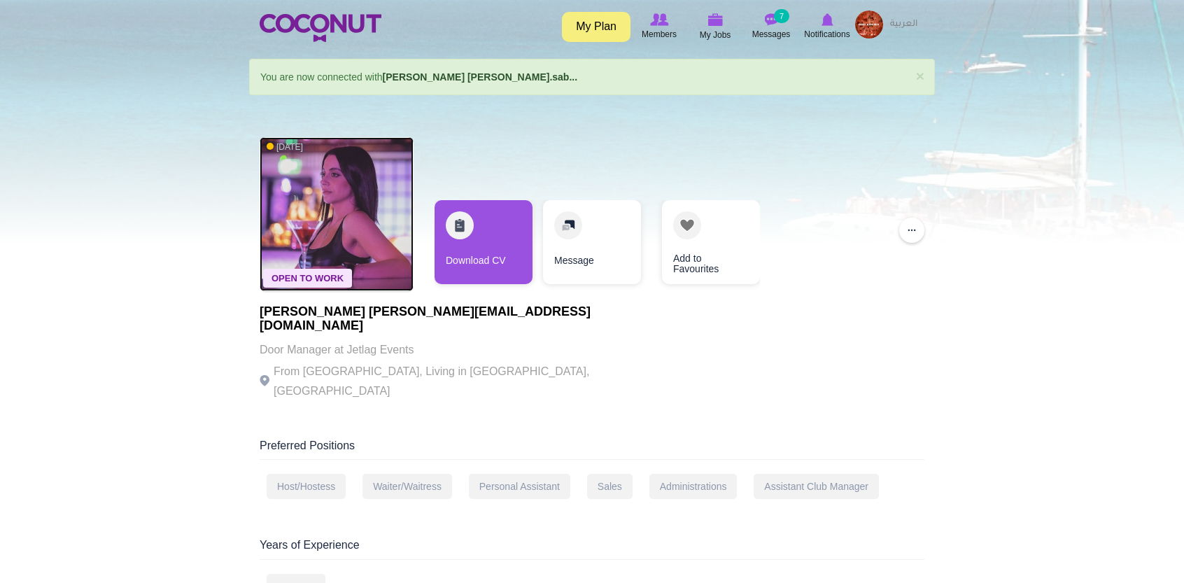
click at [343, 182] on img at bounding box center [337, 214] width 154 height 154
